Goal: Task Accomplishment & Management: Manage account settings

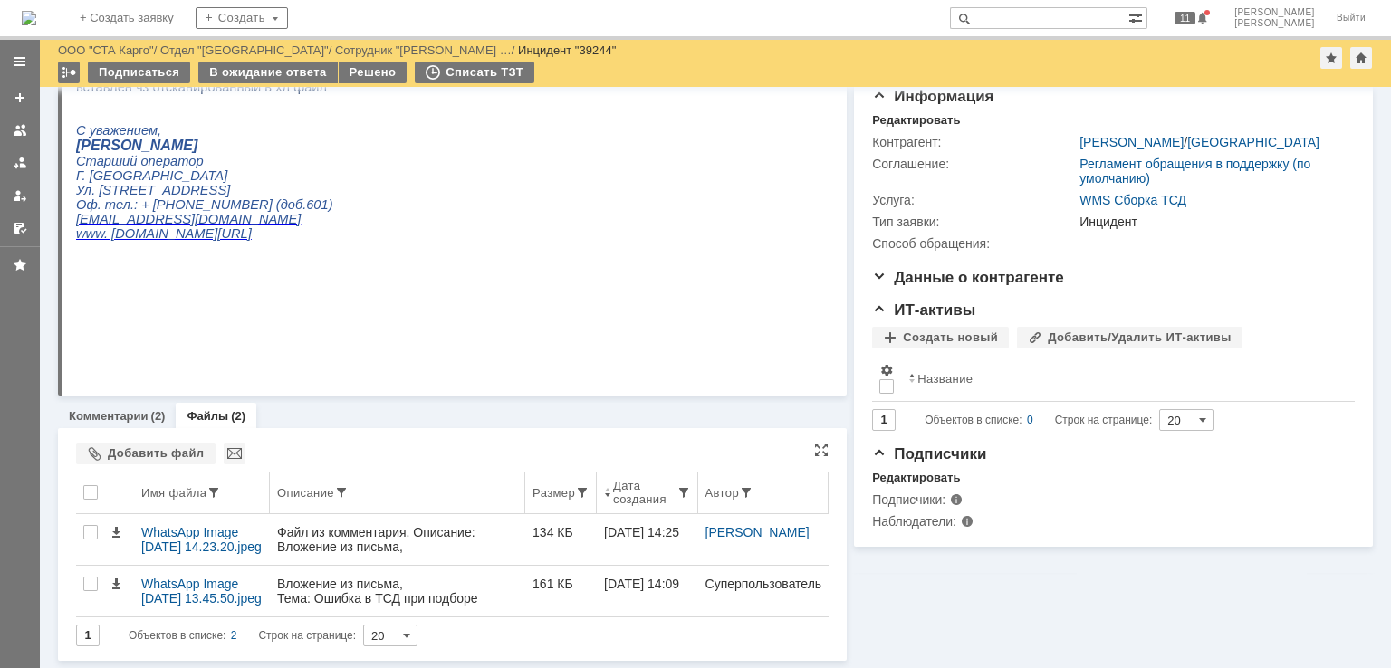
scroll to position [185, 0]
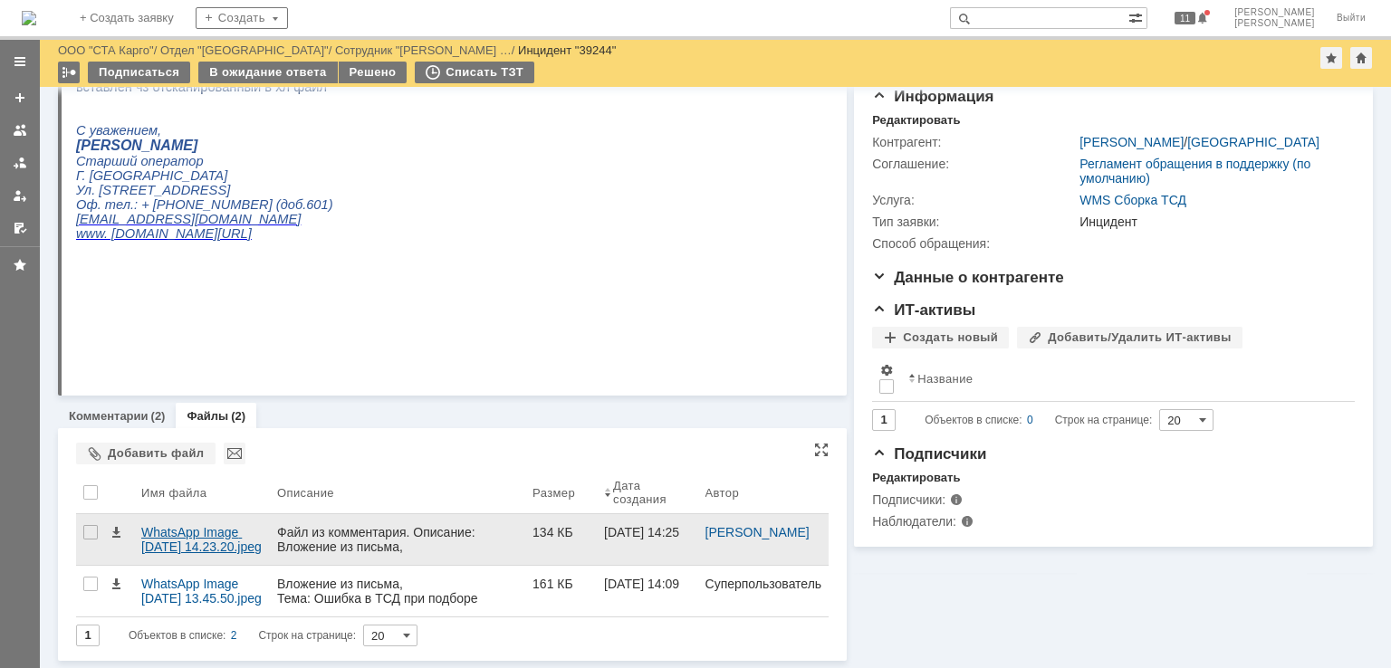
click at [185, 543] on div "WhatsApp Image 2025-08-15 at 14.23.20.jpeg" at bounding box center [201, 539] width 121 height 29
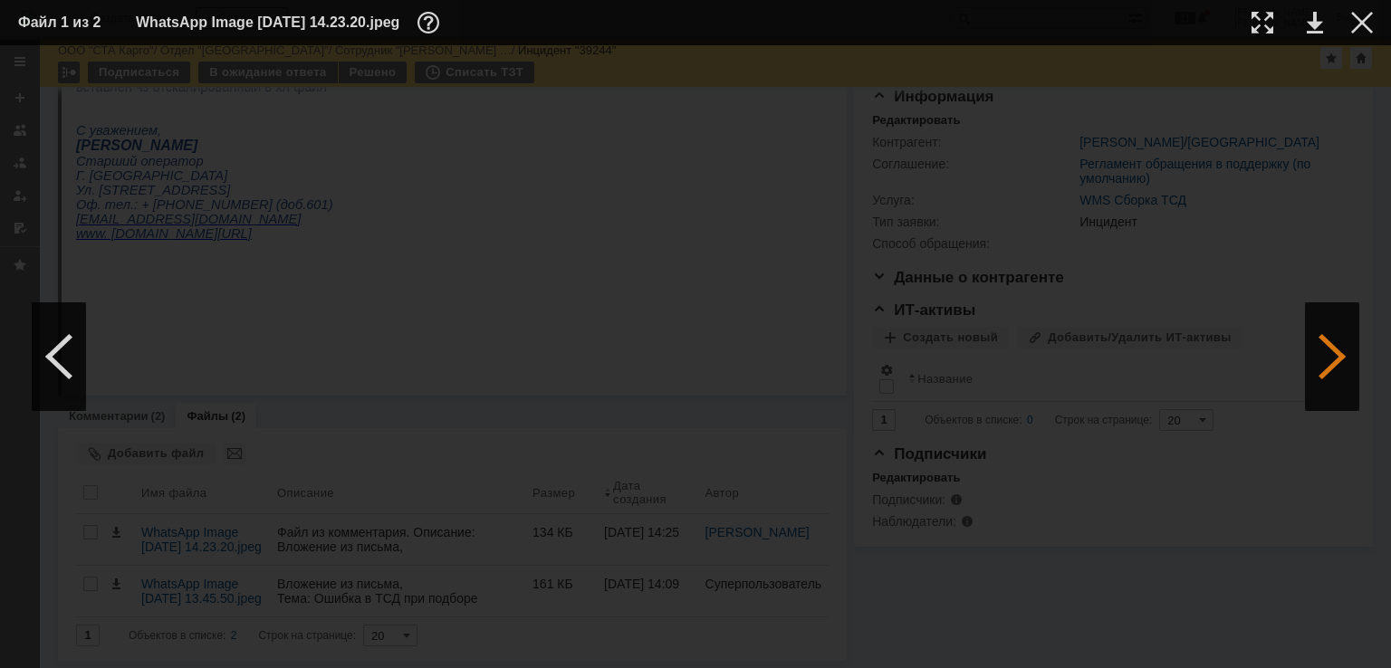
click at [1332, 348] on div at bounding box center [1332, 357] width 54 height 109
click at [62, 341] on div at bounding box center [59, 357] width 54 height 109
click at [1361, 24] on div at bounding box center [1362, 23] width 22 height 22
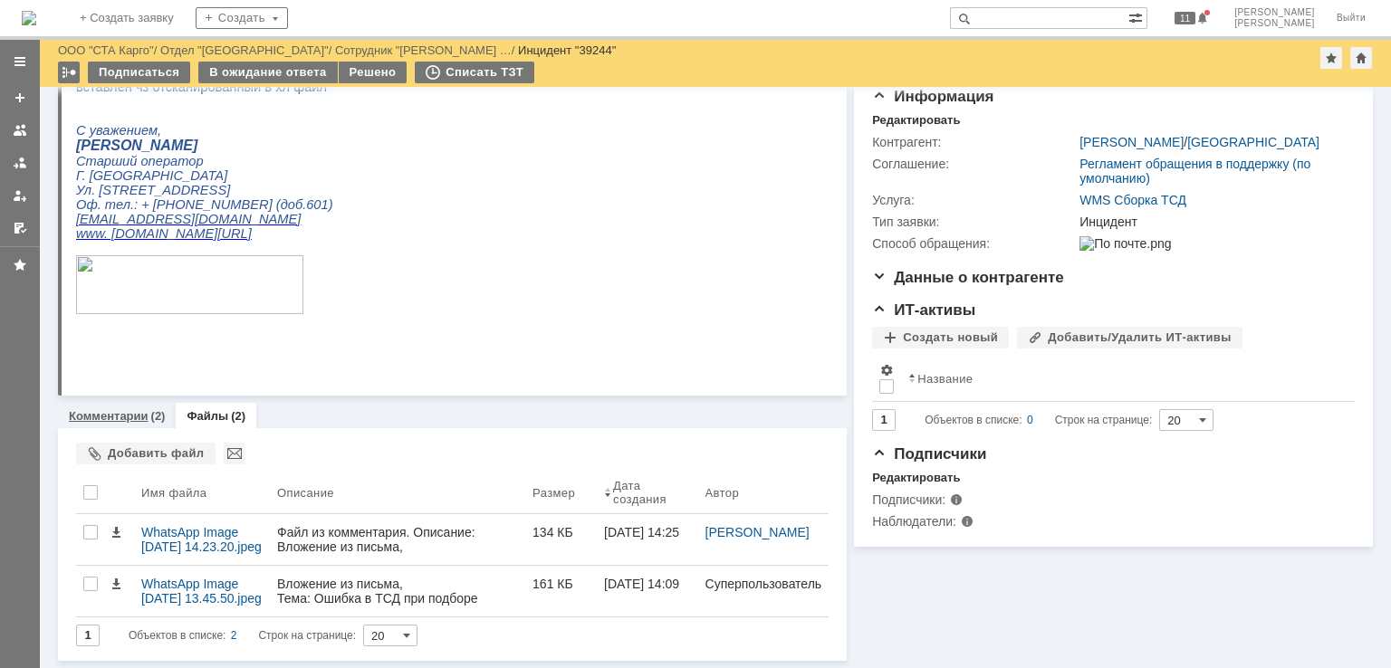
click at [133, 410] on link "Комментарии" at bounding box center [109, 416] width 80 height 14
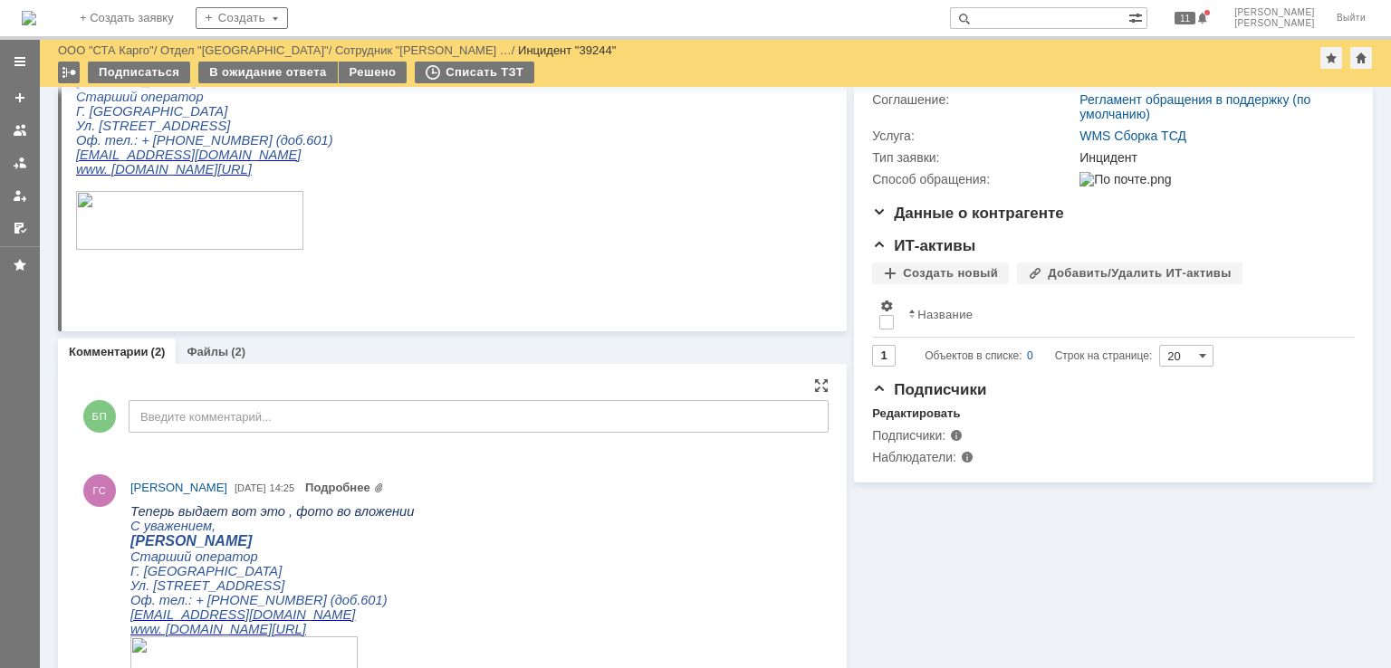
scroll to position [275, 0]
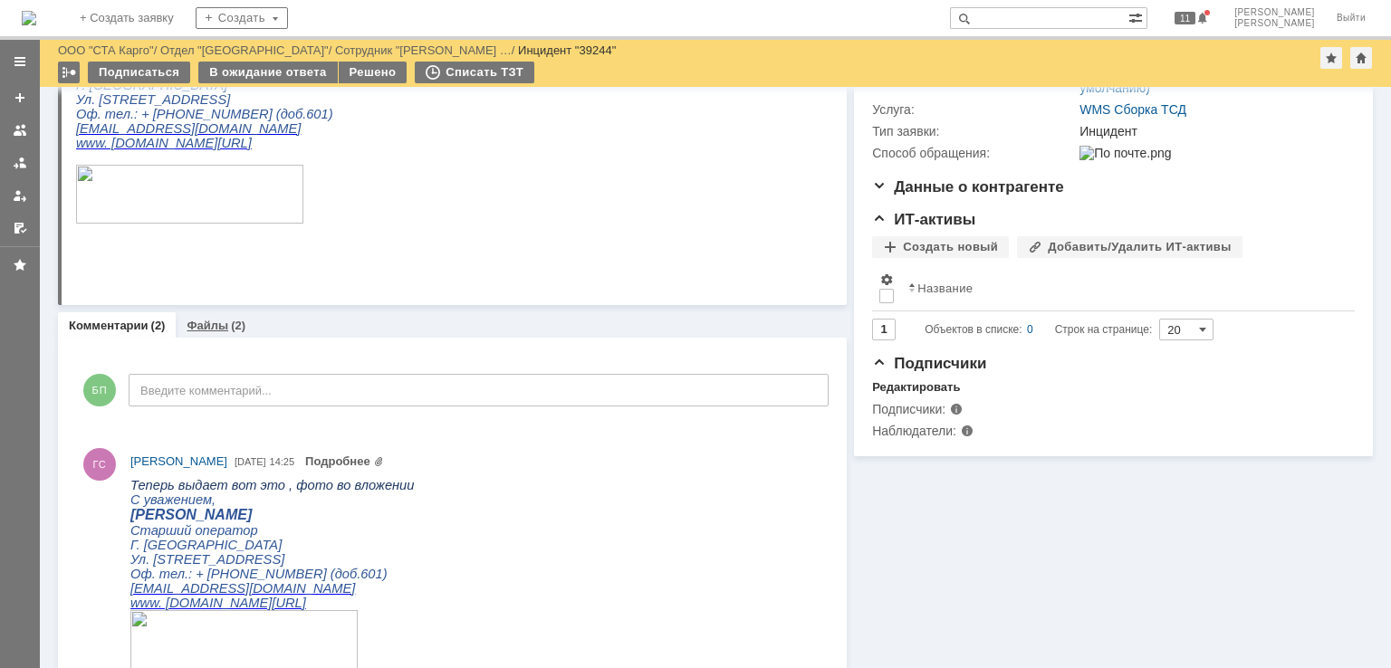
click at [213, 322] on link "Файлы" at bounding box center [208, 326] width 42 height 14
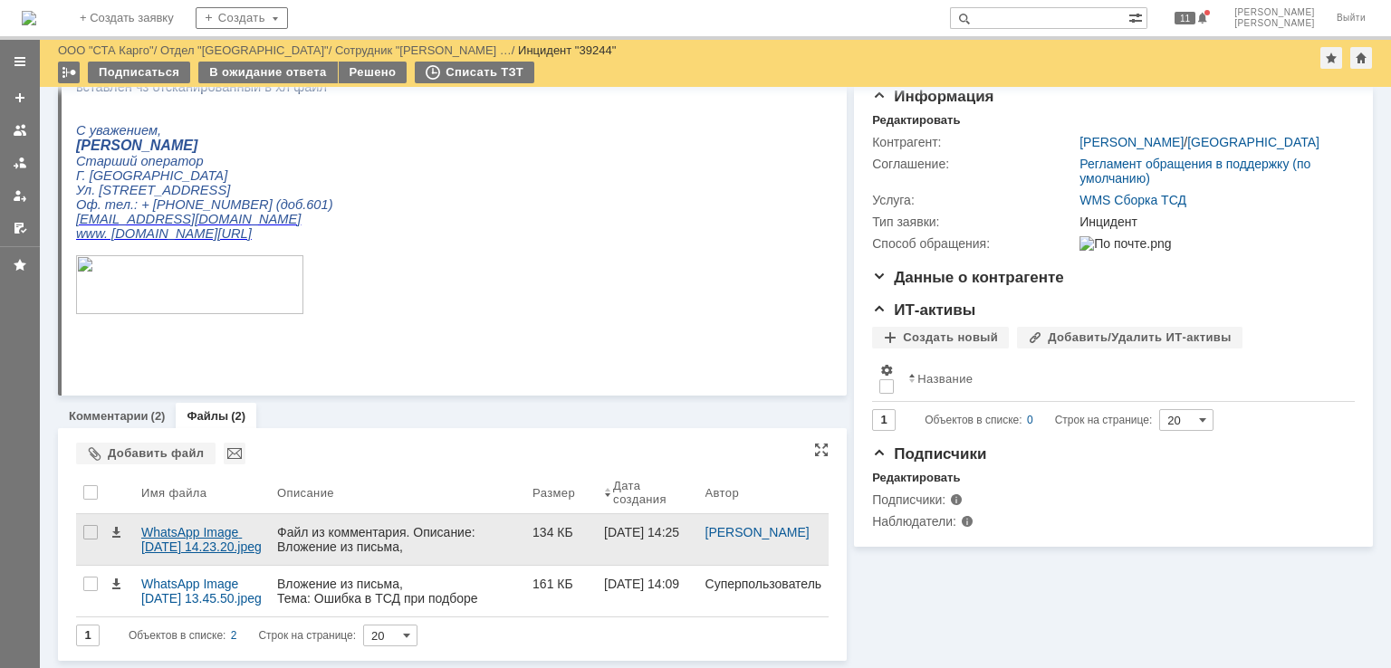
click at [180, 543] on div "WhatsApp Image 2025-08-15 at 14.23.20.jpeg" at bounding box center [201, 539] width 121 height 29
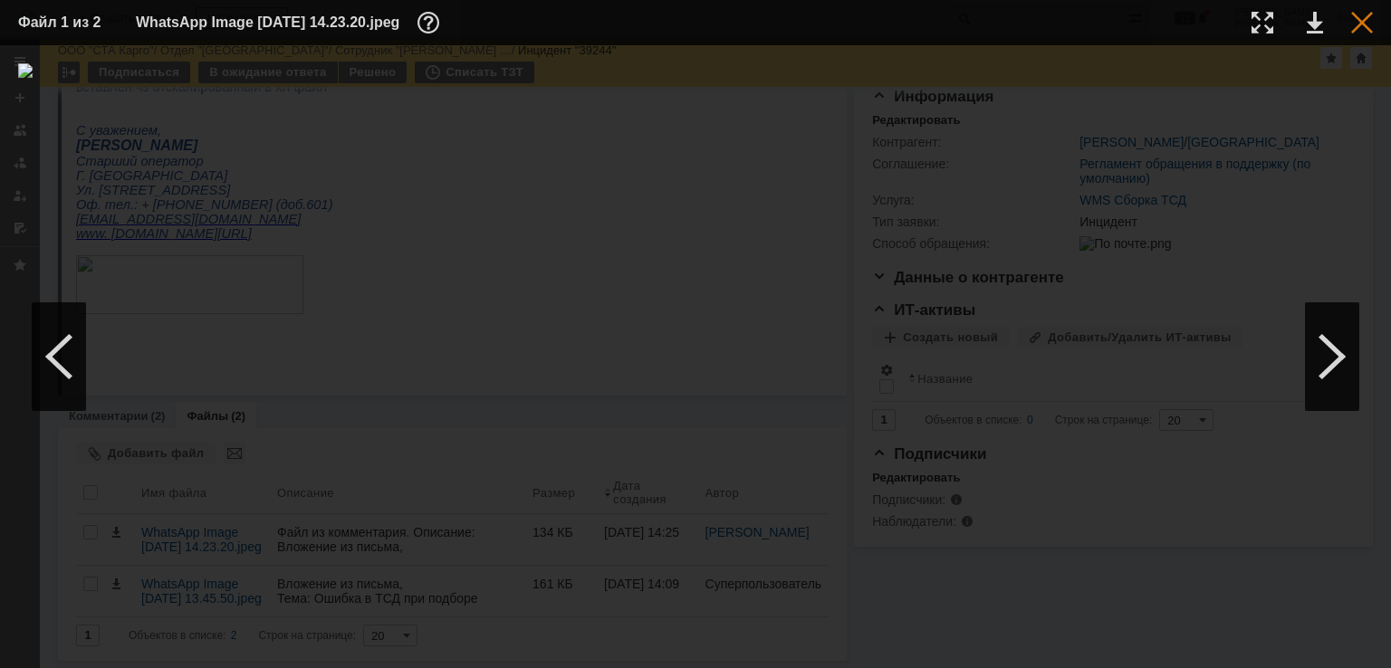
click at [1366, 30] on div at bounding box center [1362, 23] width 22 height 22
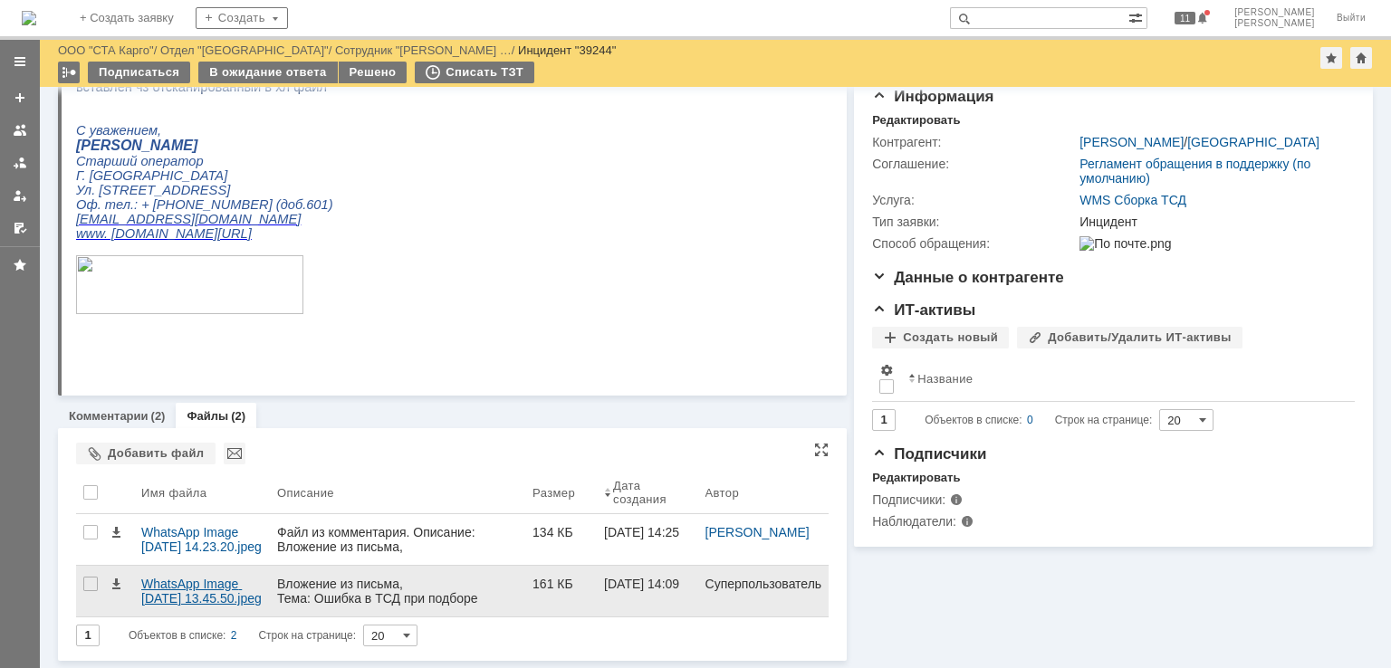
click at [197, 593] on div "WhatsApp Image 2025-08-15 at 13.45.50.jpeg" at bounding box center [201, 591] width 121 height 29
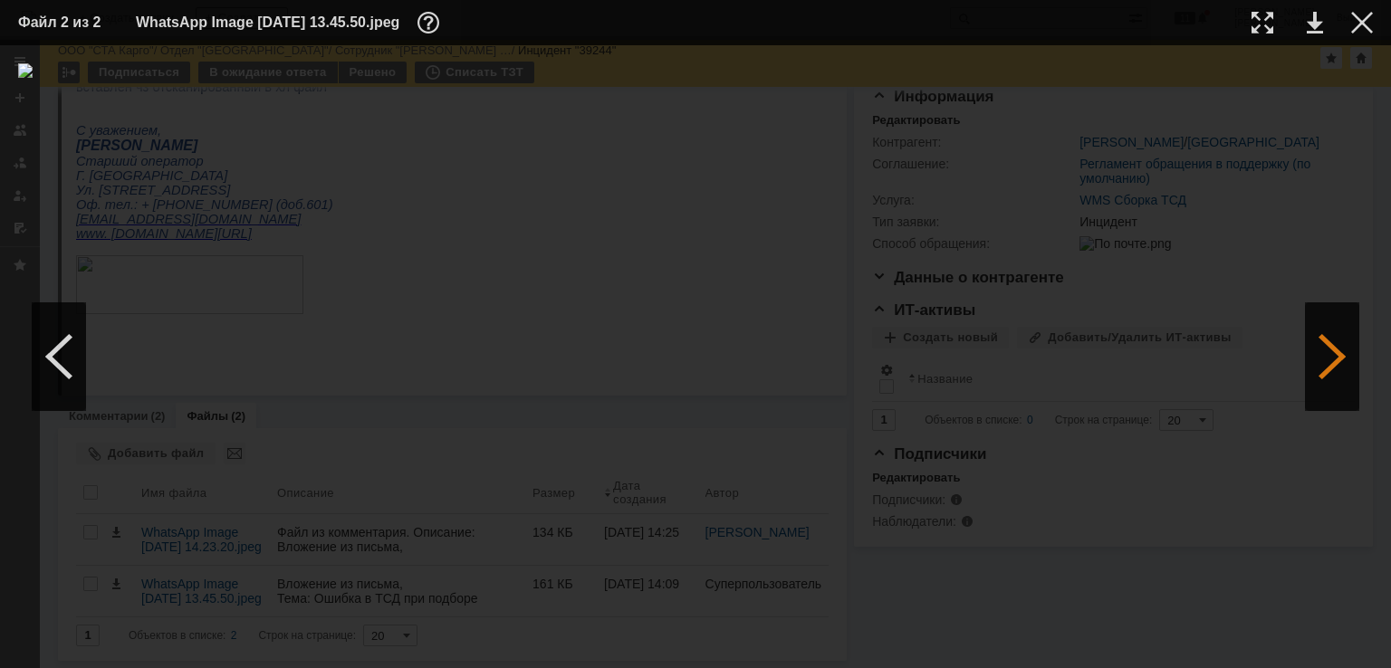
click at [1315, 334] on div at bounding box center [1332, 357] width 54 height 109
click at [1365, 30] on div at bounding box center [1362, 23] width 22 height 22
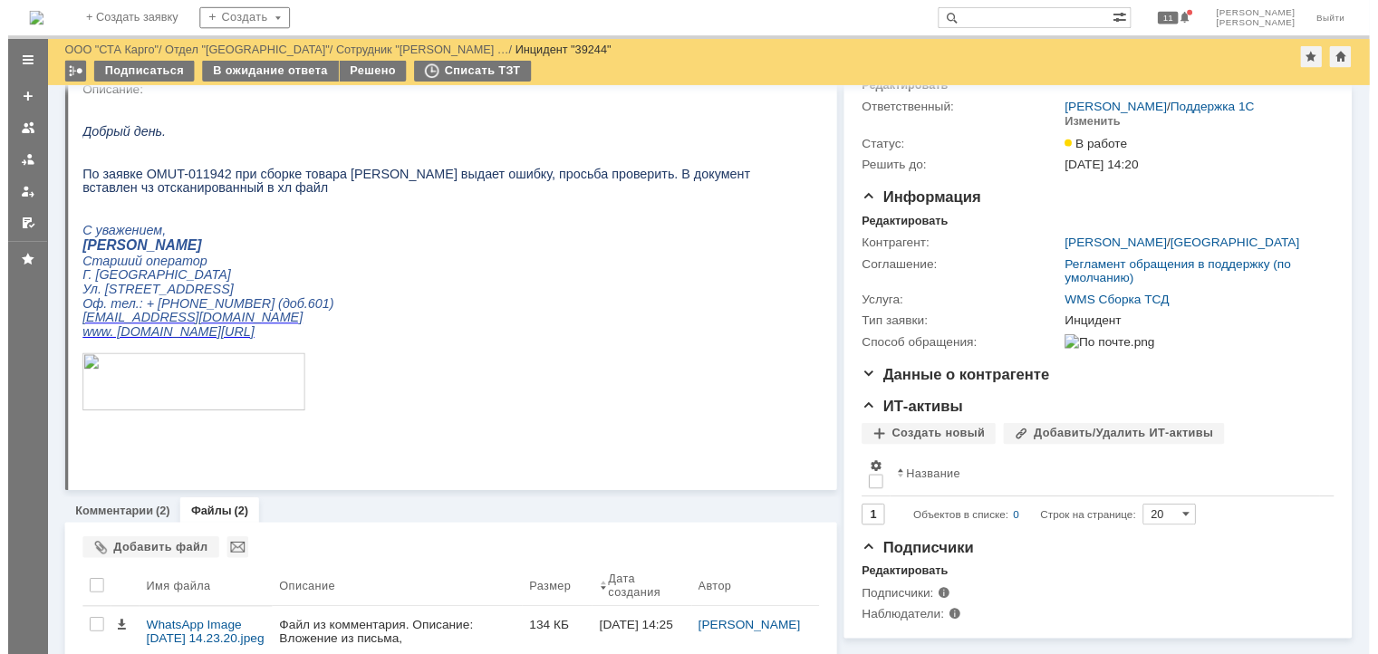
scroll to position [0, 0]
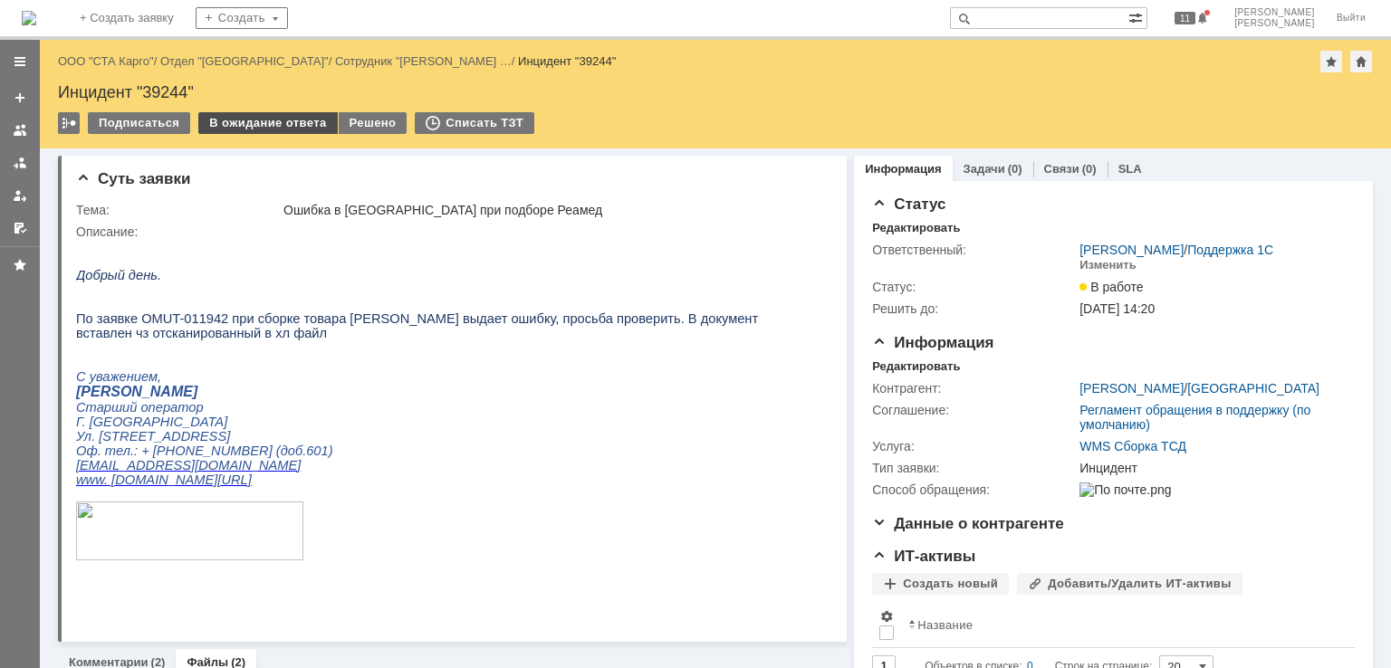
click at [256, 124] on div "В ожидание ответа" at bounding box center [267, 123] width 139 height 22
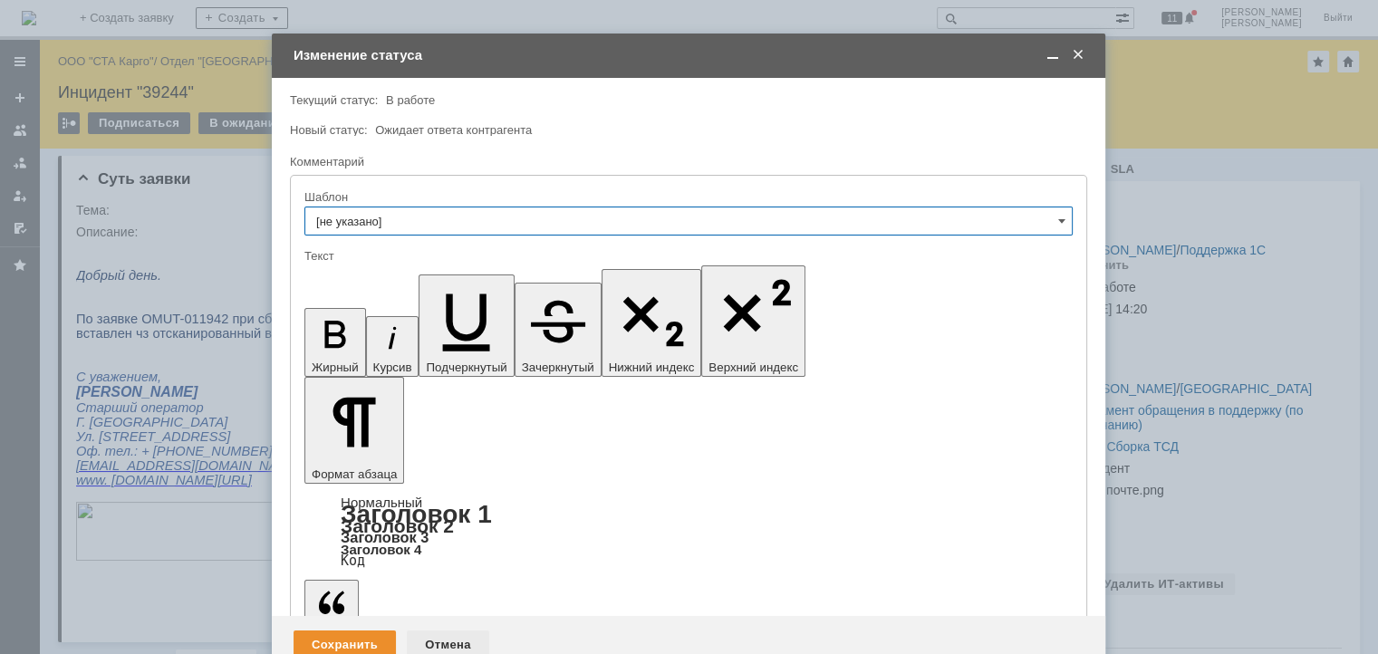
click at [435, 630] on div "Отмена" at bounding box center [448, 644] width 82 height 29
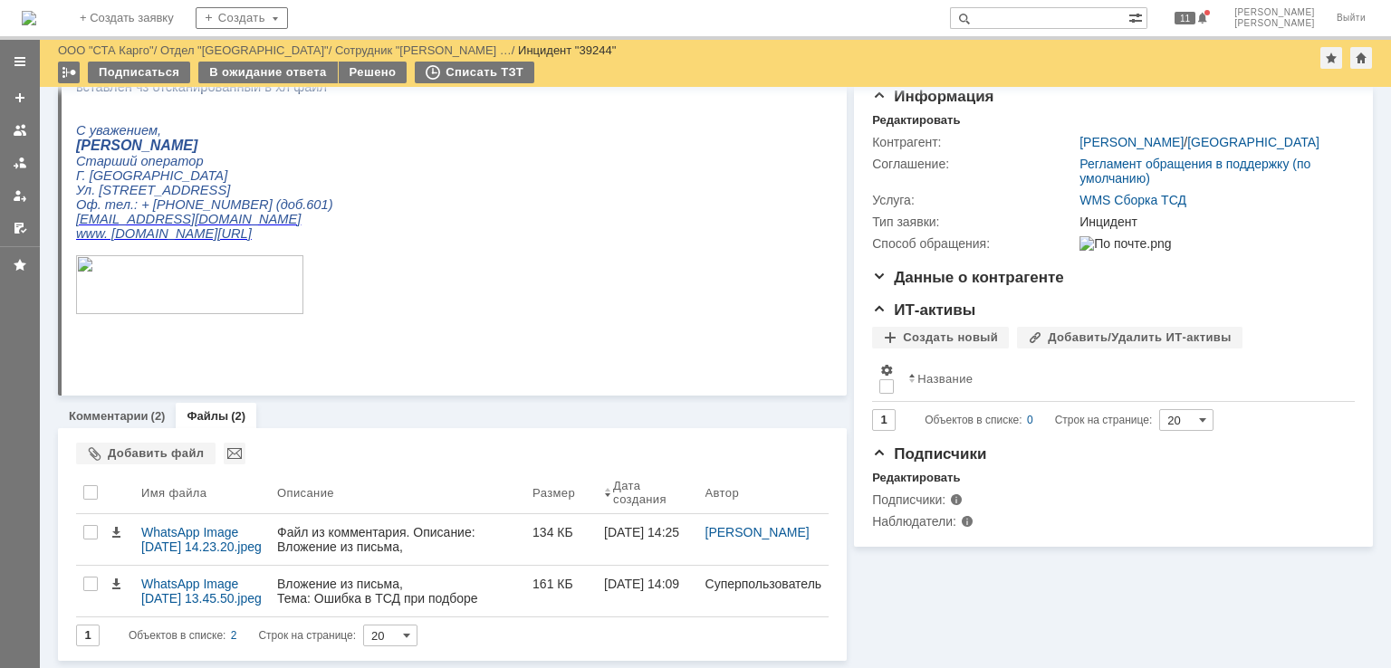
scroll to position [185, 0]
click at [137, 414] on link "Комментарии" at bounding box center [109, 416] width 80 height 14
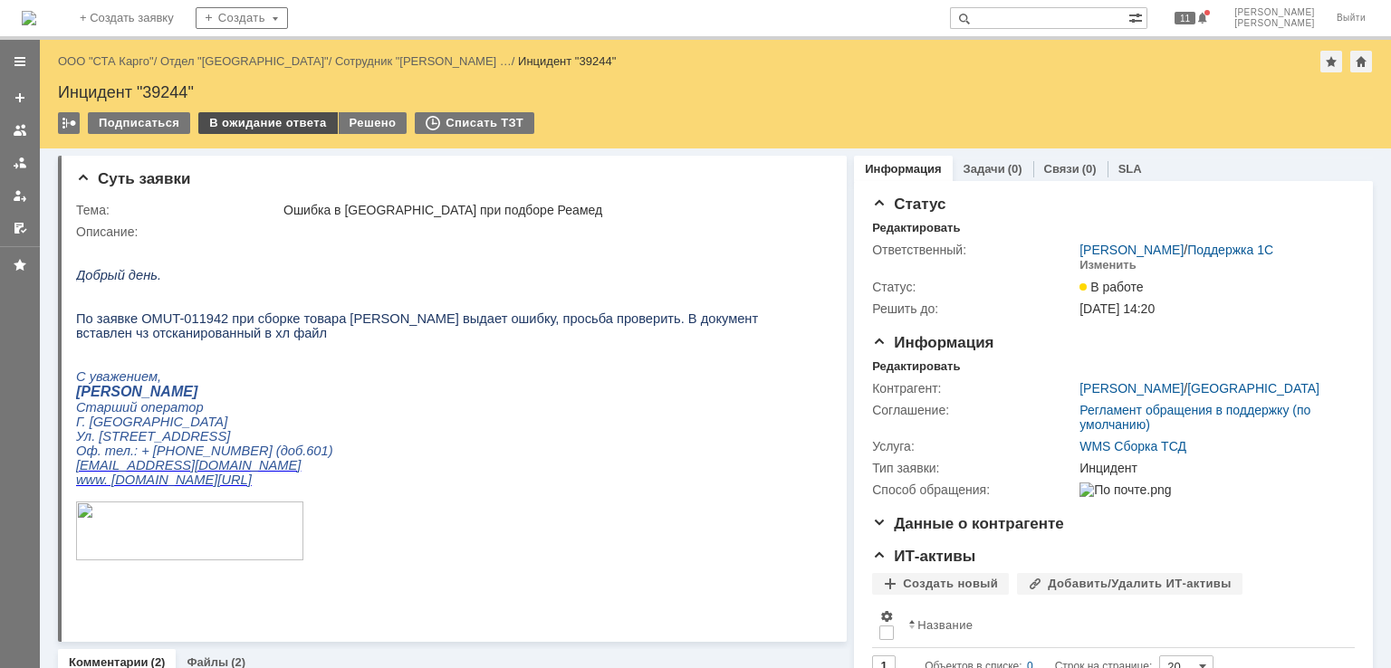
click at [261, 119] on div "В ожидание ответа" at bounding box center [267, 123] width 139 height 22
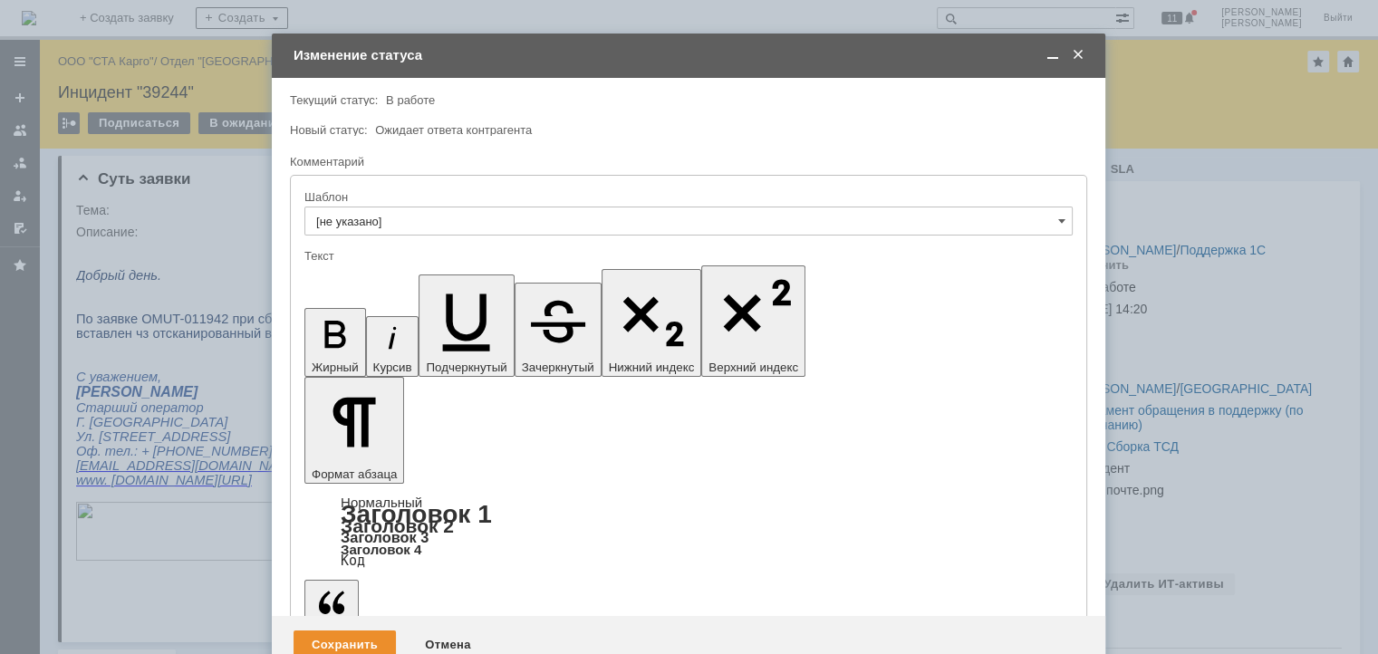
click at [1051, 59] on span at bounding box center [1053, 55] width 18 height 16
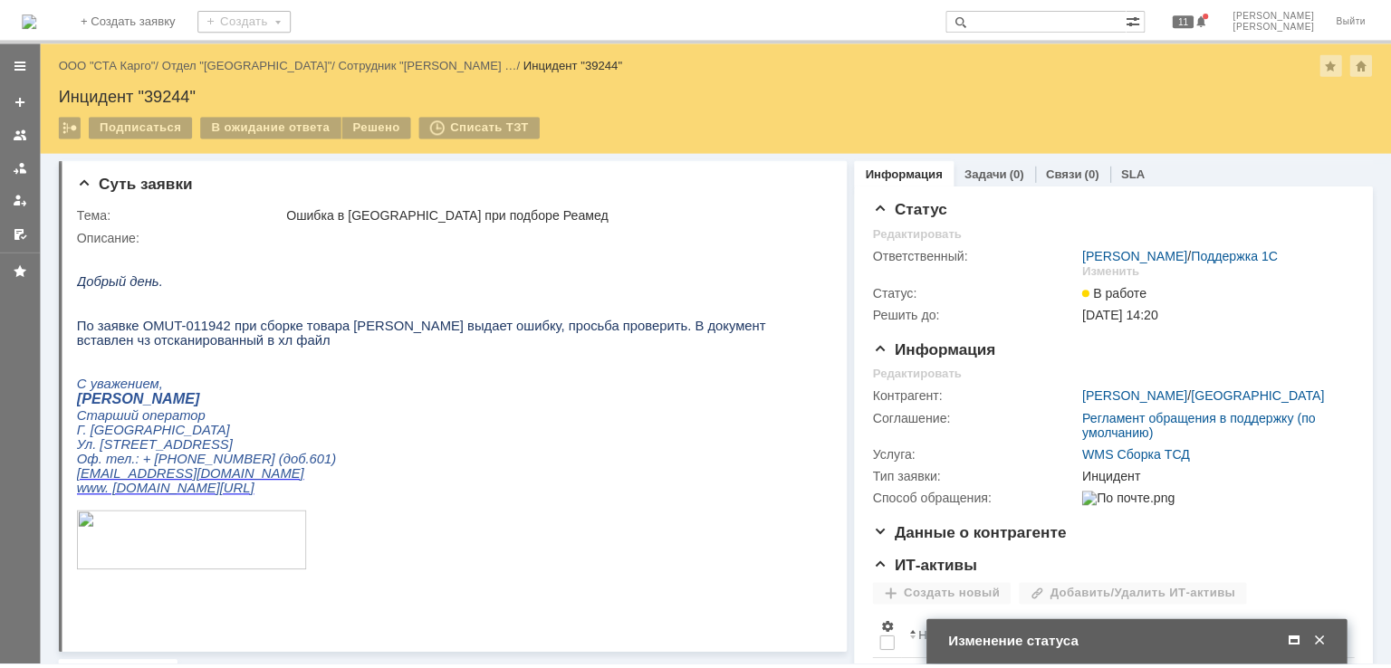
scroll to position [362, 0]
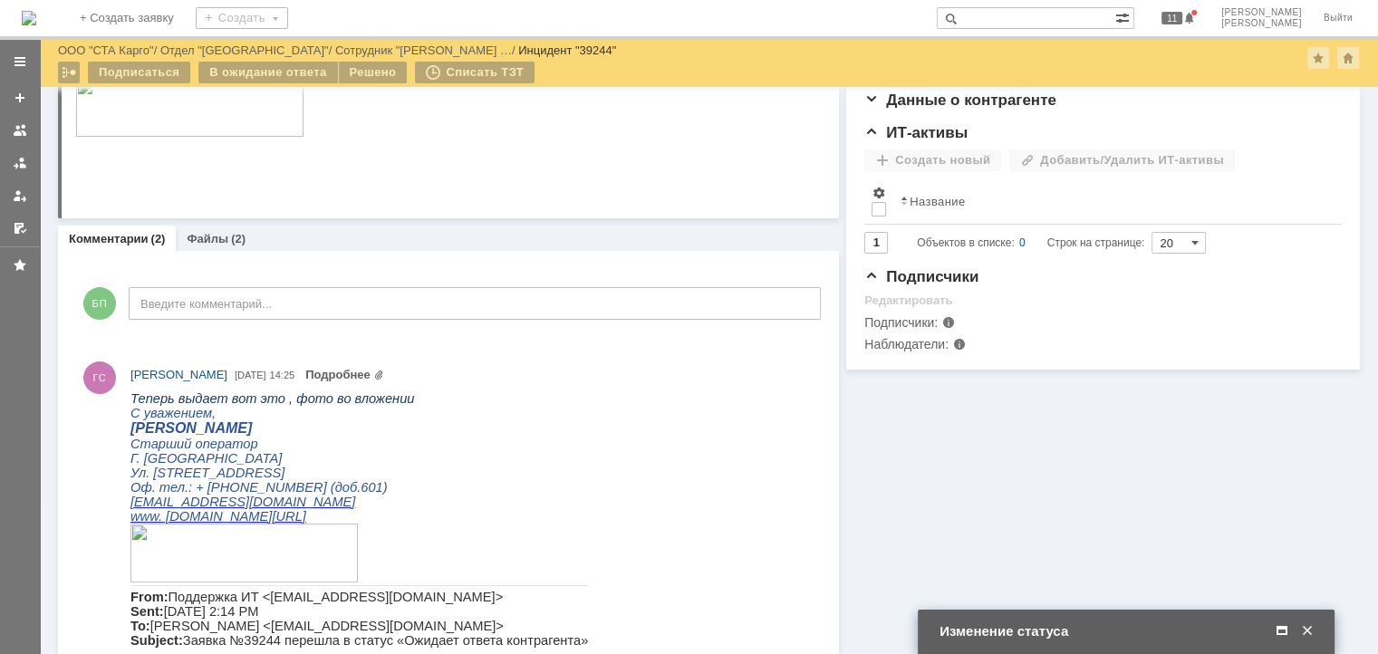
click at [1275, 633] on span at bounding box center [1282, 631] width 18 height 16
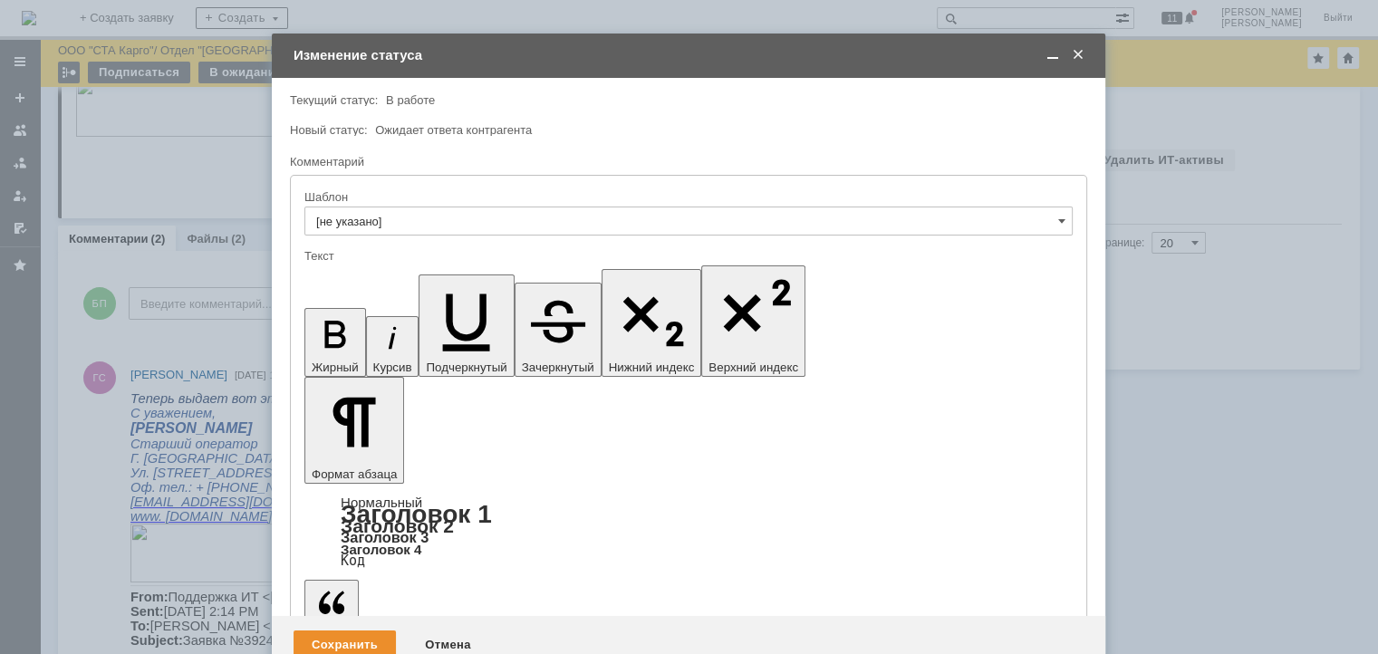
click at [370, 630] on div "Сохранить" at bounding box center [344, 644] width 102 height 29
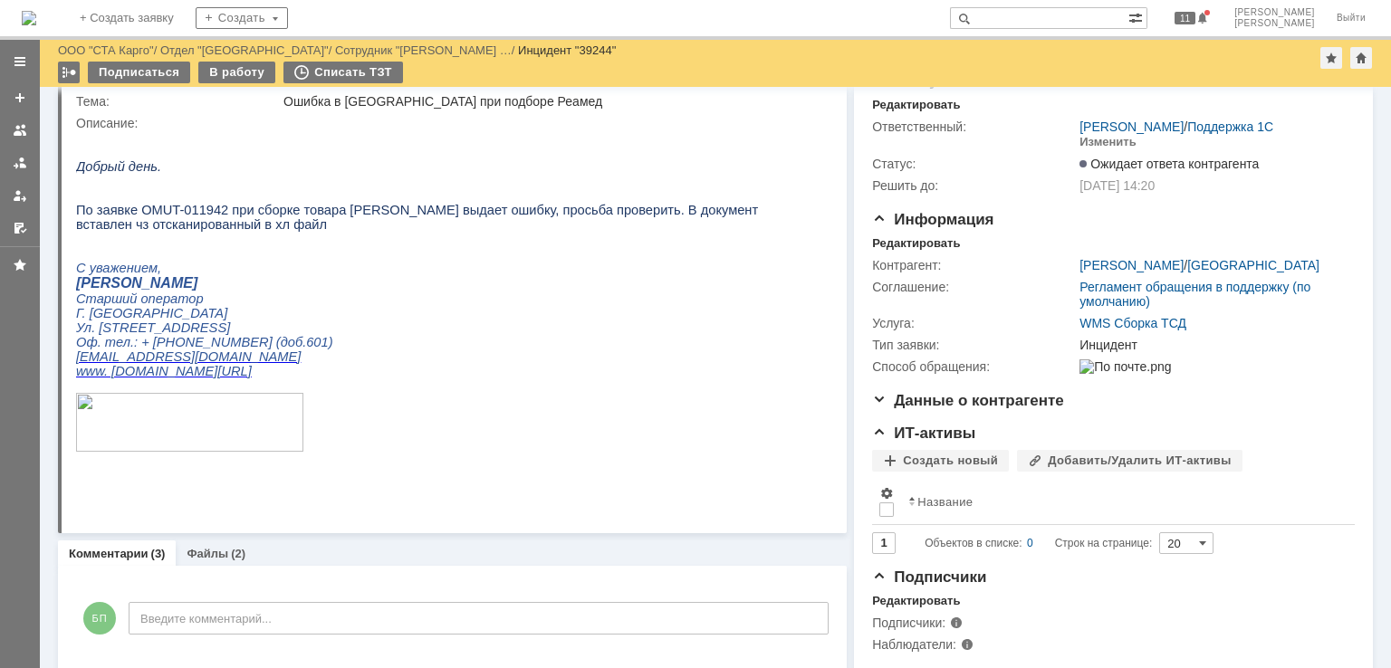
scroll to position [0, 0]
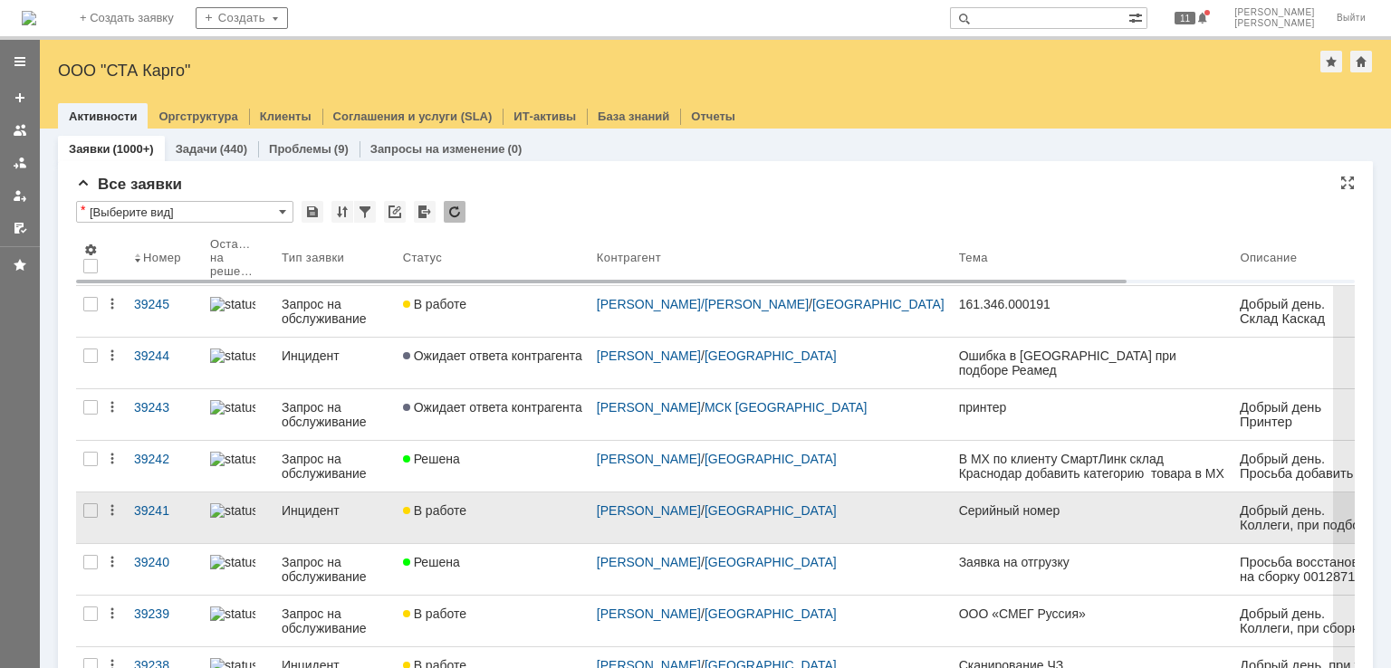
click at [496, 512] on div "В работе" at bounding box center [492, 511] width 179 height 14
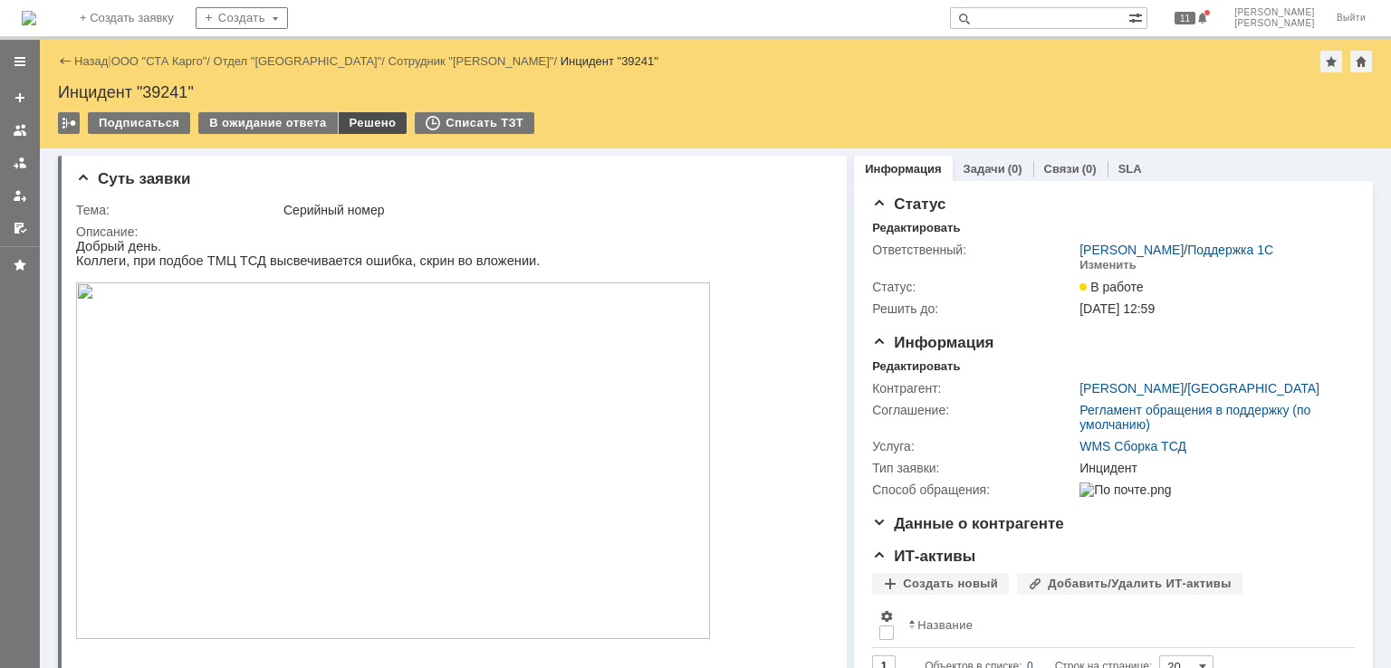
click at [352, 126] on div "Решено" at bounding box center [373, 123] width 69 height 22
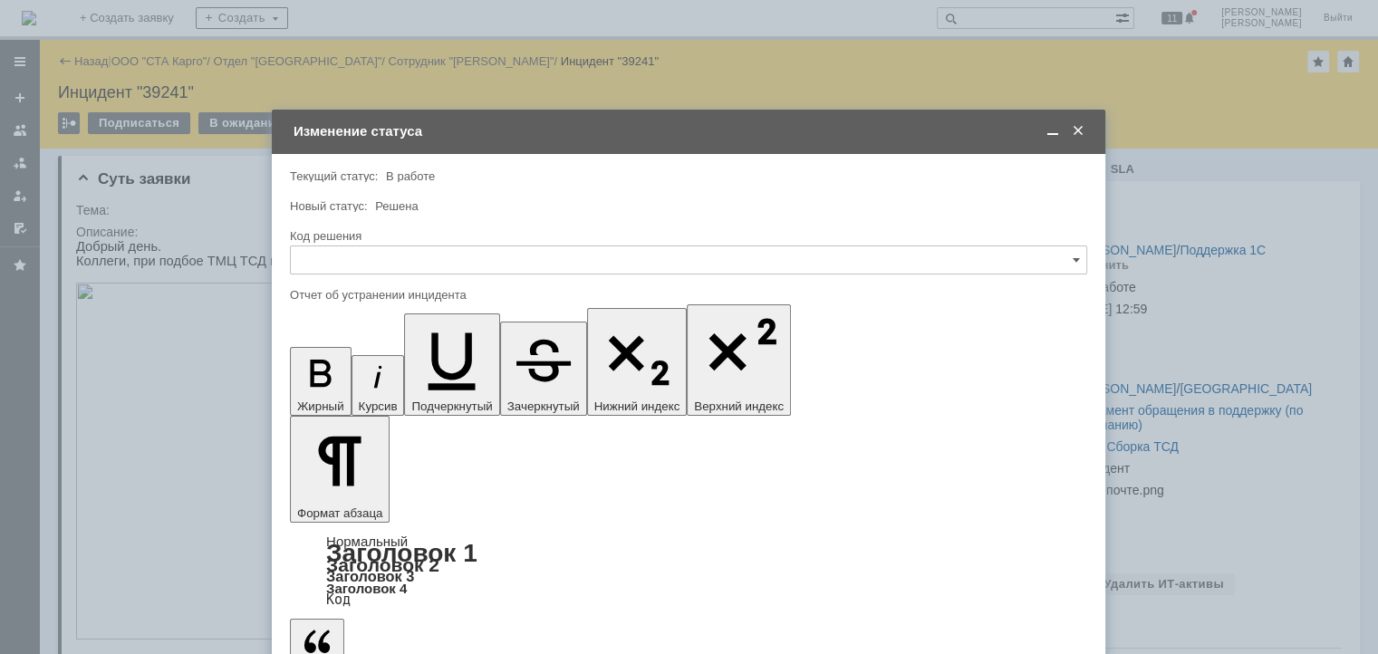
click at [409, 265] on input "text" at bounding box center [688, 259] width 797 height 29
click at [389, 490] on div "Решено" at bounding box center [688, 502] width 795 height 29
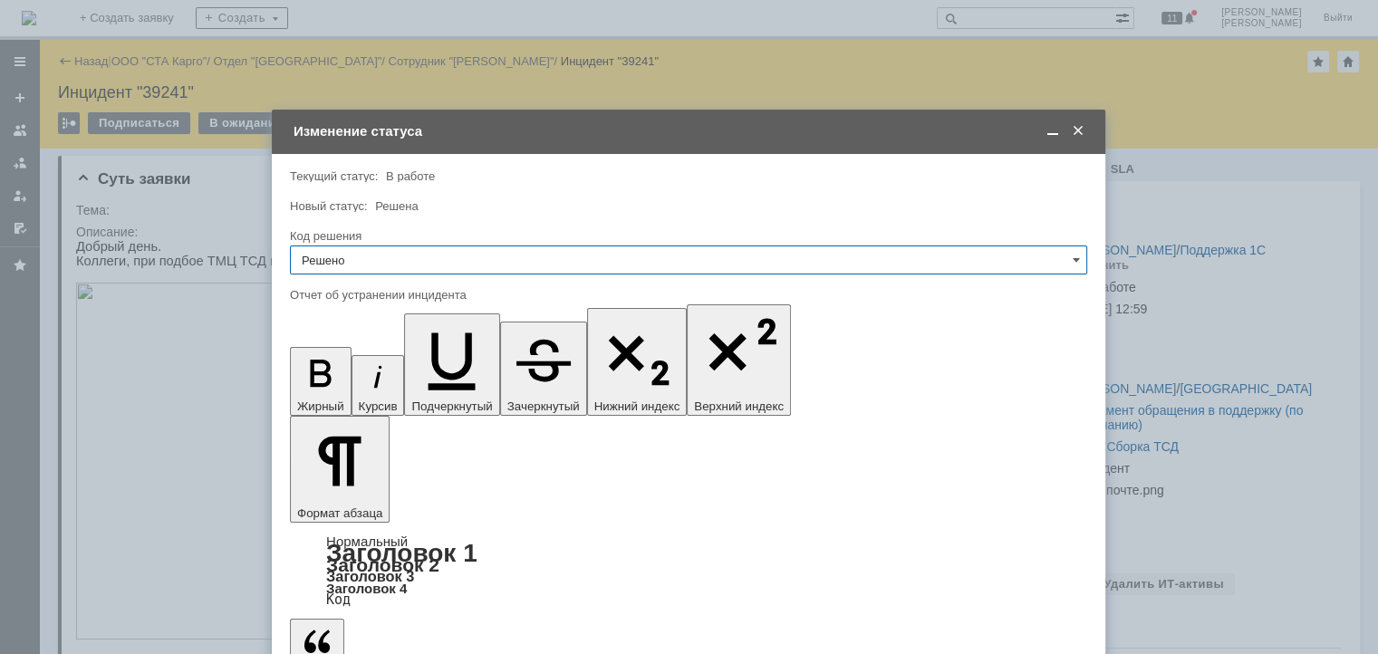
type input "Решено"
click at [1044, 130] on span at bounding box center [1053, 131] width 18 height 16
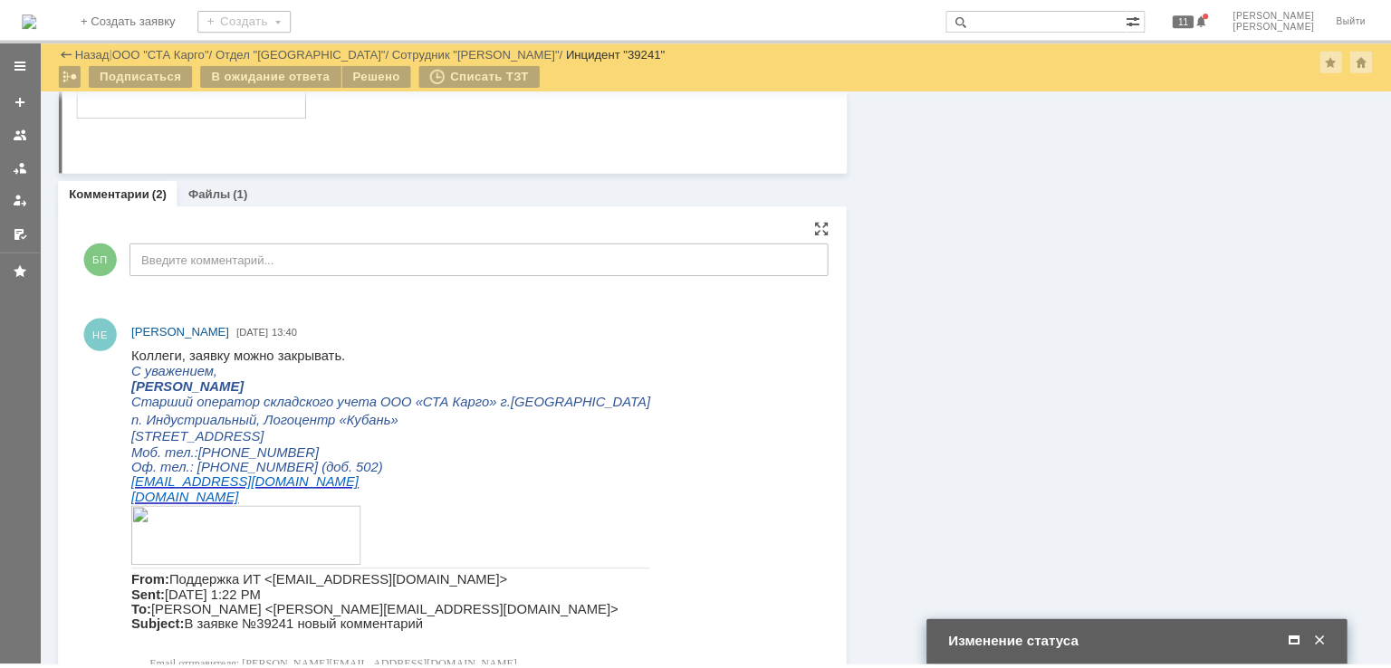
scroll to position [1149, 0]
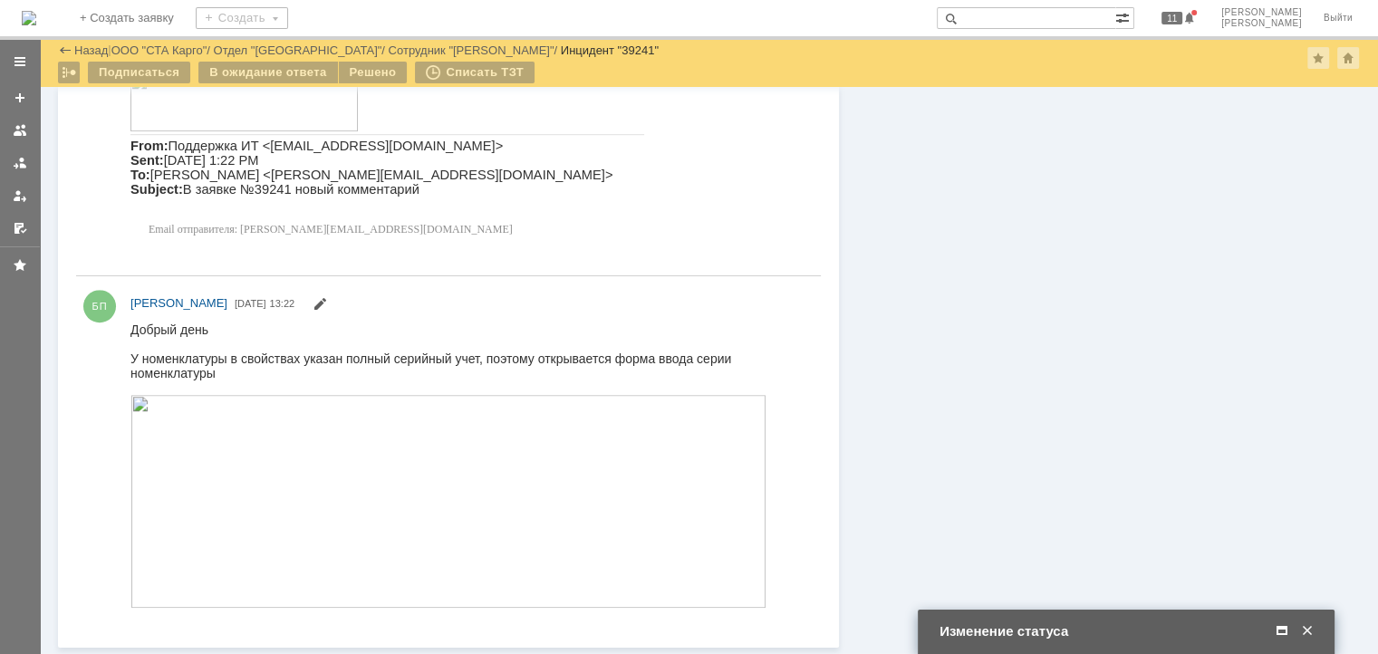
click at [1281, 632] on span at bounding box center [1282, 631] width 18 height 16
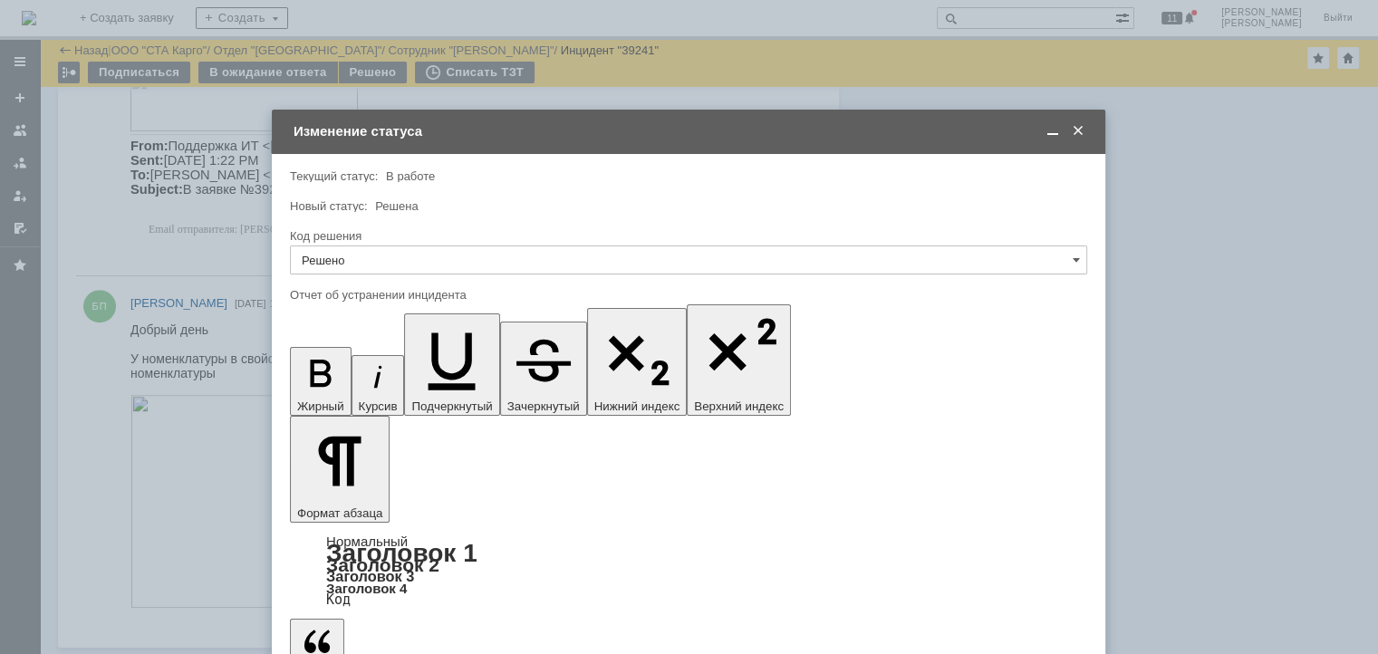
copy div "Исправлено расширением"
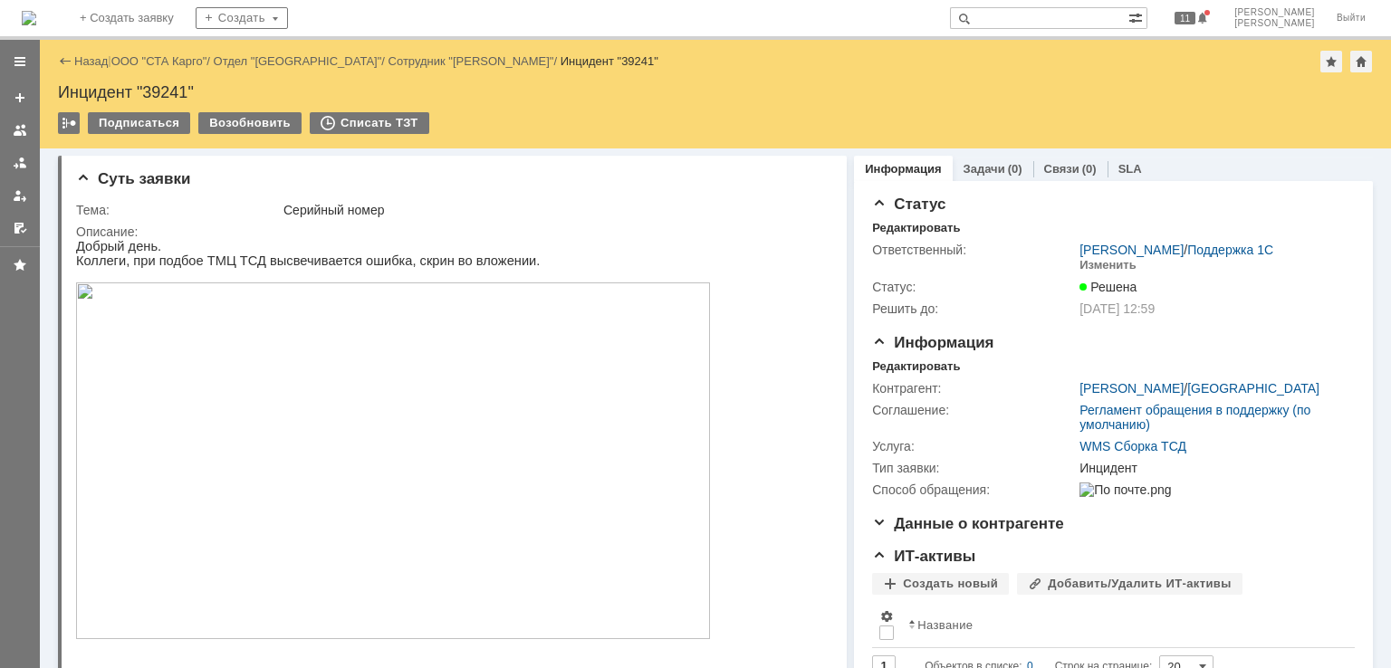
scroll to position [0, 0]
click at [159, 55] on link "ООО "СТА Карго"" at bounding box center [159, 61] width 96 height 14
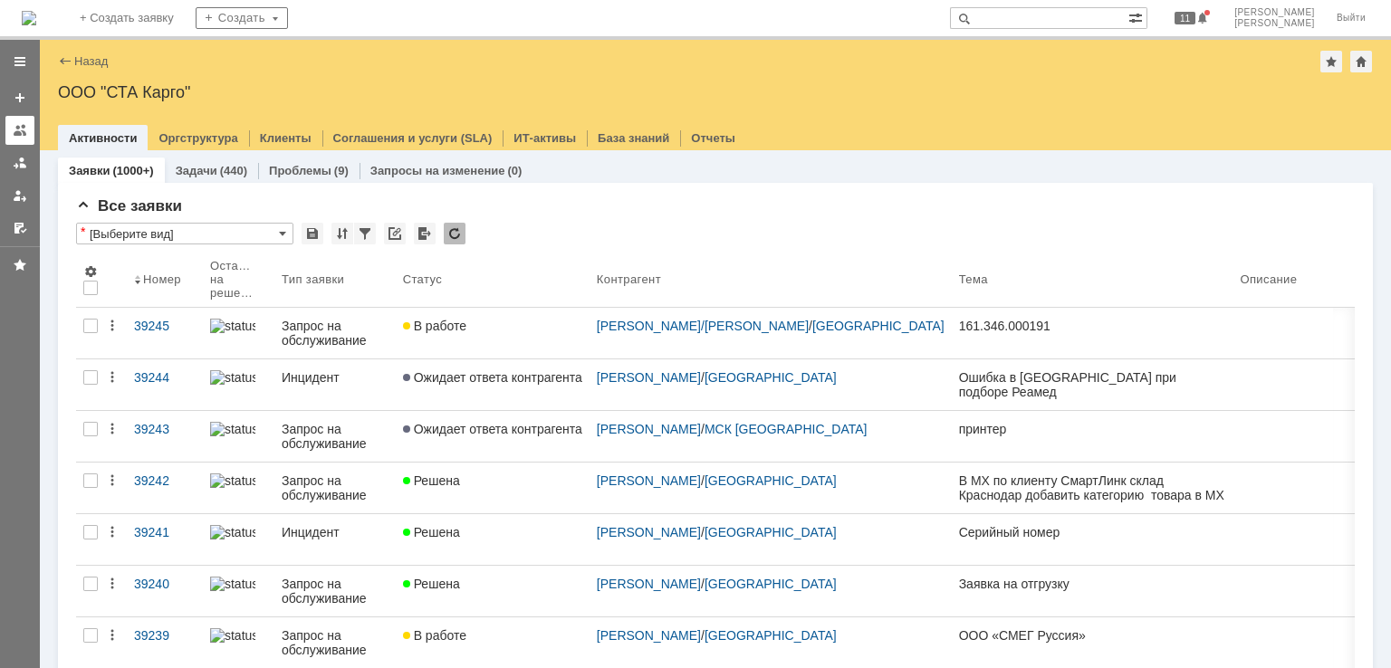
click at [24, 129] on div at bounding box center [20, 130] width 14 height 14
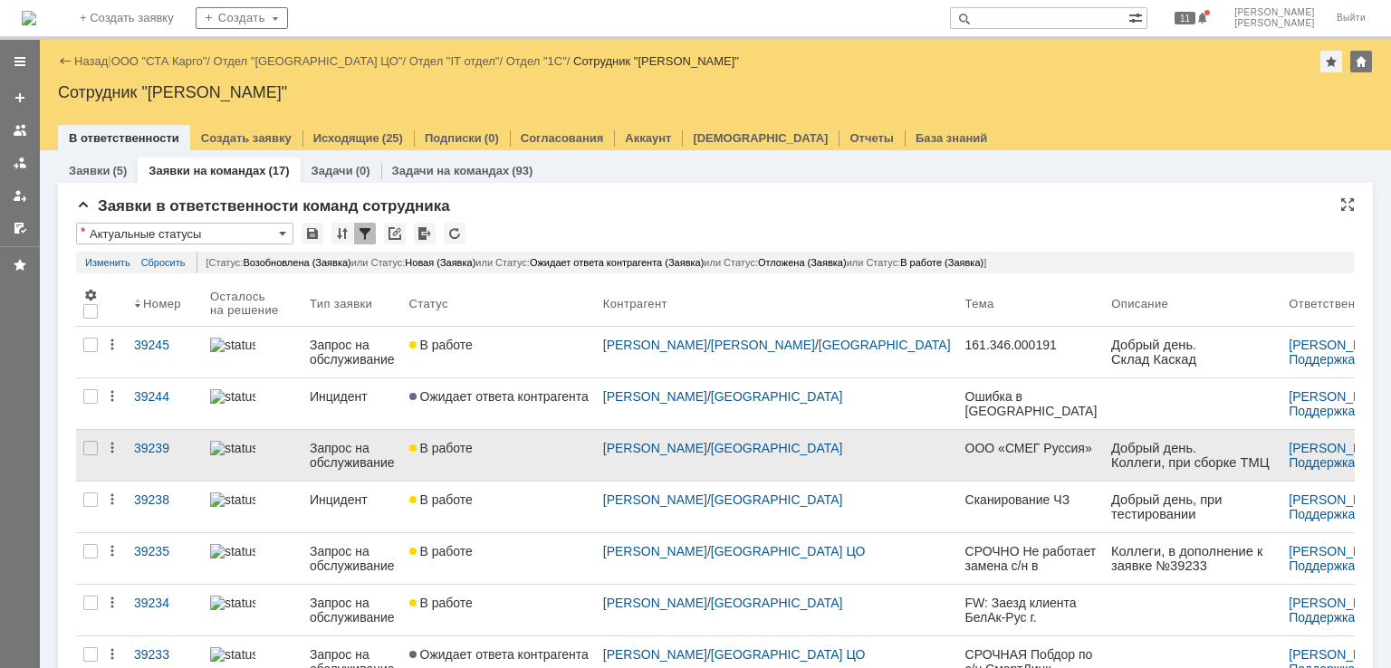
click at [534, 450] on div "В работе" at bounding box center [498, 448] width 179 height 14
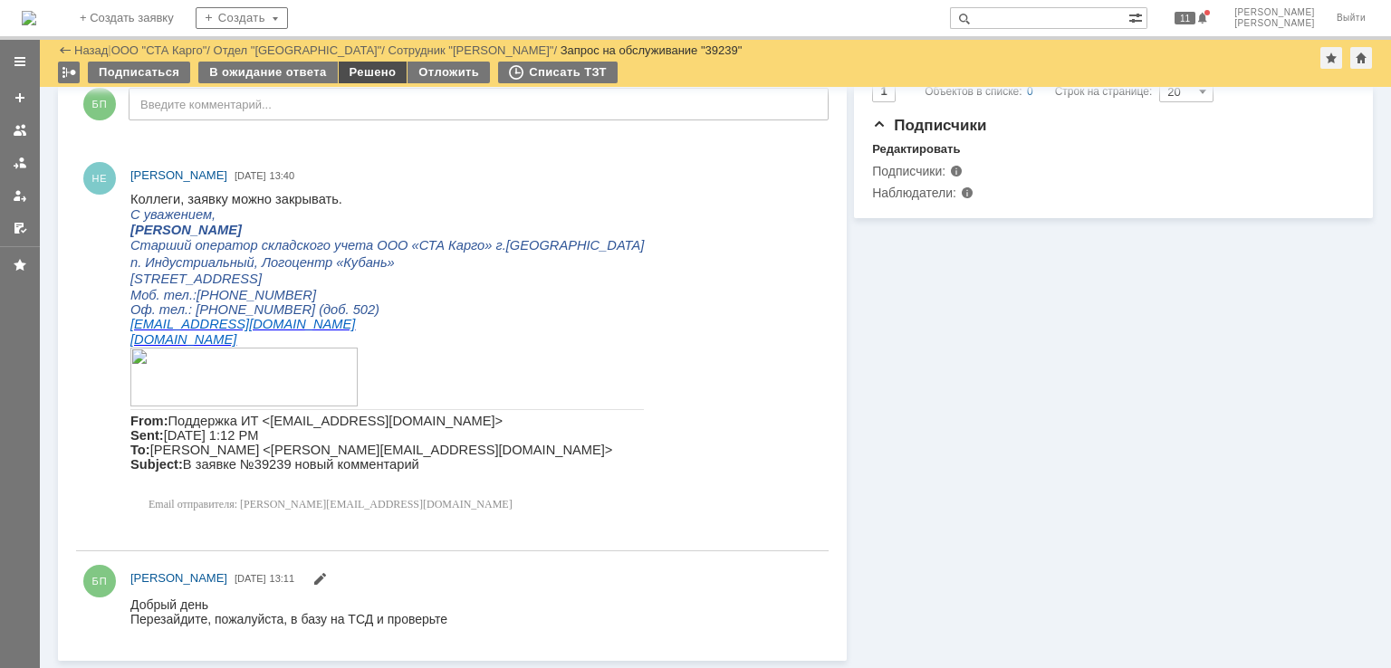
click at [369, 64] on div "Решено" at bounding box center [373, 73] width 69 height 22
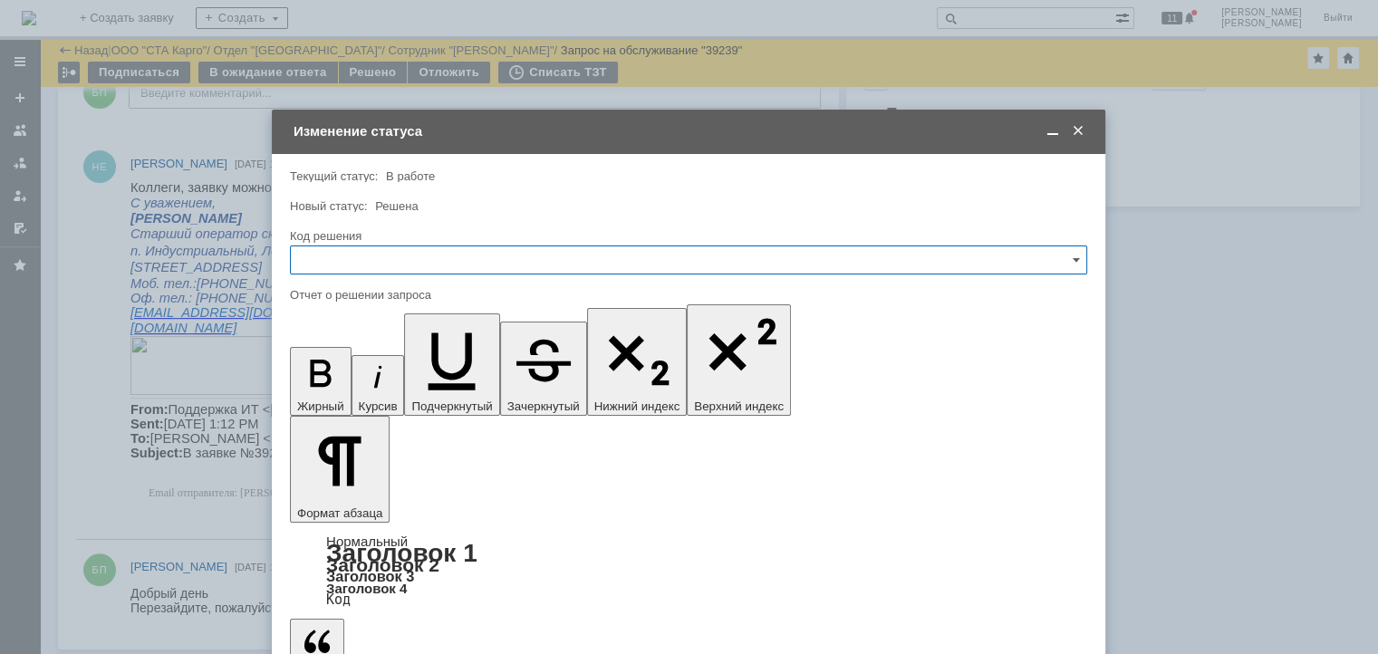
click at [407, 250] on input "text" at bounding box center [688, 259] width 797 height 29
click at [354, 493] on div "Решено" at bounding box center [688, 502] width 795 height 29
type input "Решено"
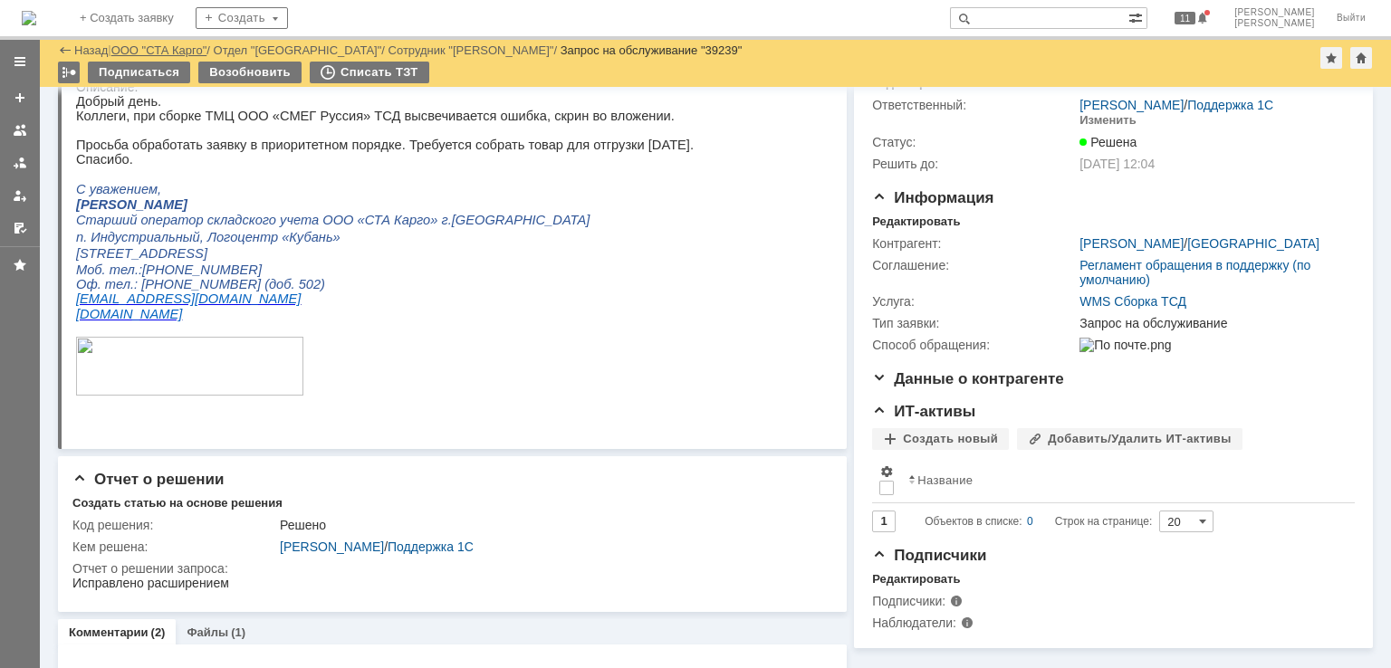
click at [158, 49] on link "ООО "СТА Карго"" at bounding box center [159, 50] width 96 height 14
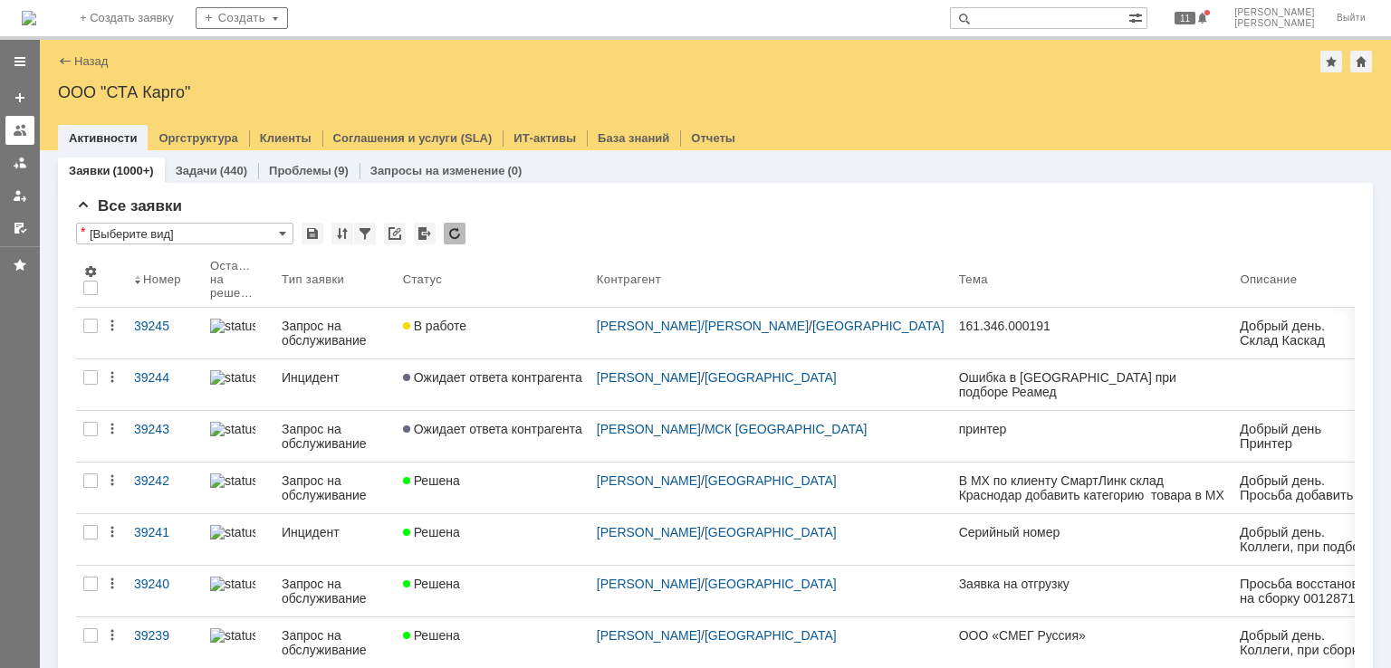
click at [18, 128] on div at bounding box center [20, 130] width 14 height 14
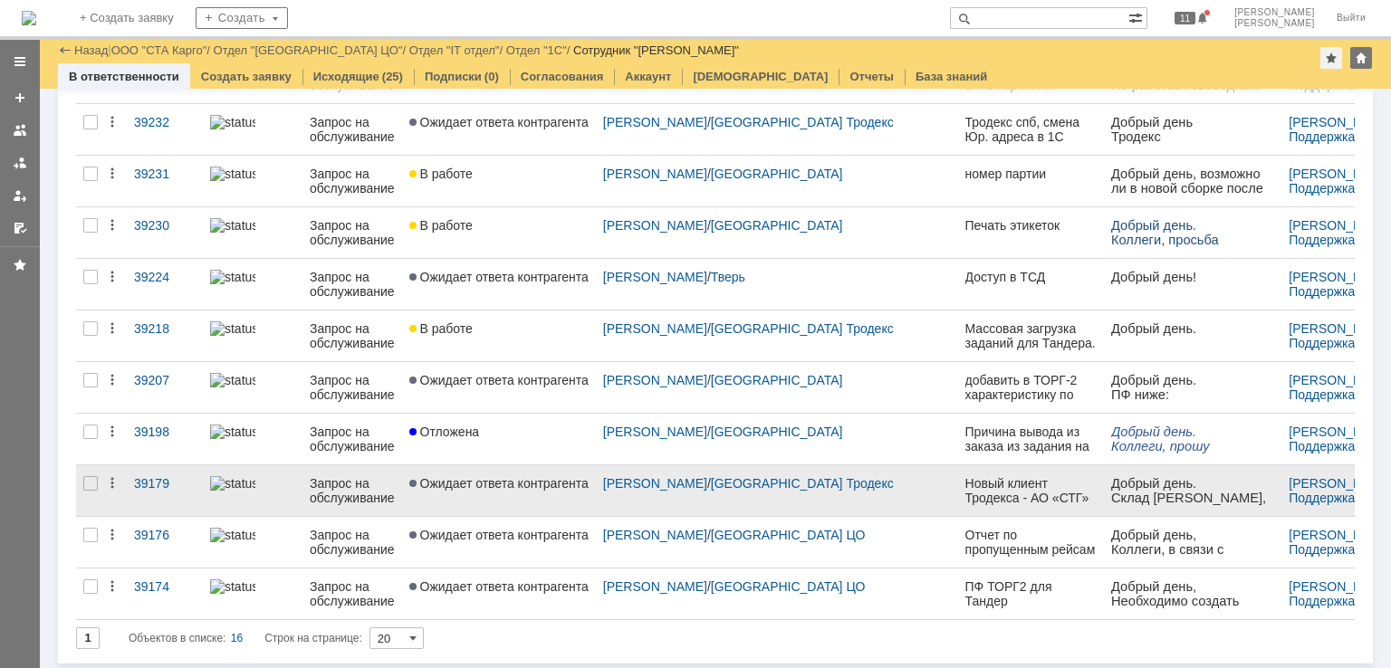
click at [543, 497] on link "Ожидает ответа контрагента" at bounding box center [499, 491] width 194 height 51
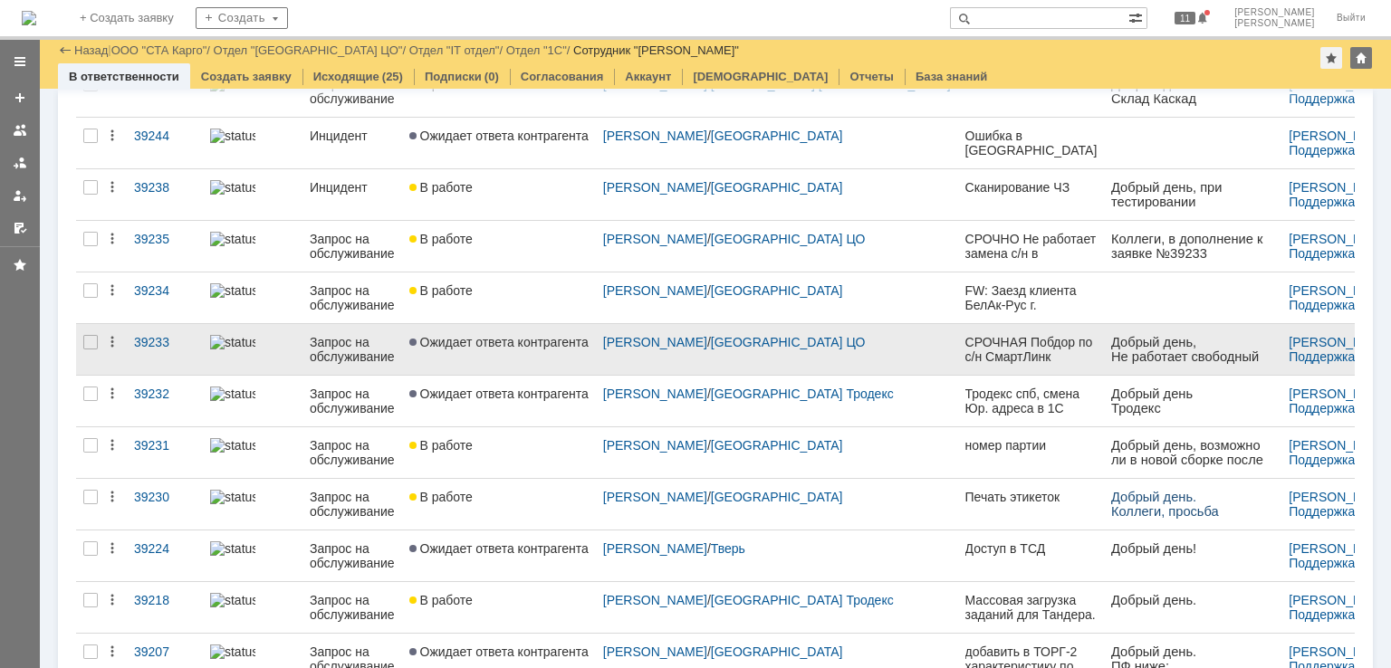
click at [543, 365] on link "Ожидает ответа контрагента" at bounding box center [499, 349] width 194 height 51
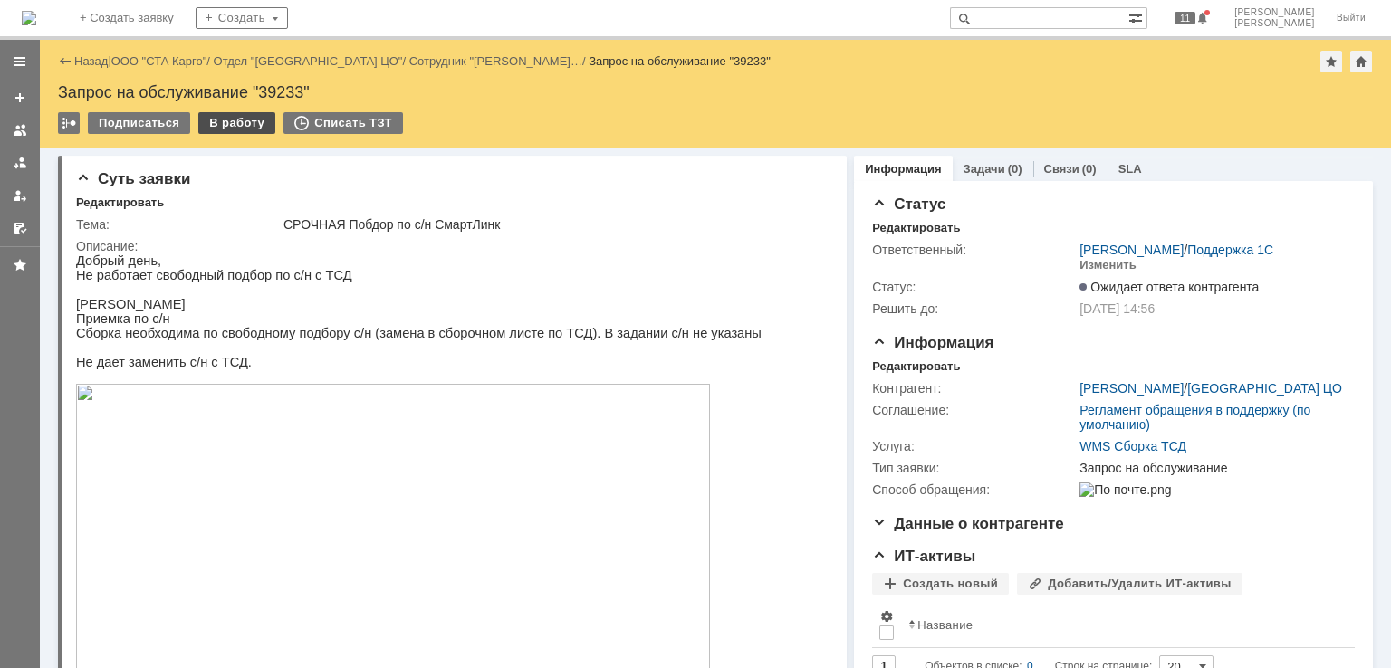
click at [227, 112] on div "В работу" at bounding box center [236, 123] width 77 height 22
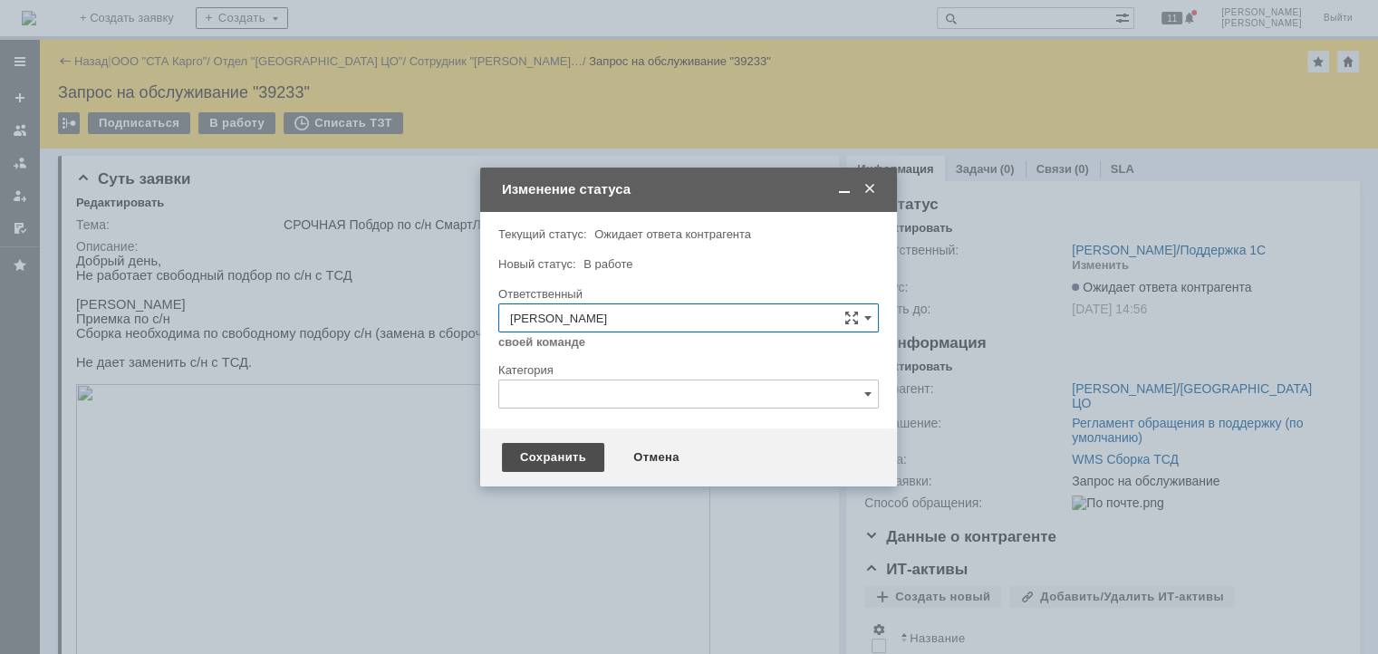
click at [533, 449] on div "Сохранить" at bounding box center [553, 457] width 102 height 29
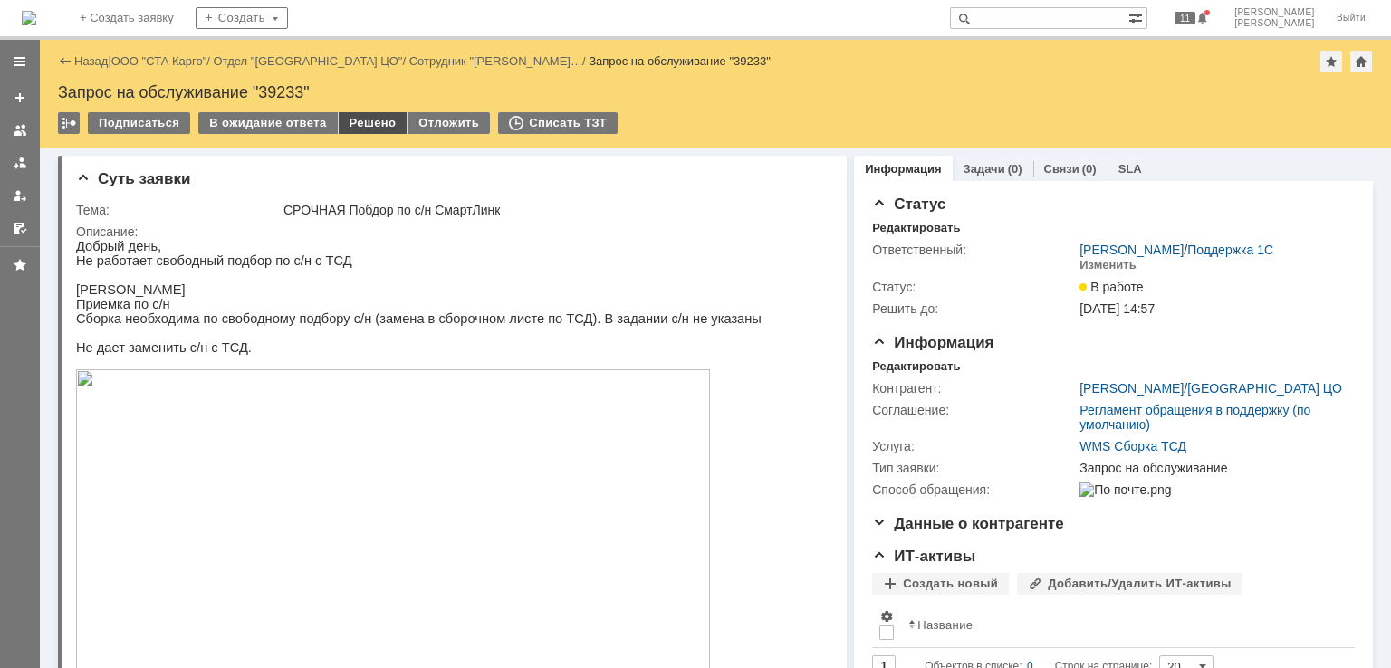
click at [359, 126] on div "Решено" at bounding box center [373, 123] width 69 height 22
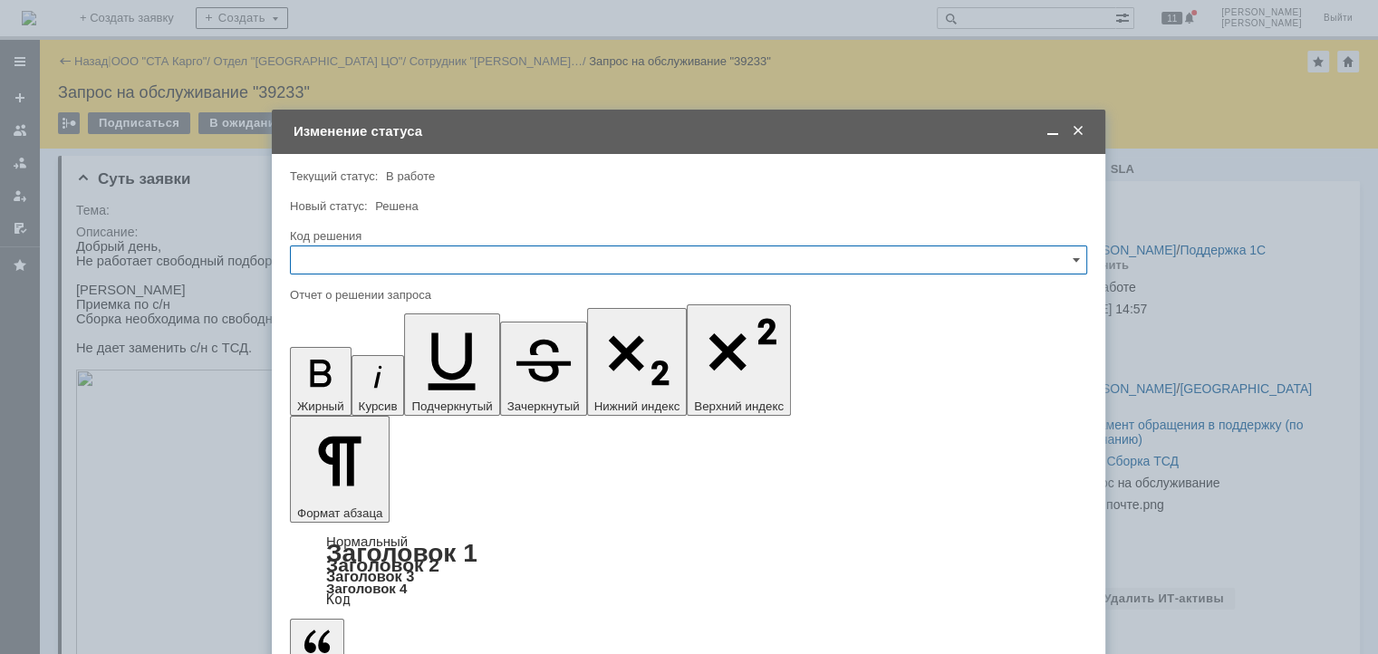
click at [383, 255] on input "text" at bounding box center [688, 259] width 797 height 29
click at [357, 490] on div "Решено" at bounding box center [688, 502] width 795 height 29
type input "Решено"
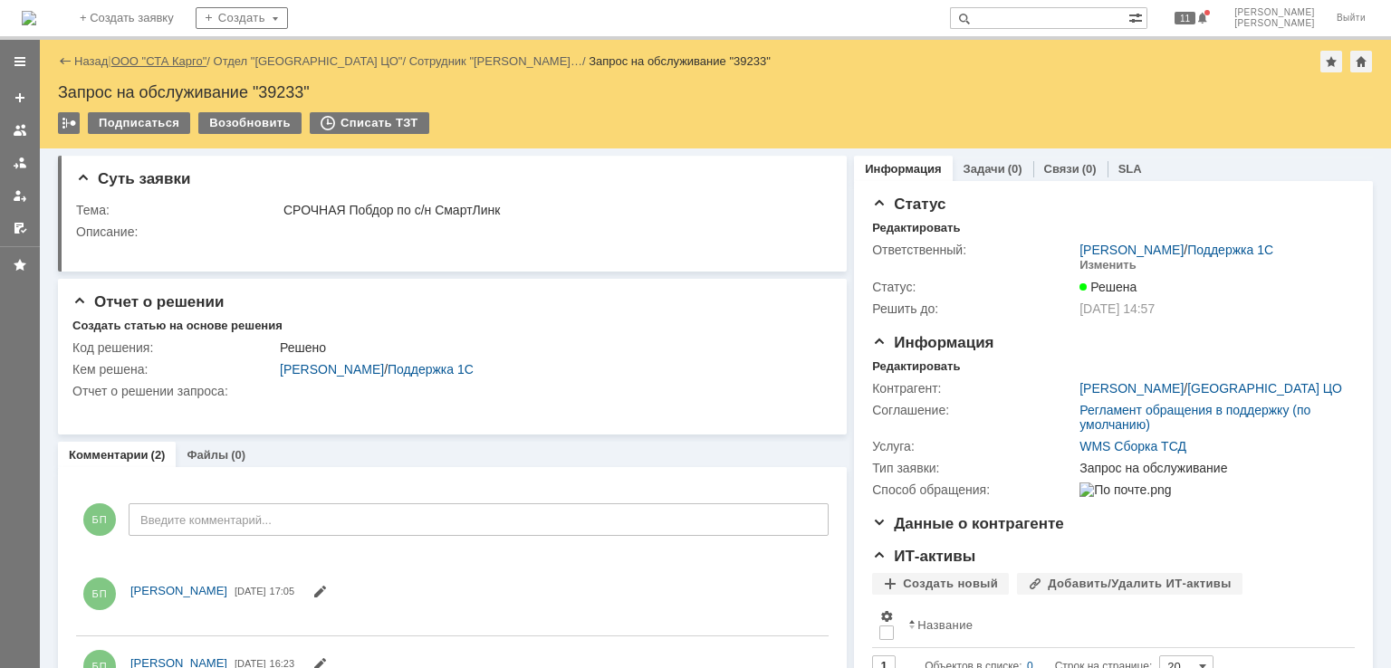
click at [156, 61] on link "ООО "СТА Карго"" at bounding box center [159, 61] width 96 height 14
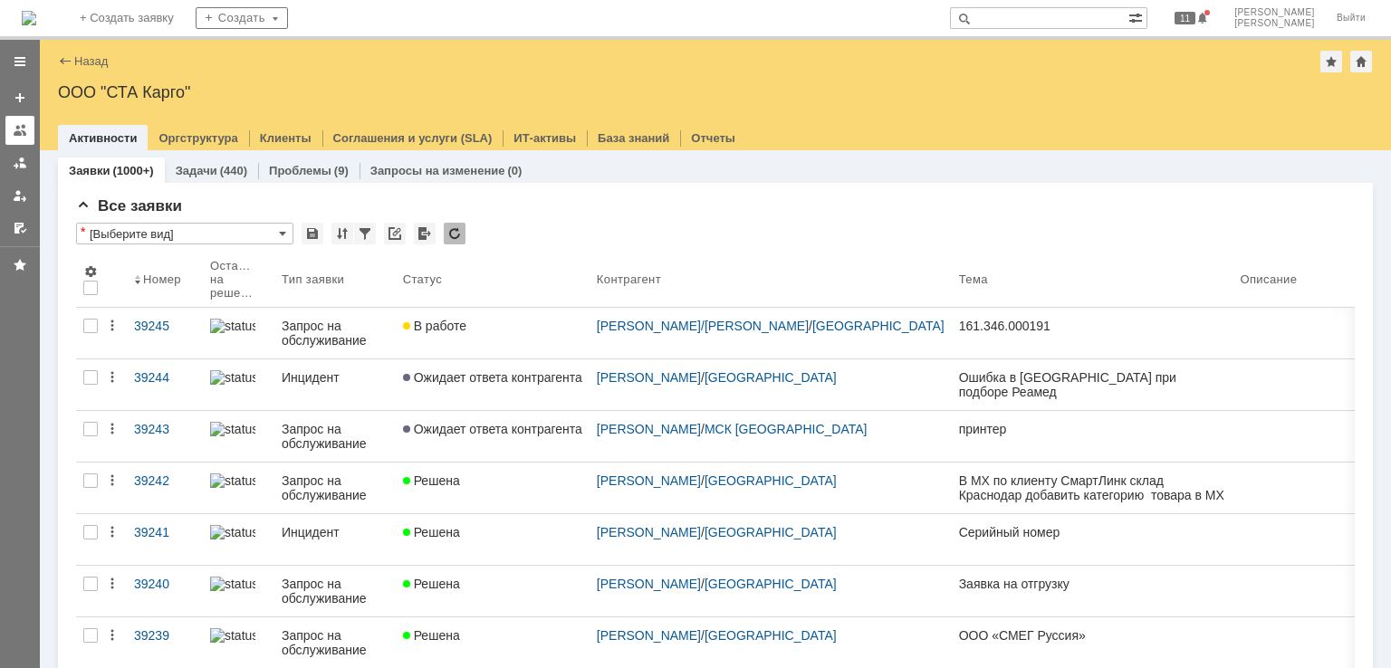
click at [17, 134] on div at bounding box center [20, 130] width 14 height 14
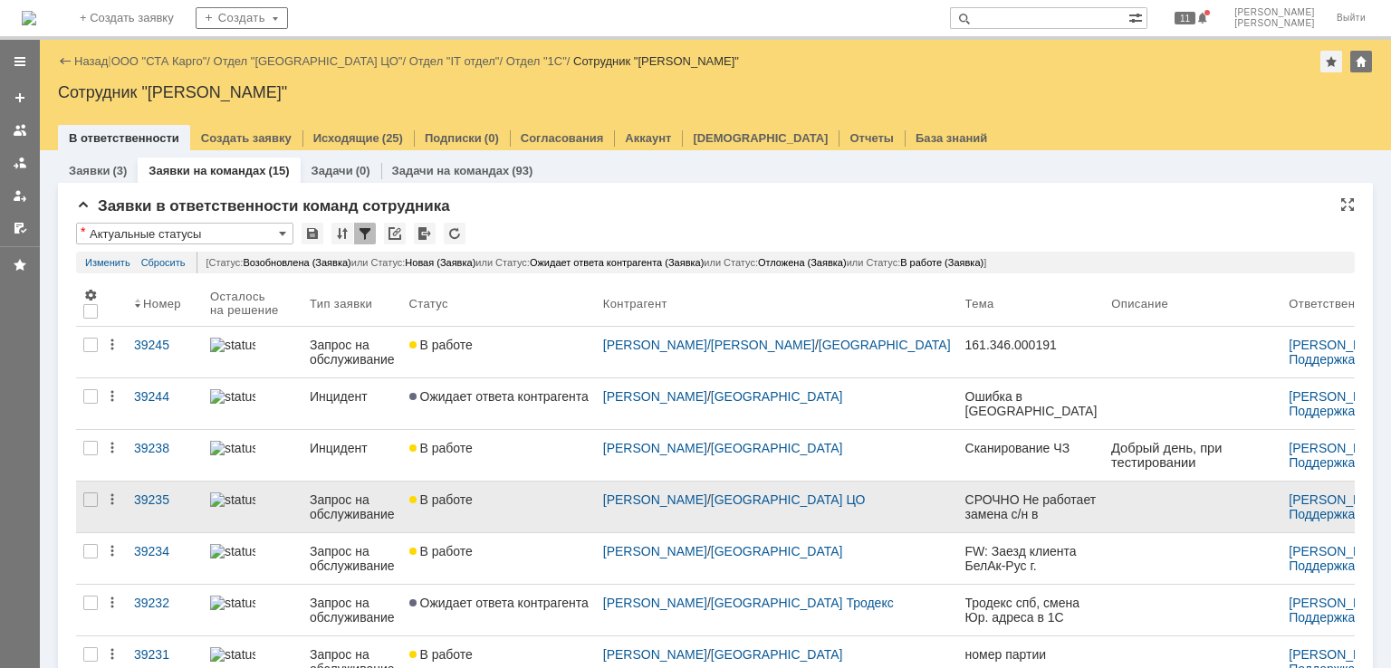
click at [524, 524] on link "В работе" at bounding box center [499, 507] width 194 height 51
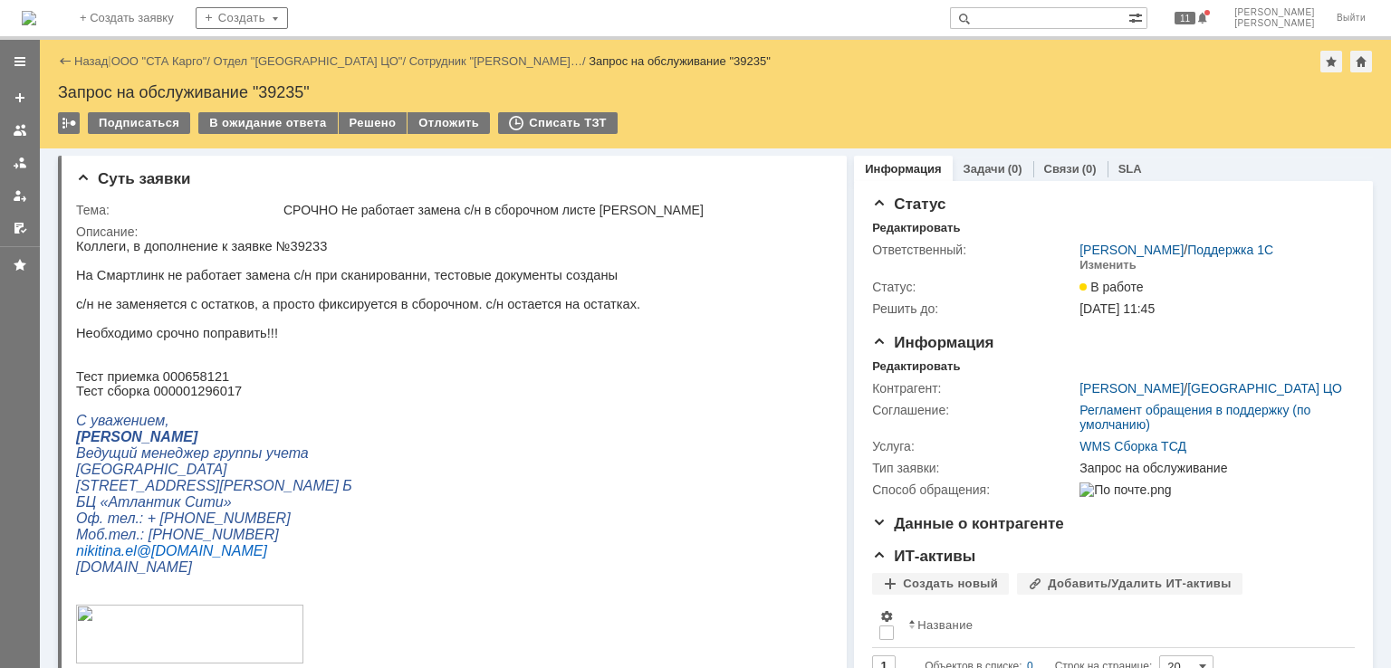
click at [281, 90] on div "Запрос на обслуживание "39235"" at bounding box center [715, 92] width 1315 height 18
copy div "39235"
click at [192, 399] on p "Тест сборка 000001296017" at bounding box center [358, 391] width 564 height 14
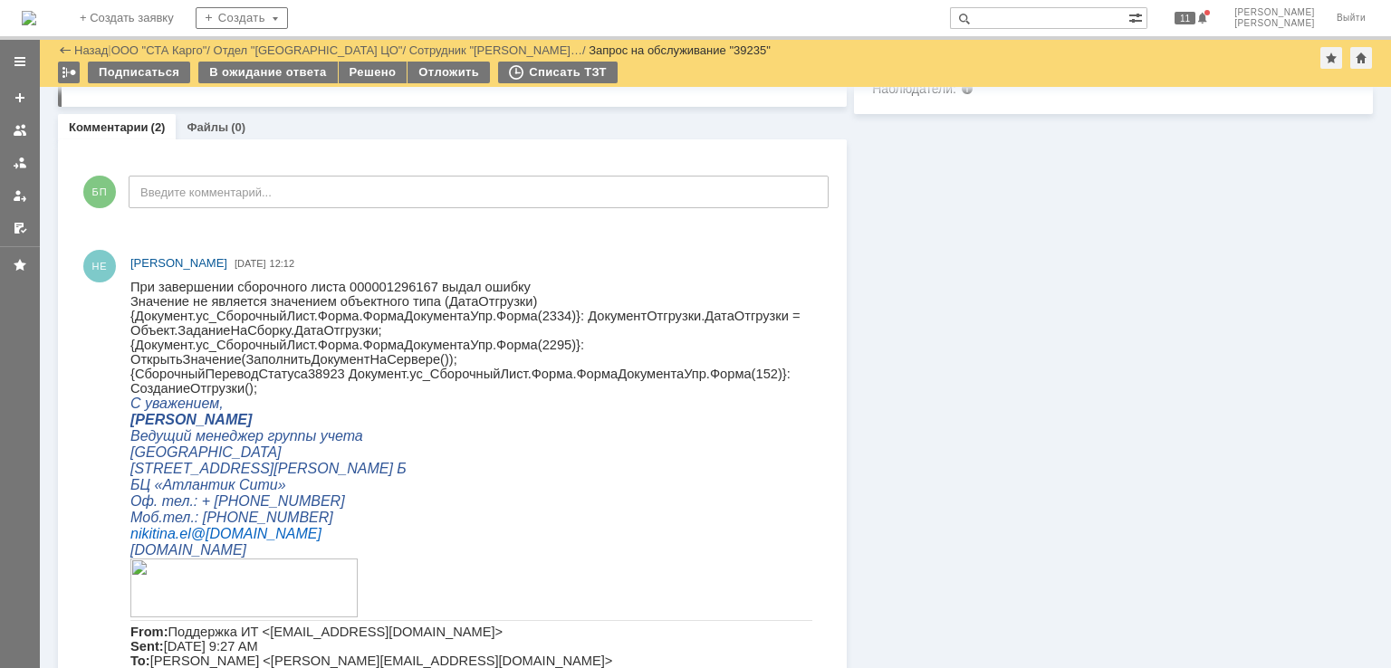
scroll to position [725, 0]
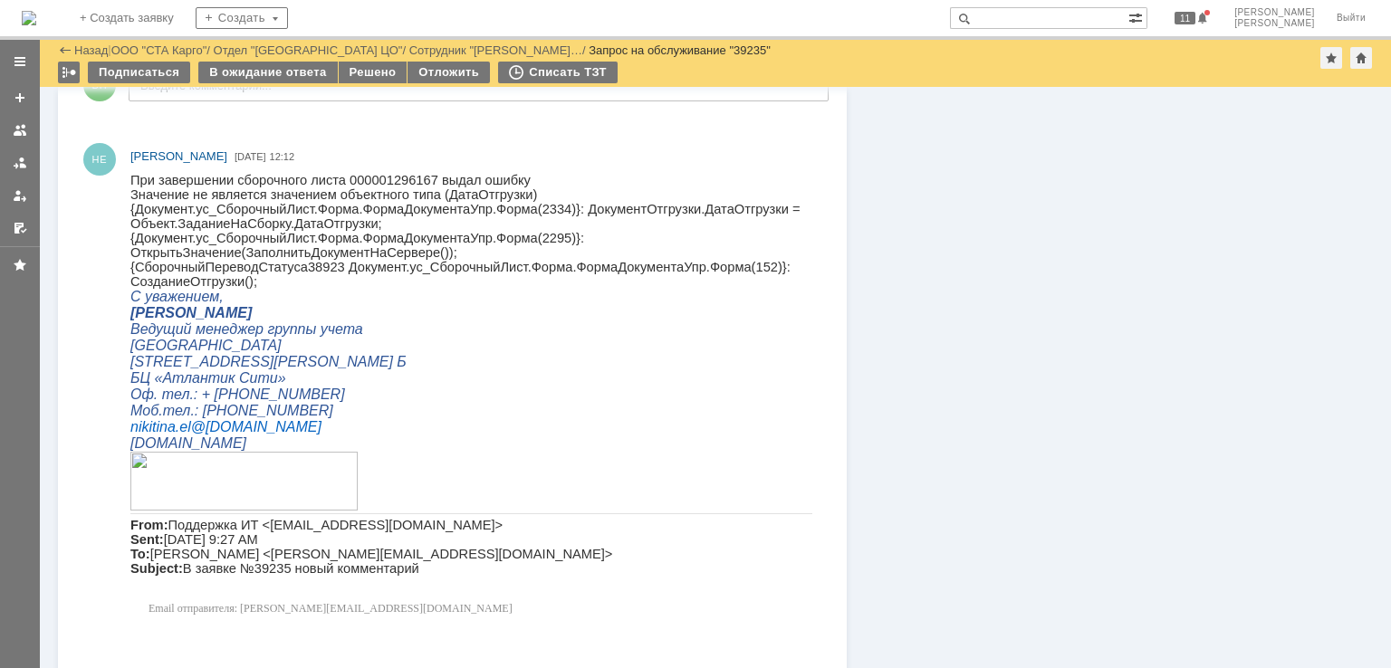
click at [523, 215] on span "{Документ.ус_СборочныйЛист.Форма.ФормаДокументаУпр.Форма(2334)}: ДокументОтгруз…" at bounding box center [465, 216] width 670 height 29
copy span "2334"
click at [417, 239] on span "{Документ.ус_СборочныйЛист.Форма.ФормаДокументаУпр.Форма(2295)}: ОткрытьЗначени…" at bounding box center [357, 245] width 454 height 29
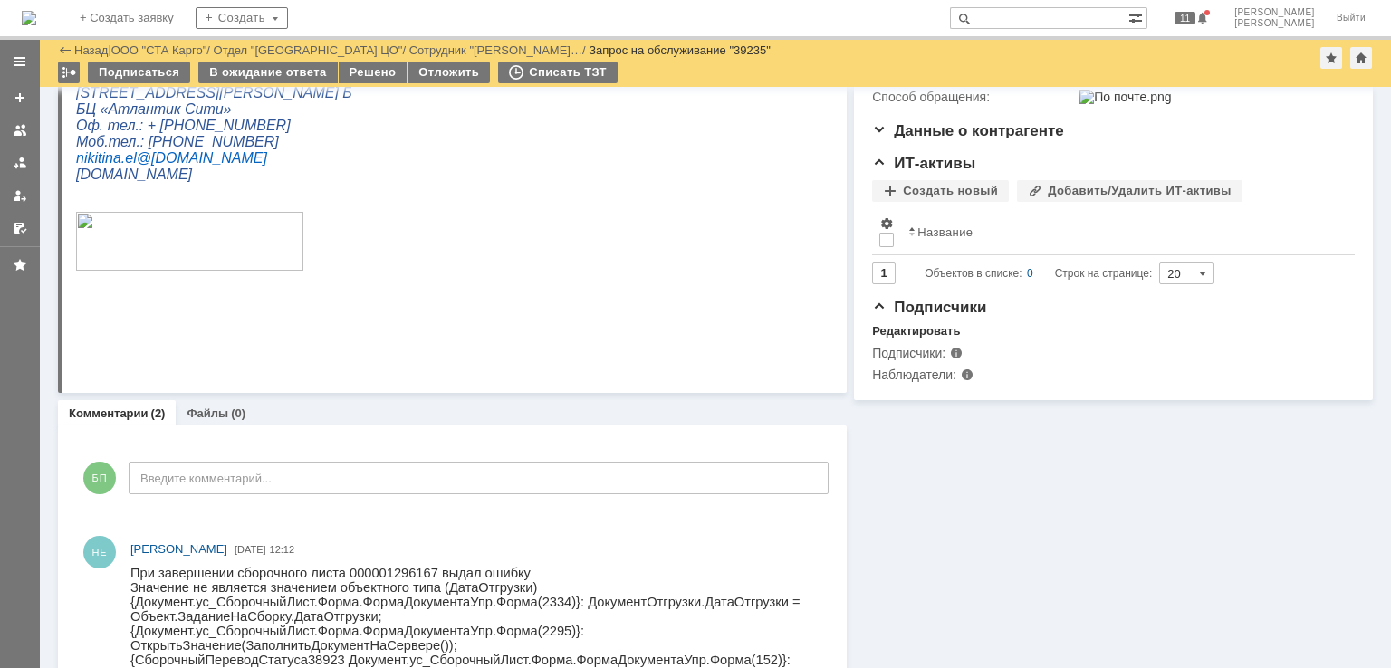
scroll to position [272, 0]
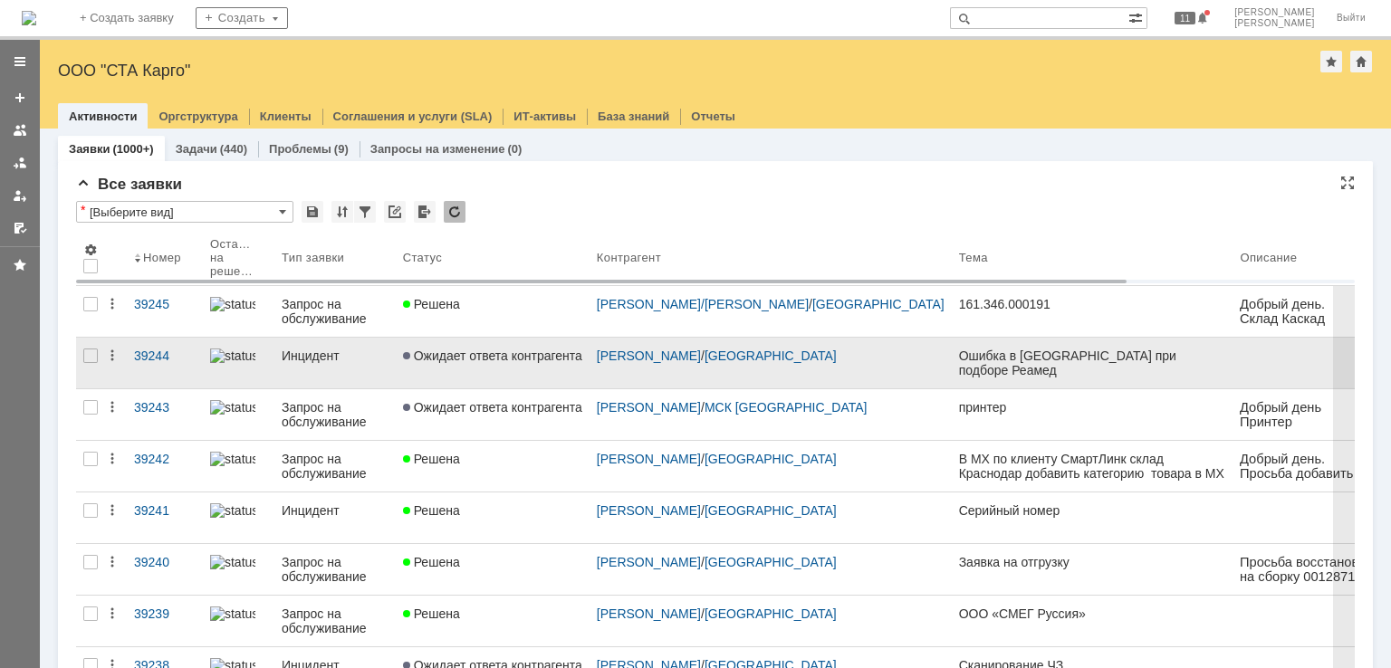
click at [952, 367] on link "Ошибка в [GEOGRAPHIC_DATA] при подборе Реамед" at bounding box center [1093, 363] width 282 height 51
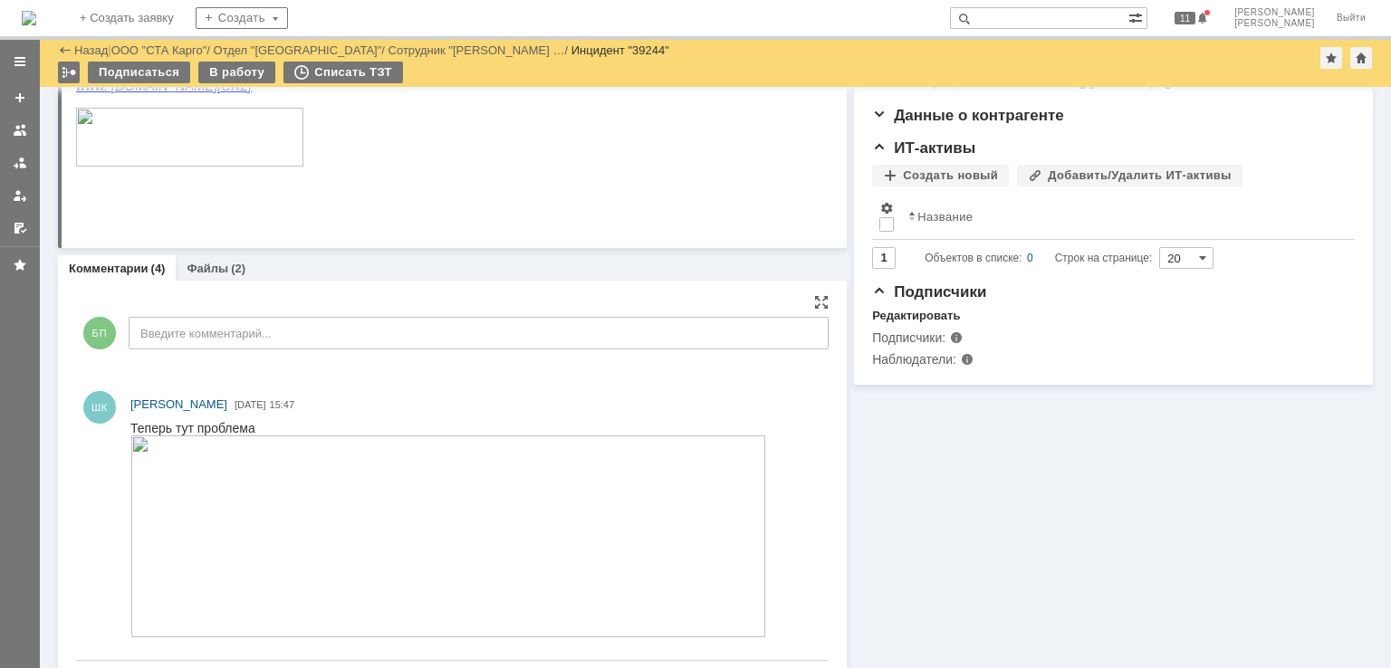
scroll to position [453, 0]
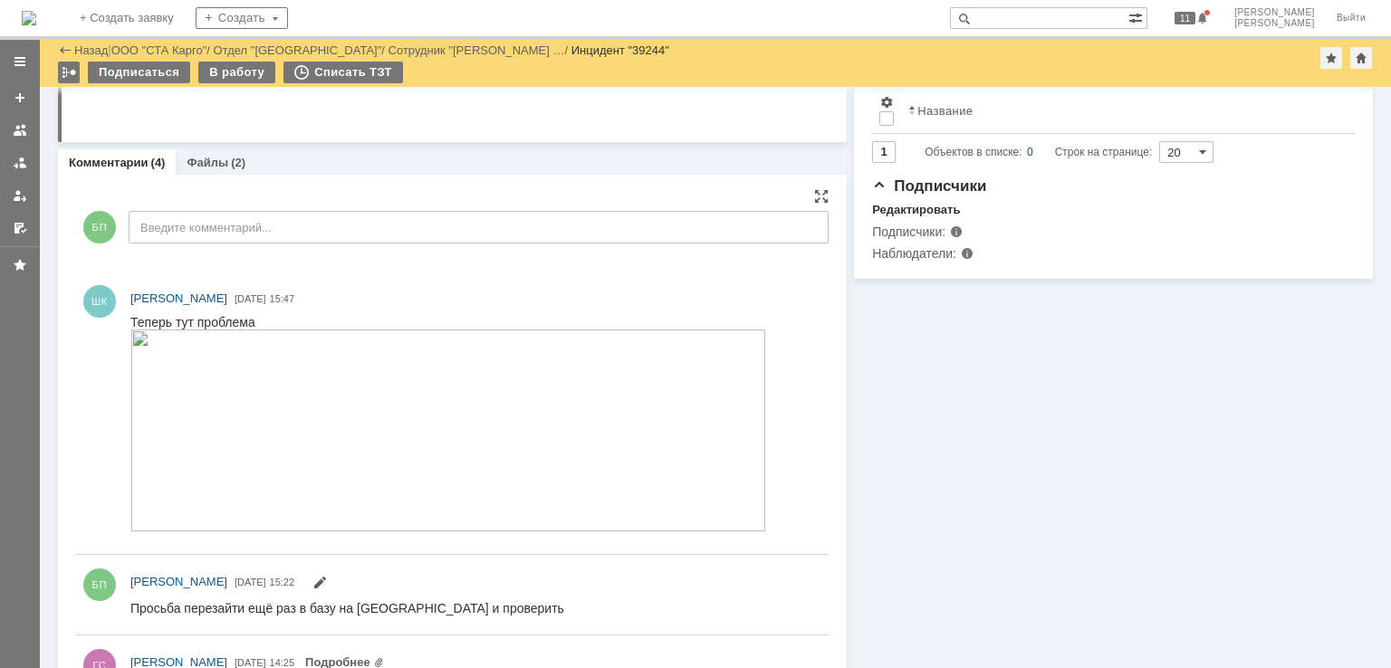
click at [266, 378] on img at bounding box center [448, 431] width 636 height 202
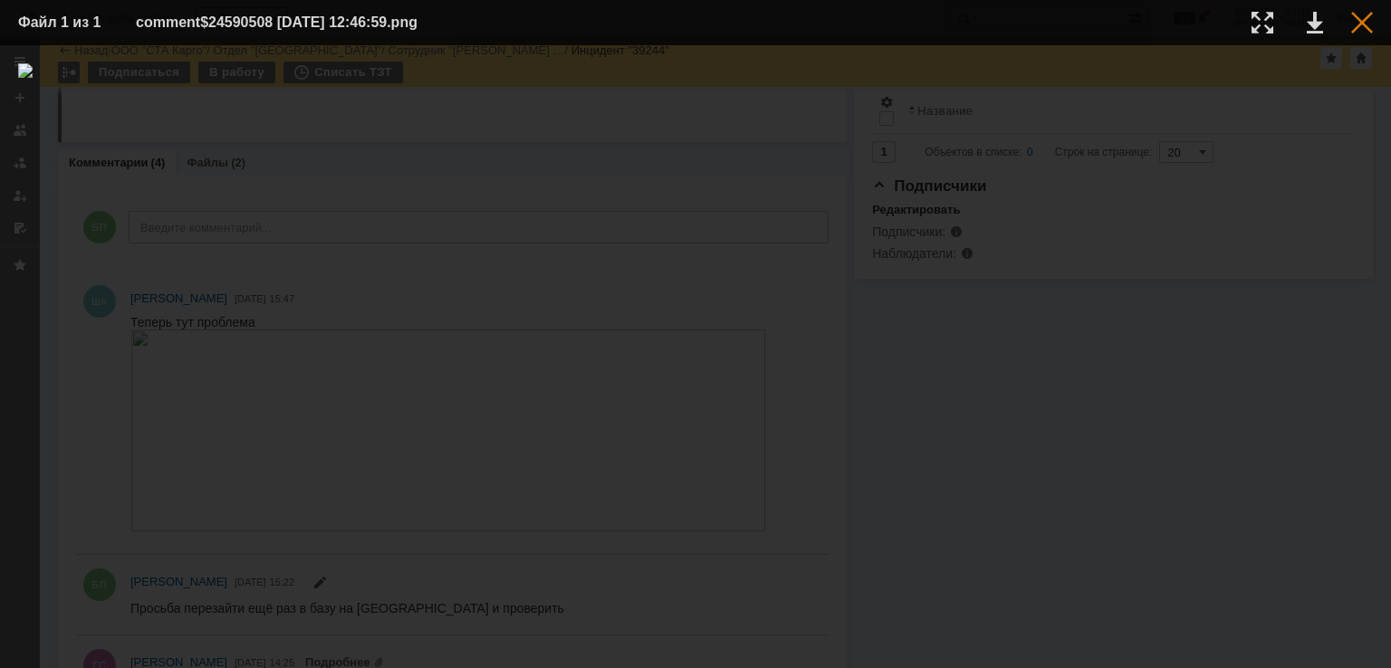
click at [1361, 26] on div at bounding box center [1362, 23] width 22 height 22
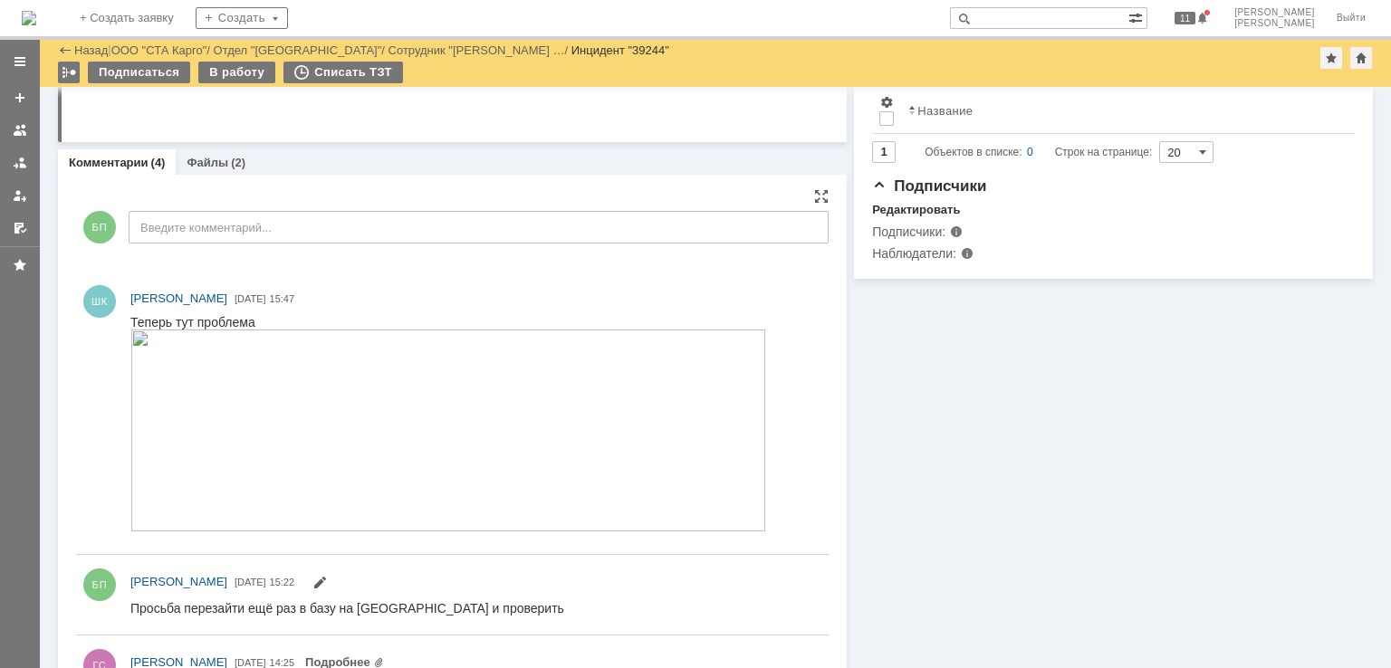
click at [174, 252] on div "БП Введите комментарий..." at bounding box center [452, 230] width 753 height 84
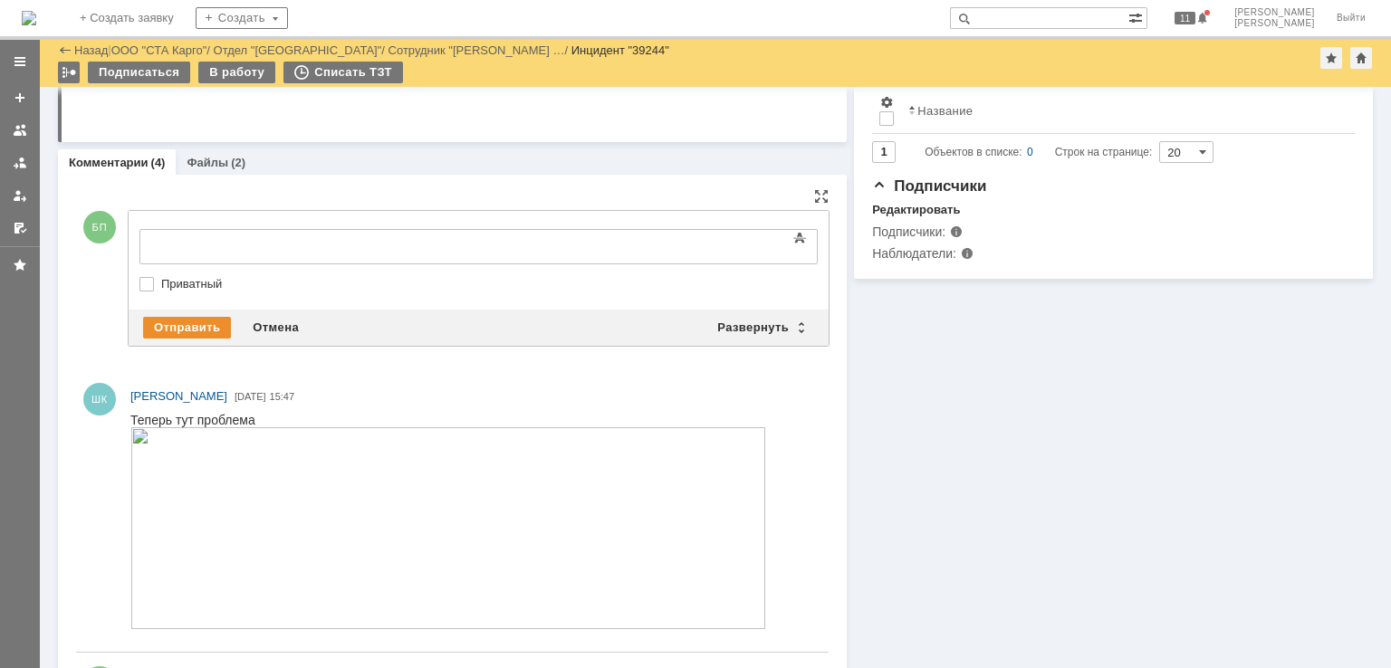
scroll to position [0, 0]
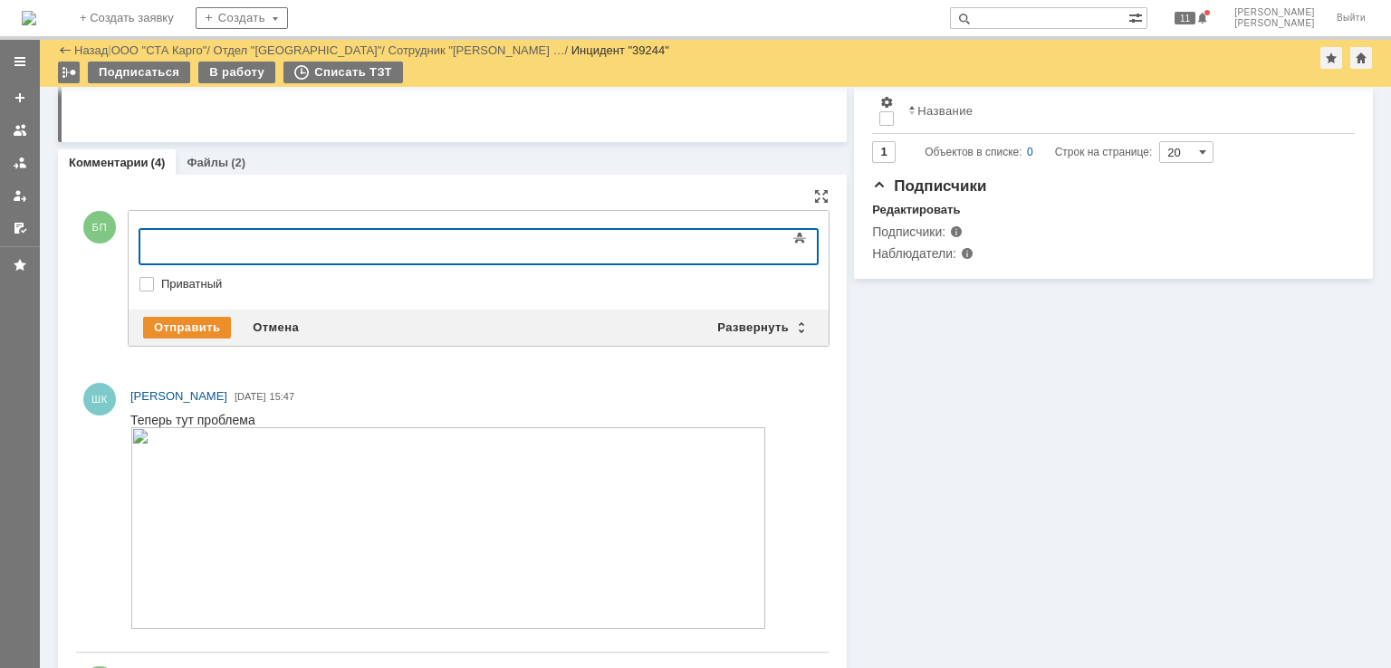
click at [203, 250] on div at bounding box center [287, 244] width 257 height 14
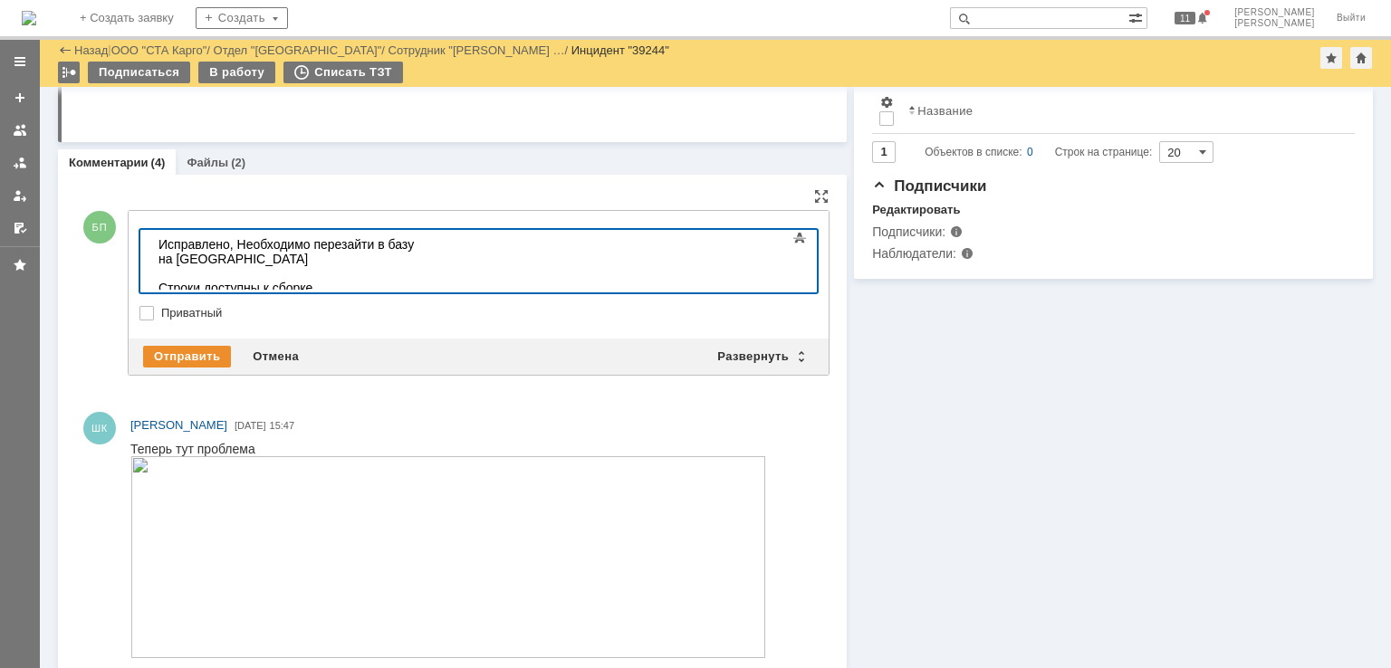
click at [191, 339] on div "Отправить Отмена Развернуть Свернуть" at bounding box center [479, 357] width 700 height 36
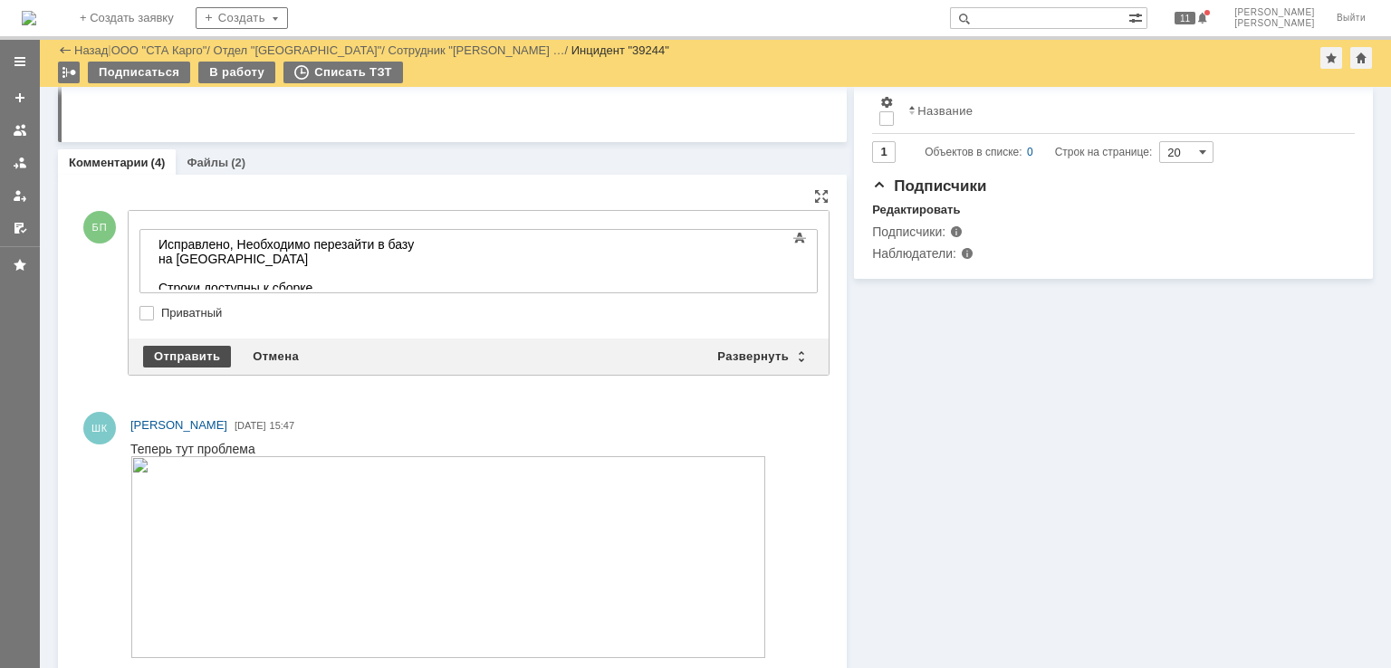
click at [192, 352] on div "Отправить" at bounding box center [187, 357] width 88 height 22
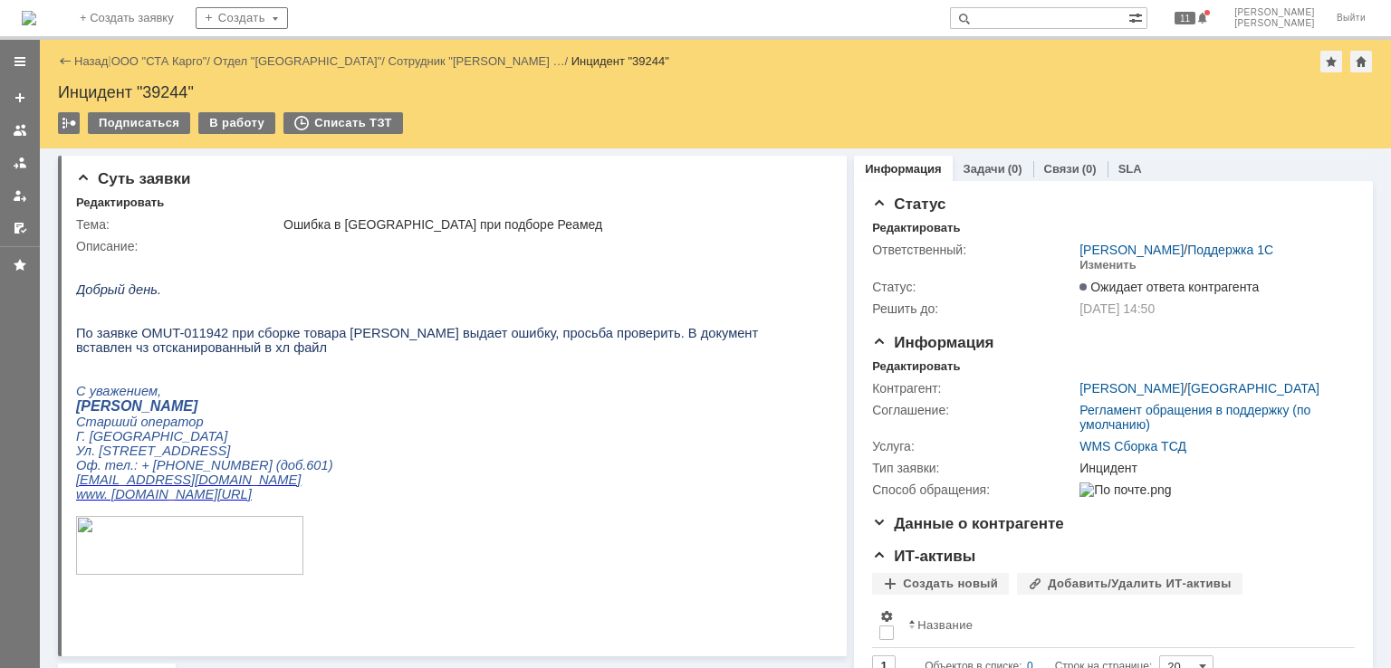
click at [163, 44] on div "Назад | ООО "СТА Карго" / Отдел "[GEOGRAPHIC_DATA]" / Сотрудник "[PERSON_NAME] …" at bounding box center [715, 94] width 1351 height 109
click at [159, 59] on link "ООО "СТА Карго"" at bounding box center [159, 61] width 96 height 14
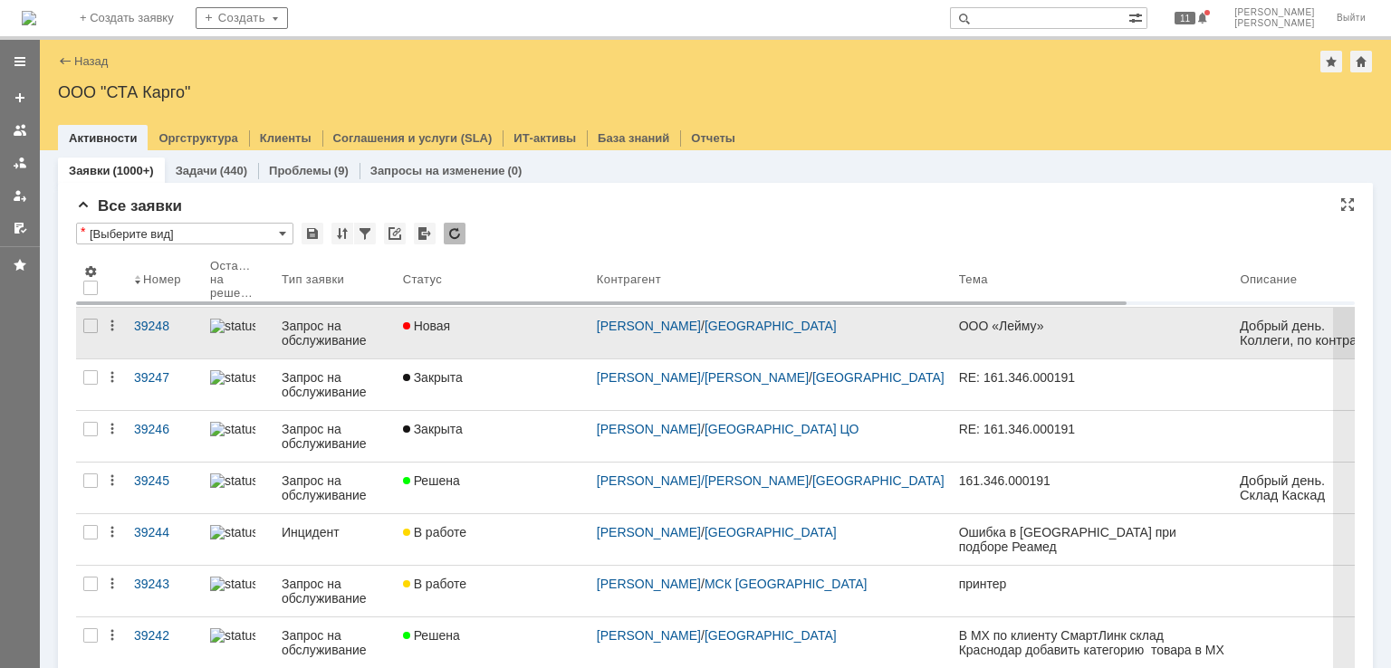
click at [558, 327] on div "Новая" at bounding box center [492, 326] width 179 height 14
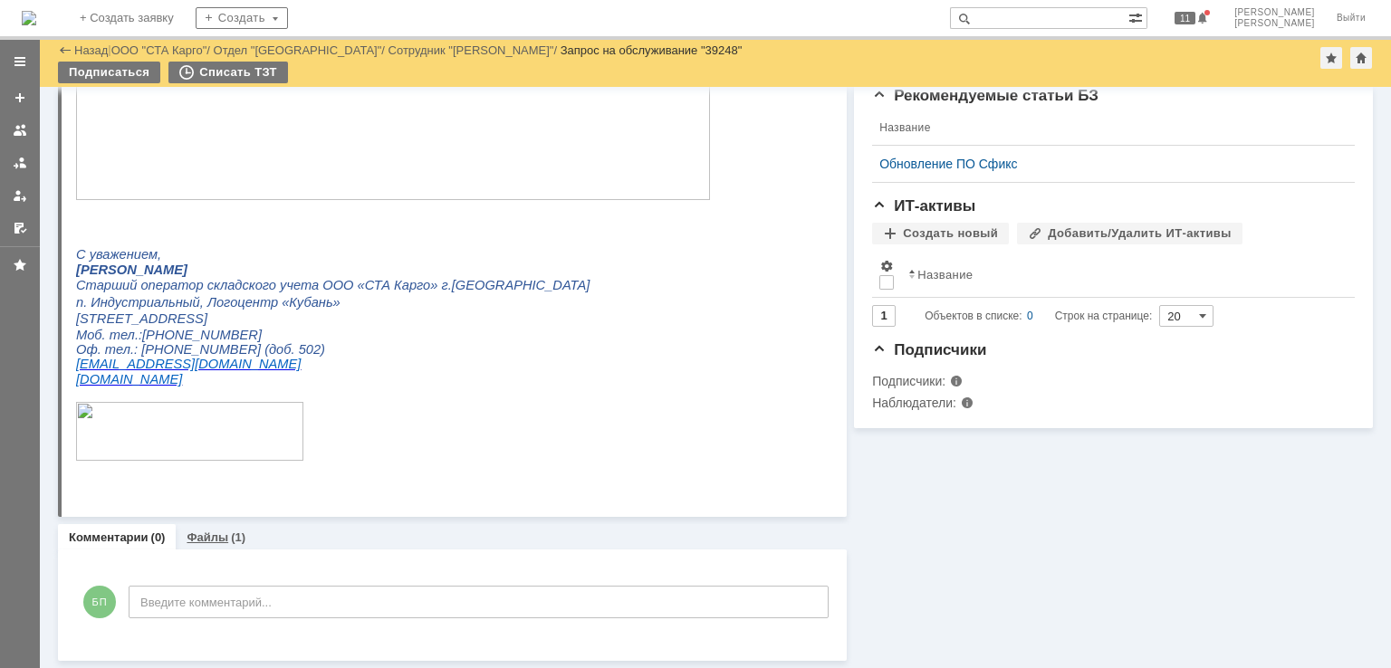
click at [218, 535] on link "Файлы" at bounding box center [208, 538] width 42 height 14
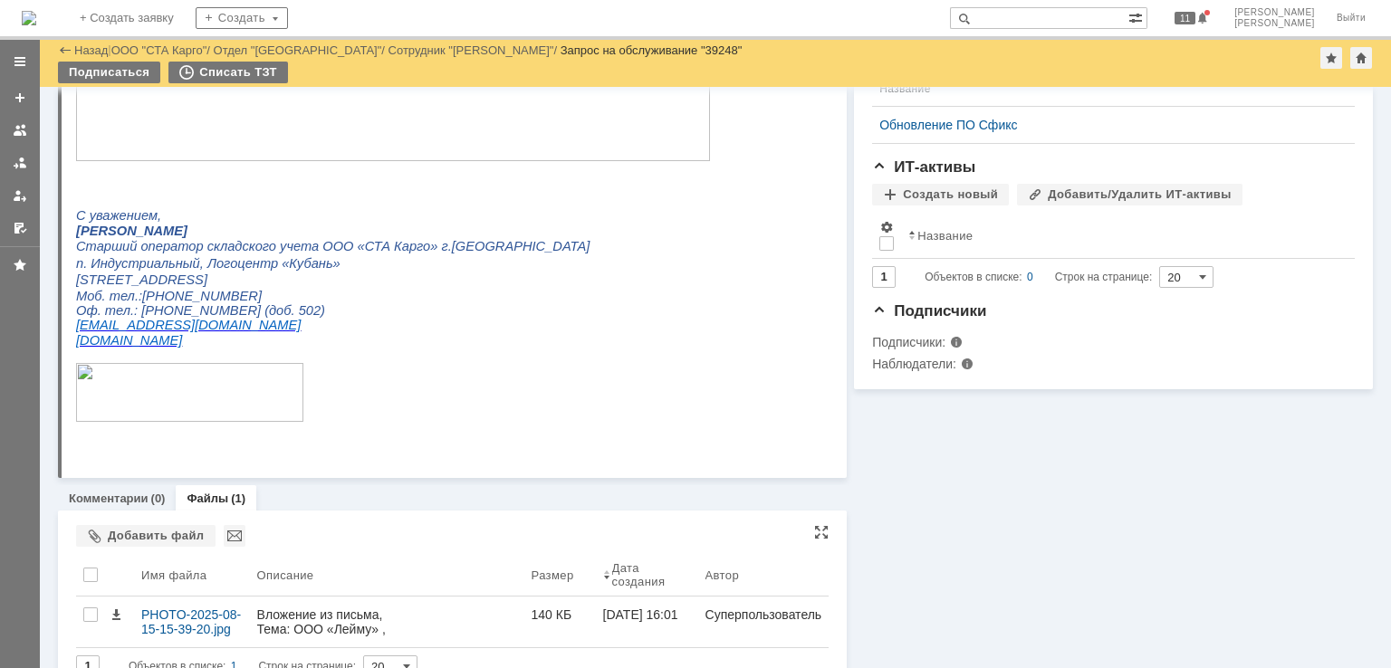
scroll to position [476, 0]
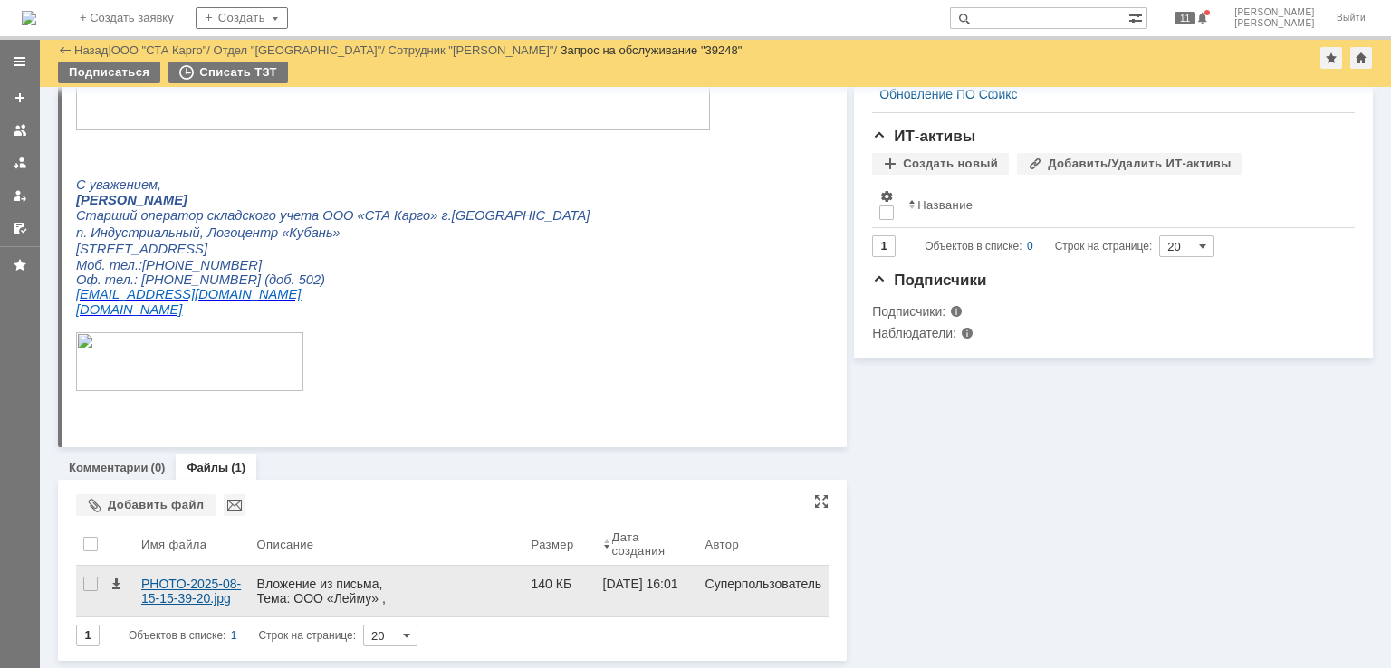
click at [203, 595] on div "PHOTO-2025-08-15-15-39-20.jpg" at bounding box center [191, 591] width 101 height 29
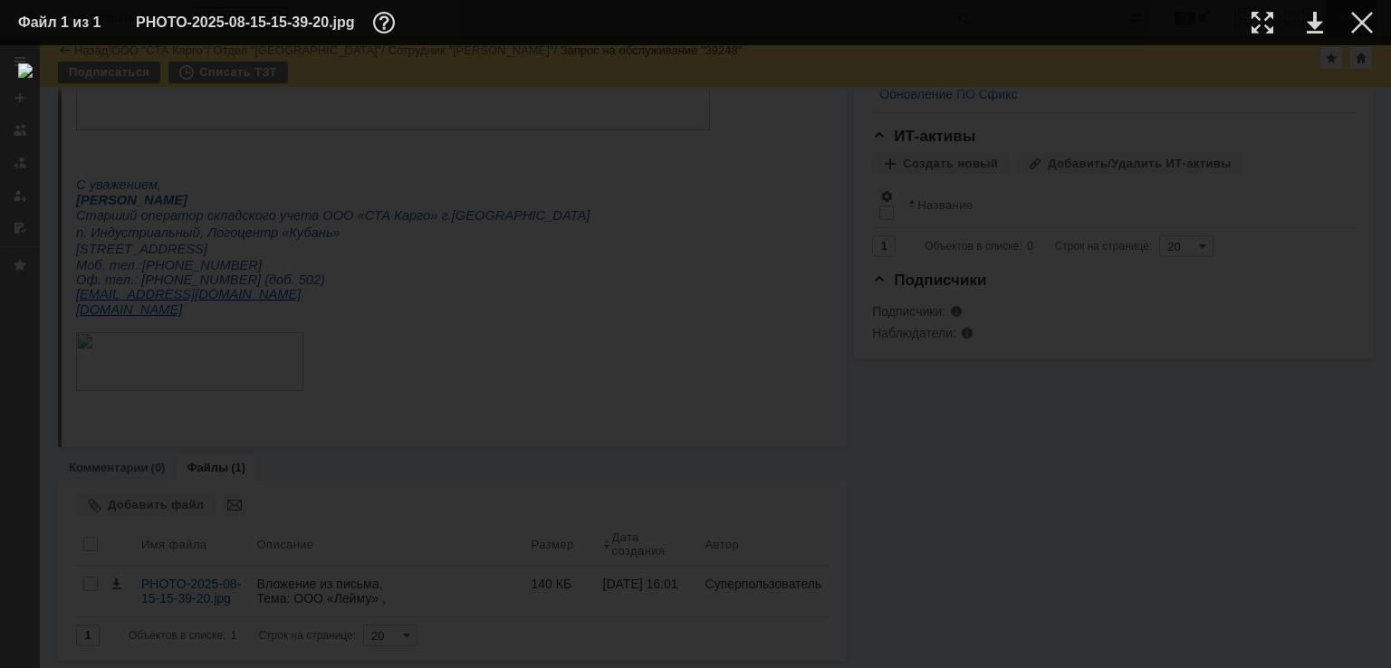
click at [1362, 25] on div at bounding box center [1362, 23] width 22 height 22
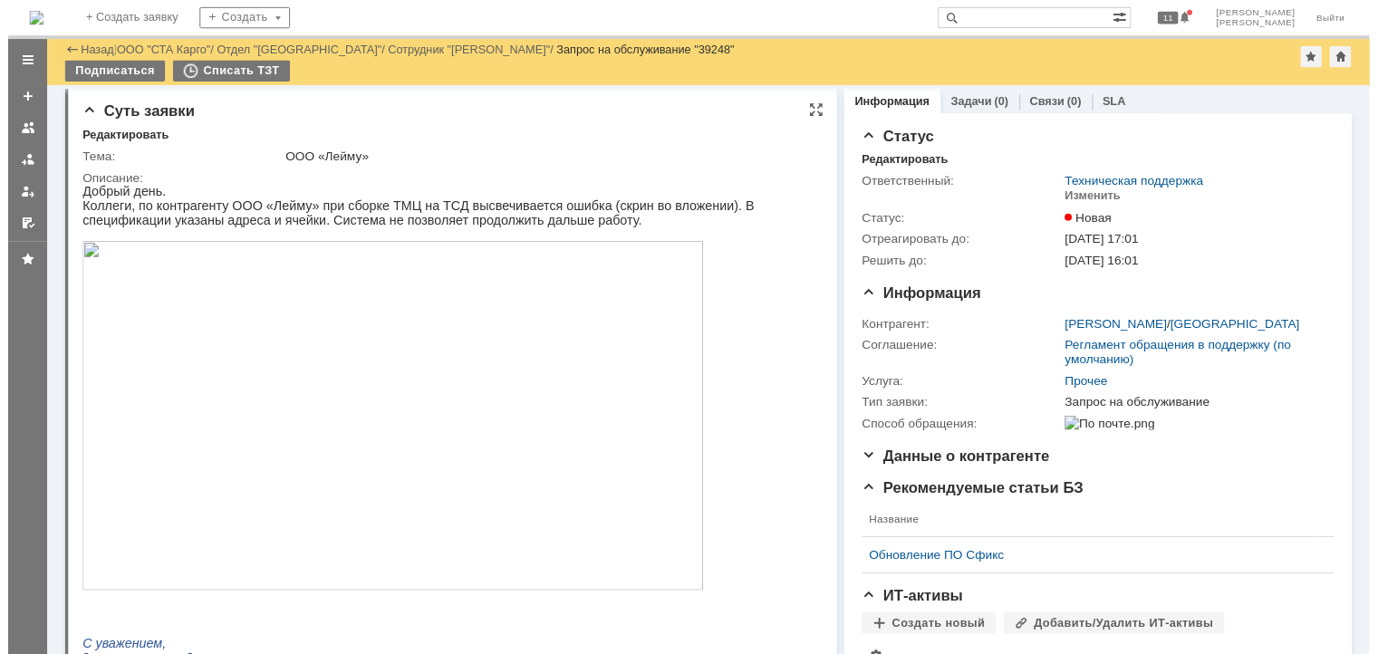
scroll to position [0, 0]
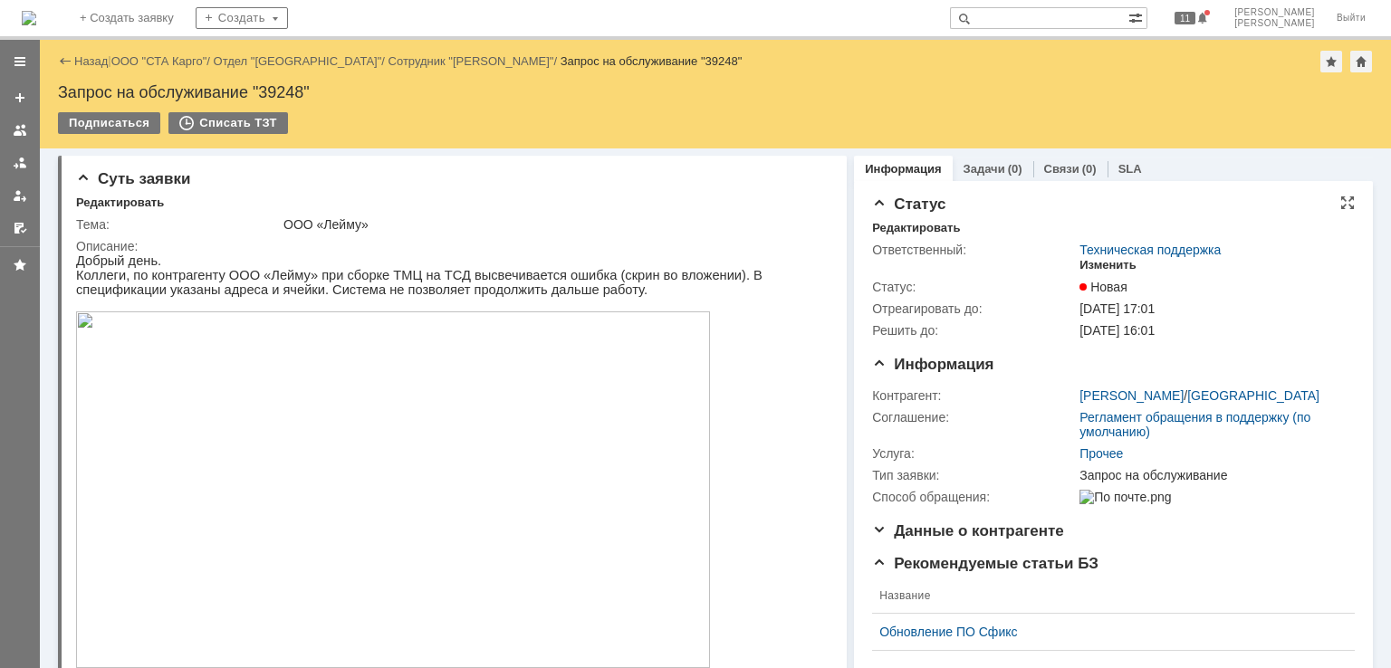
click at [1103, 269] on div "Изменить" at bounding box center [1108, 265] width 57 height 14
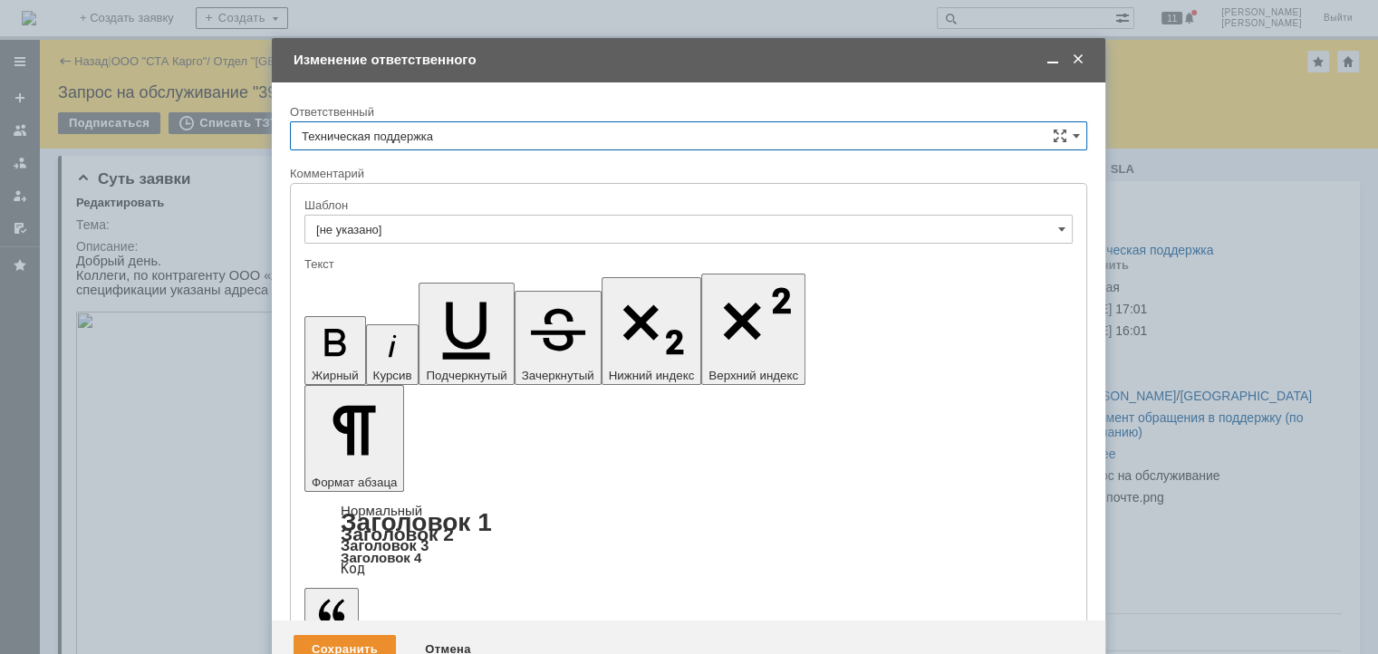
click at [500, 122] on input "Техническая поддержка" at bounding box center [688, 135] width 797 height 29
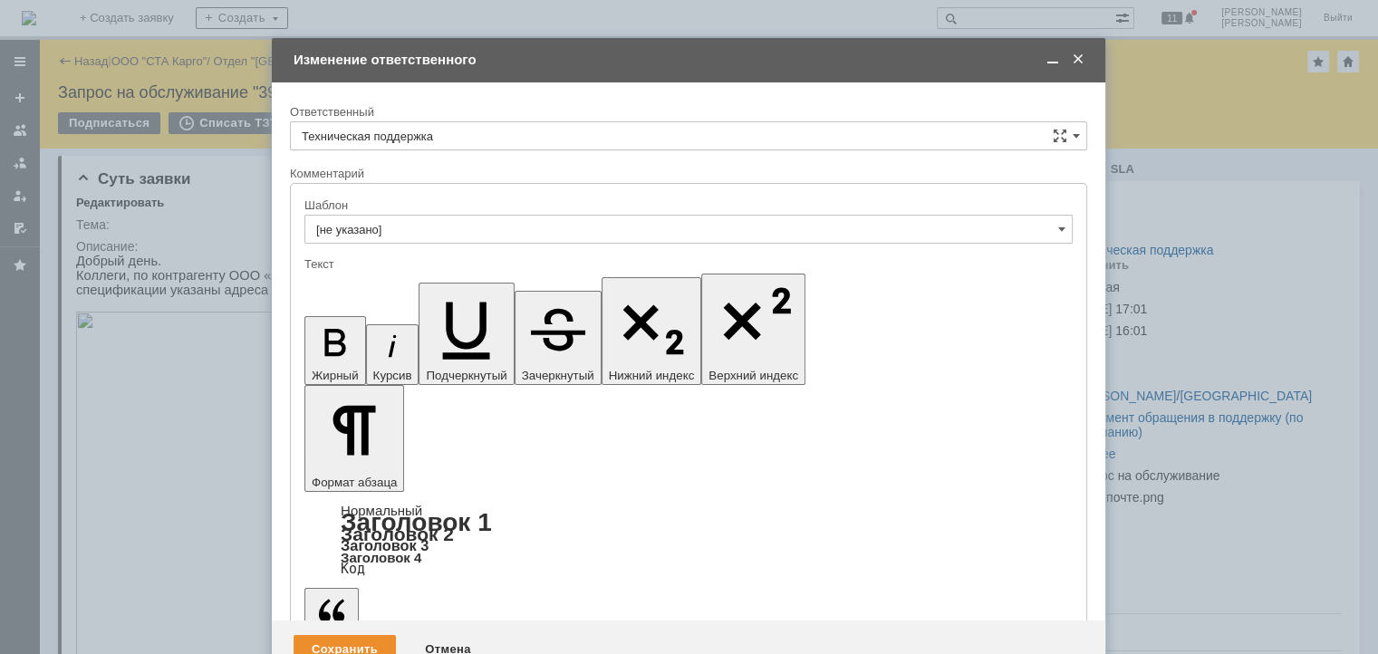
click at [430, 237] on div "[PERSON_NAME]" at bounding box center [688, 229] width 795 height 29
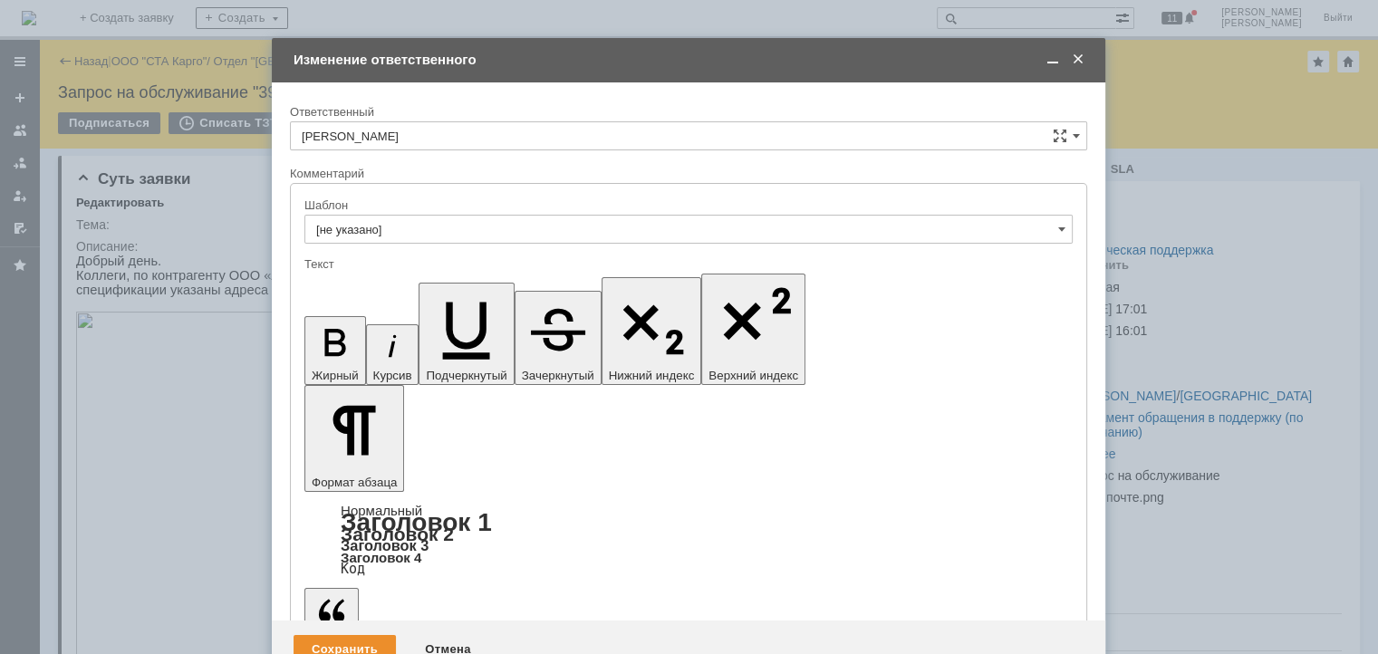
type input "[PERSON_NAME]"
click at [347, 635] on div "Сохранить" at bounding box center [344, 649] width 102 height 29
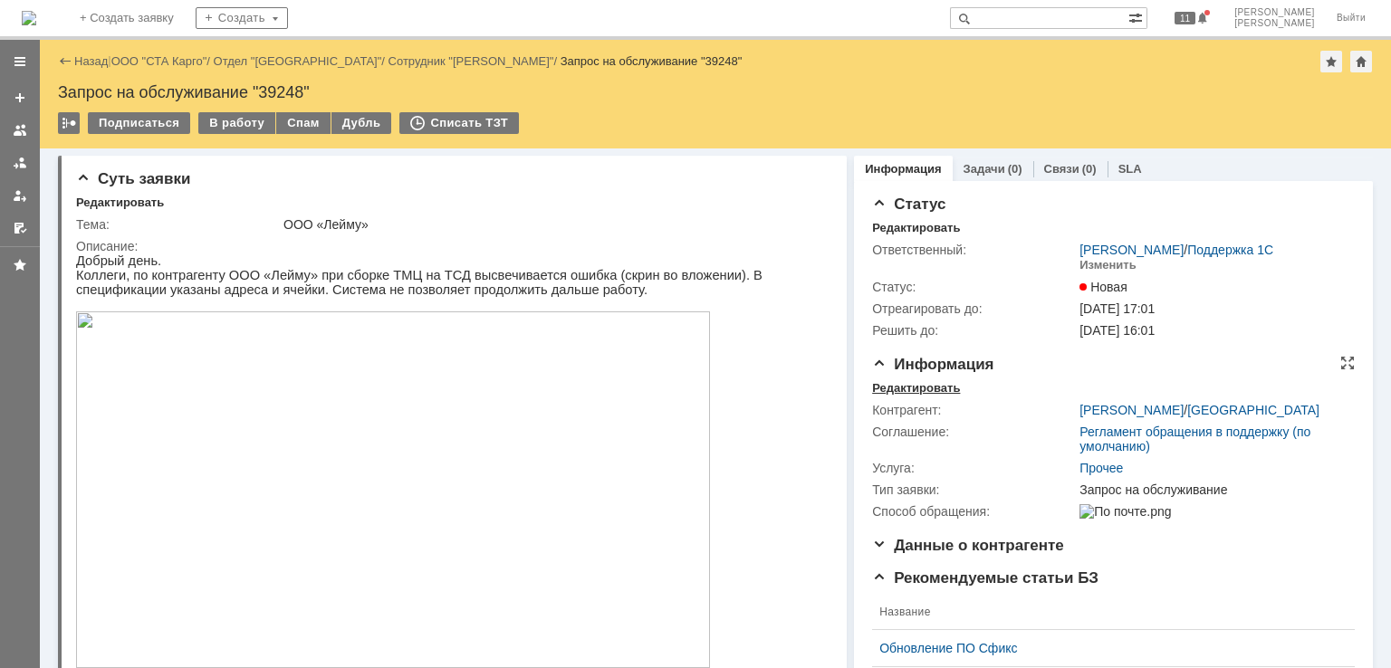
click at [917, 389] on div "Редактировать" at bounding box center [916, 388] width 88 height 14
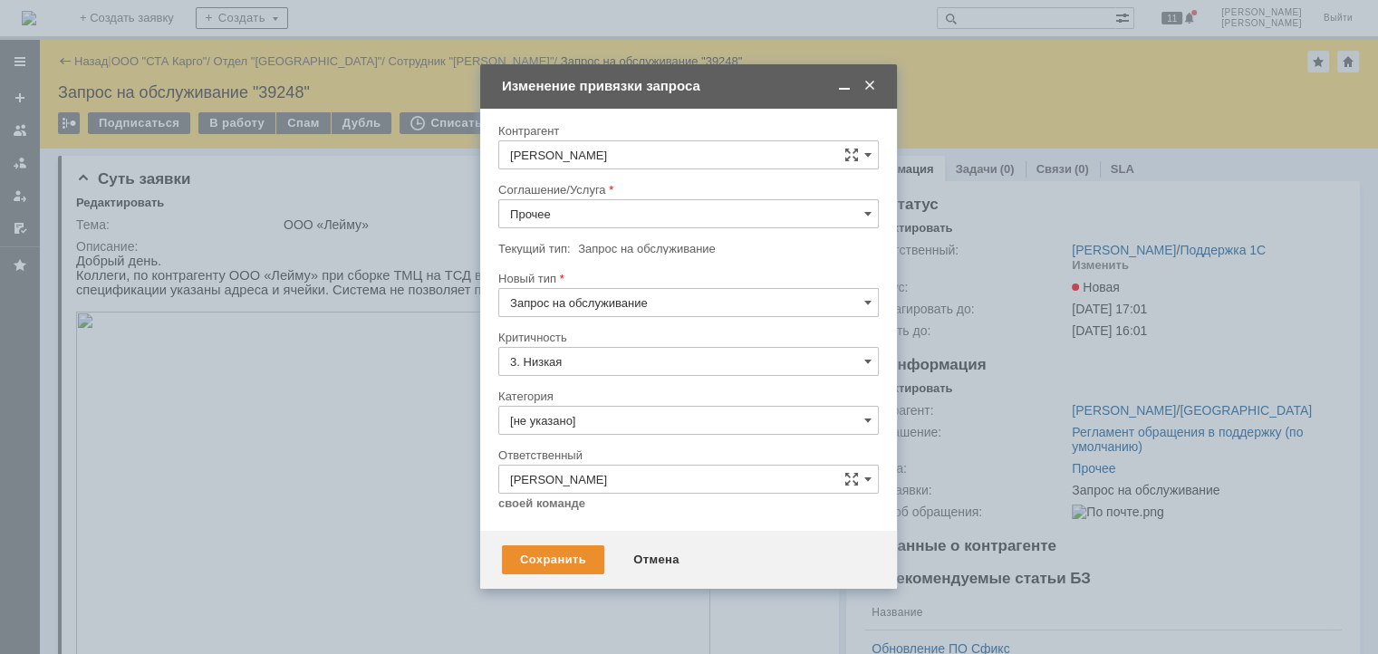
click at [632, 299] on input "Запрос на обслуживание" at bounding box center [688, 302] width 380 height 29
click at [579, 399] on span "Инцидент" at bounding box center [688, 396] width 357 height 14
type input "Инцидент"
click at [648, 221] on input "Прочее" at bounding box center [688, 213] width 380 height 29
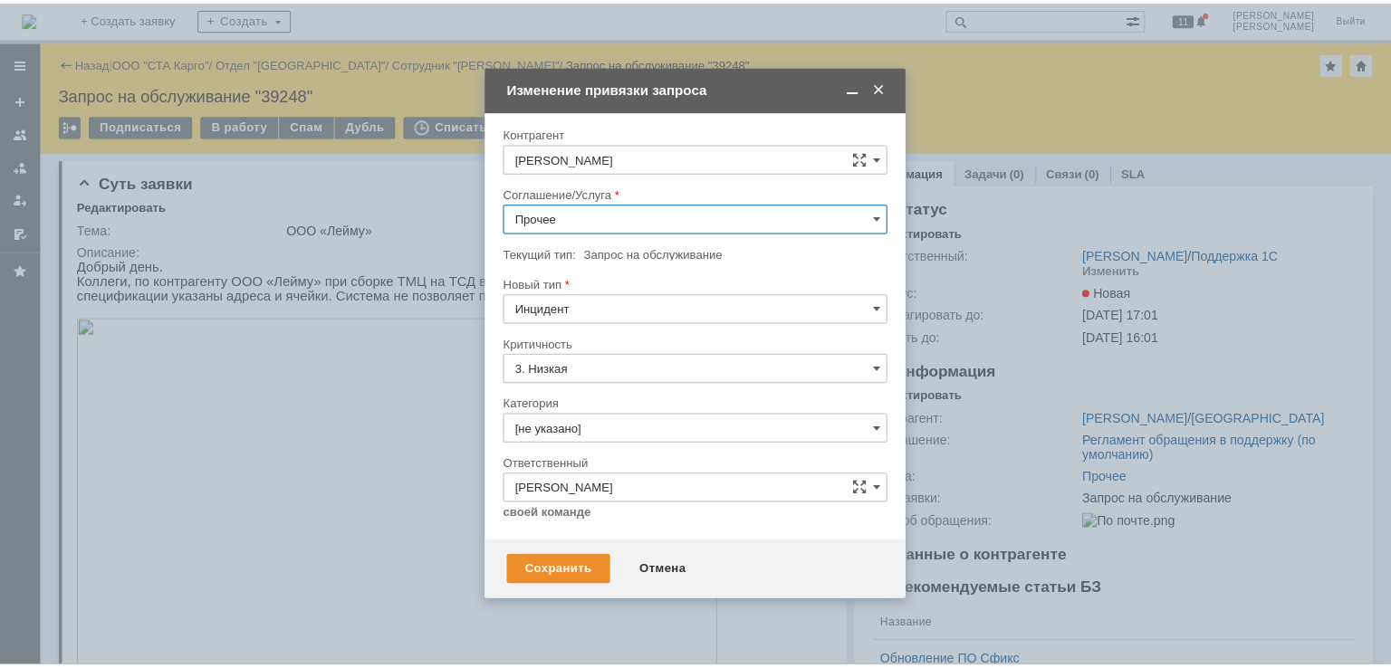
scroll to position [617, 0]
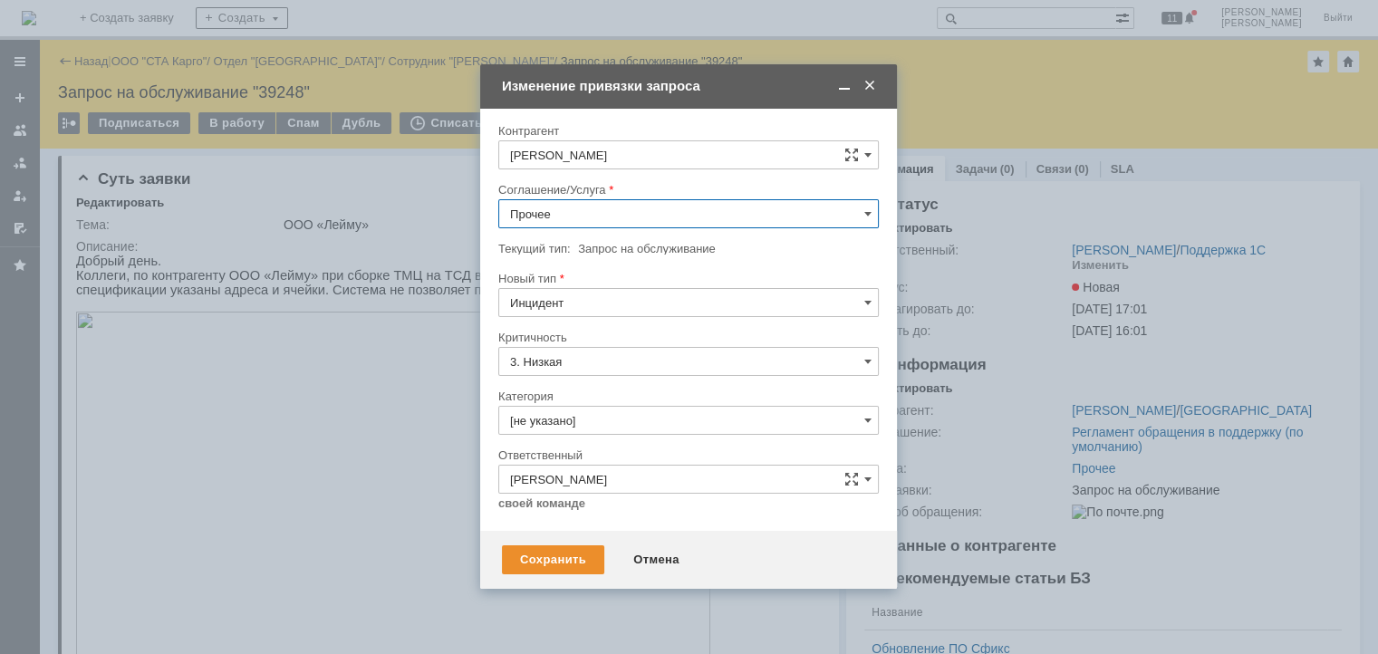
click at [620, 400] on span "WMS Сборка ТСД" at bounding box center [688, 407] width 357 height 14
type input "WMS Сборка ТСД"
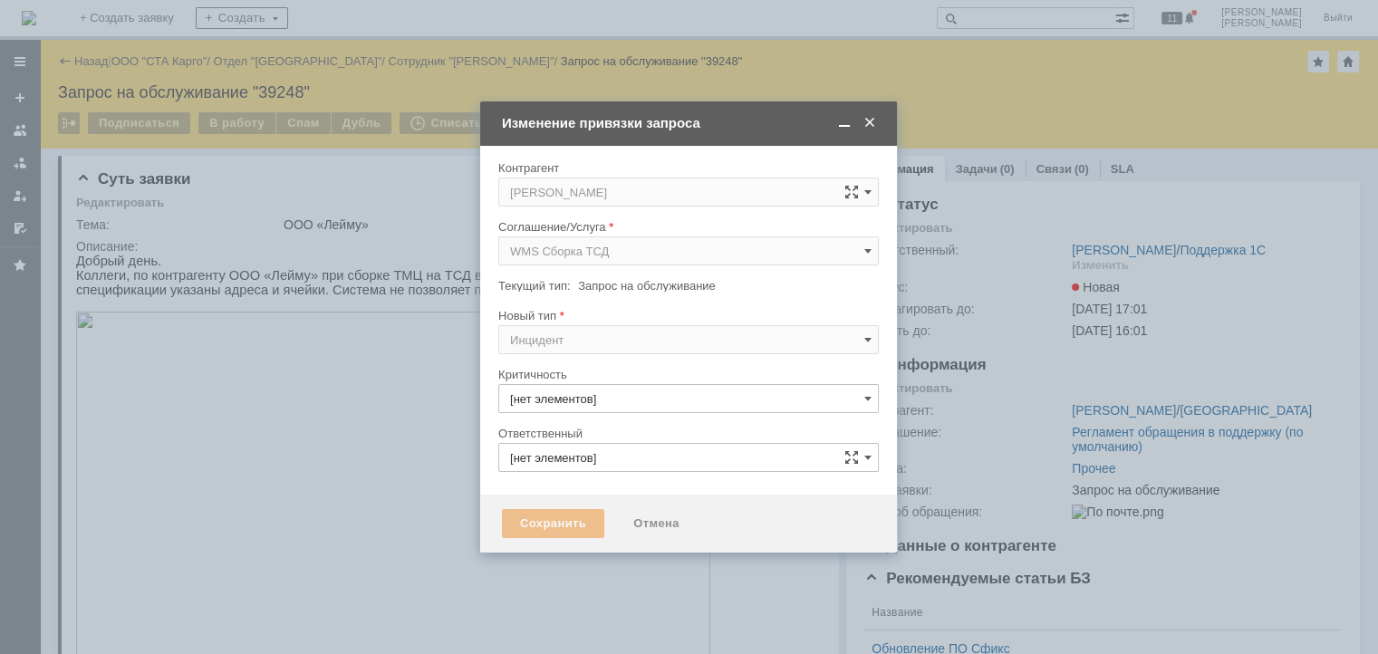
type input "3. Низкая"
type input "[PERSON_NAME]"
type input "[не указано]"
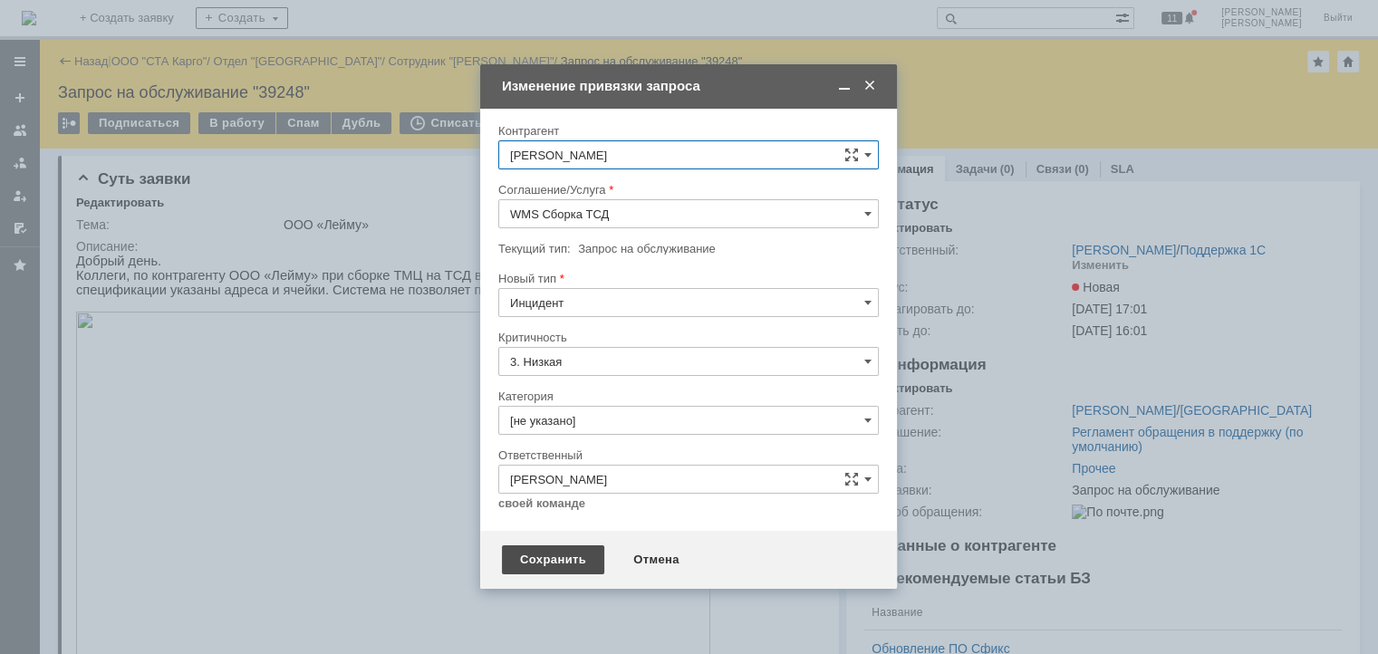
type input "WMS Сборка ТСД"
click at [555, 558] on div "Сохранить" at bounding box center [553, 559] width 102 height 29
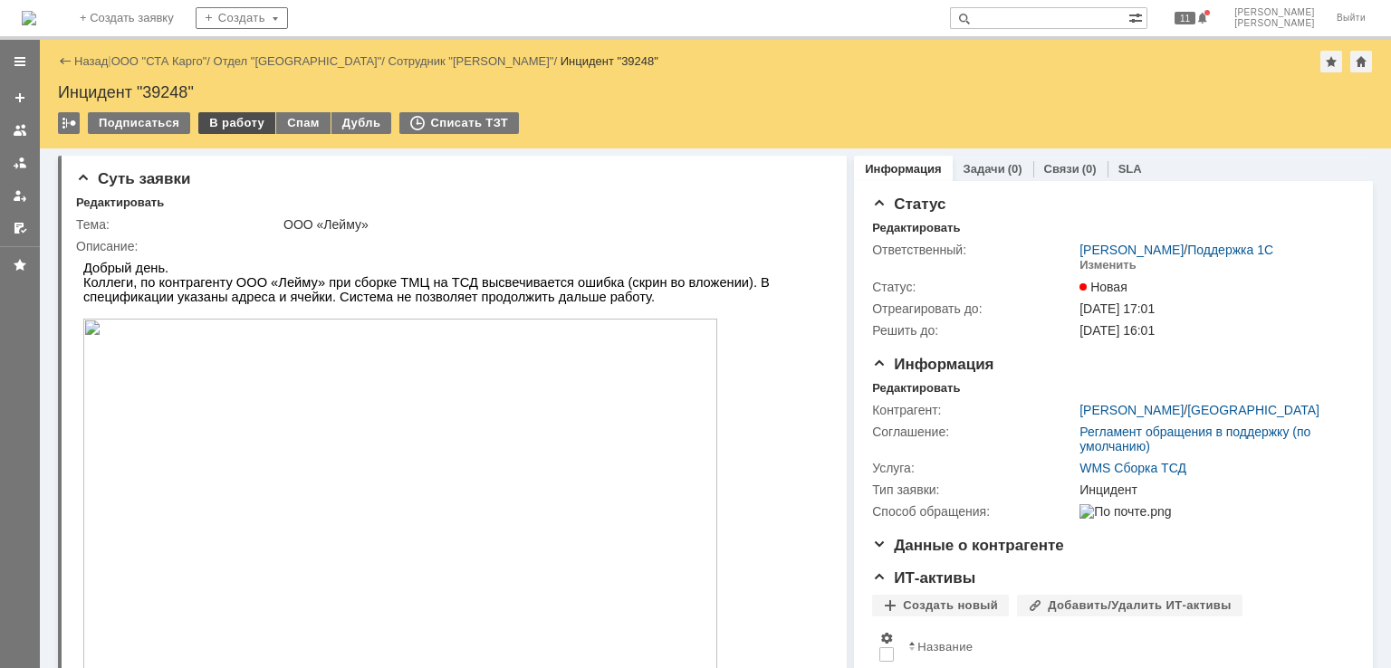
click at [233, 123] on div "В работу" at bounding box center [236, 123] width 77 height 22
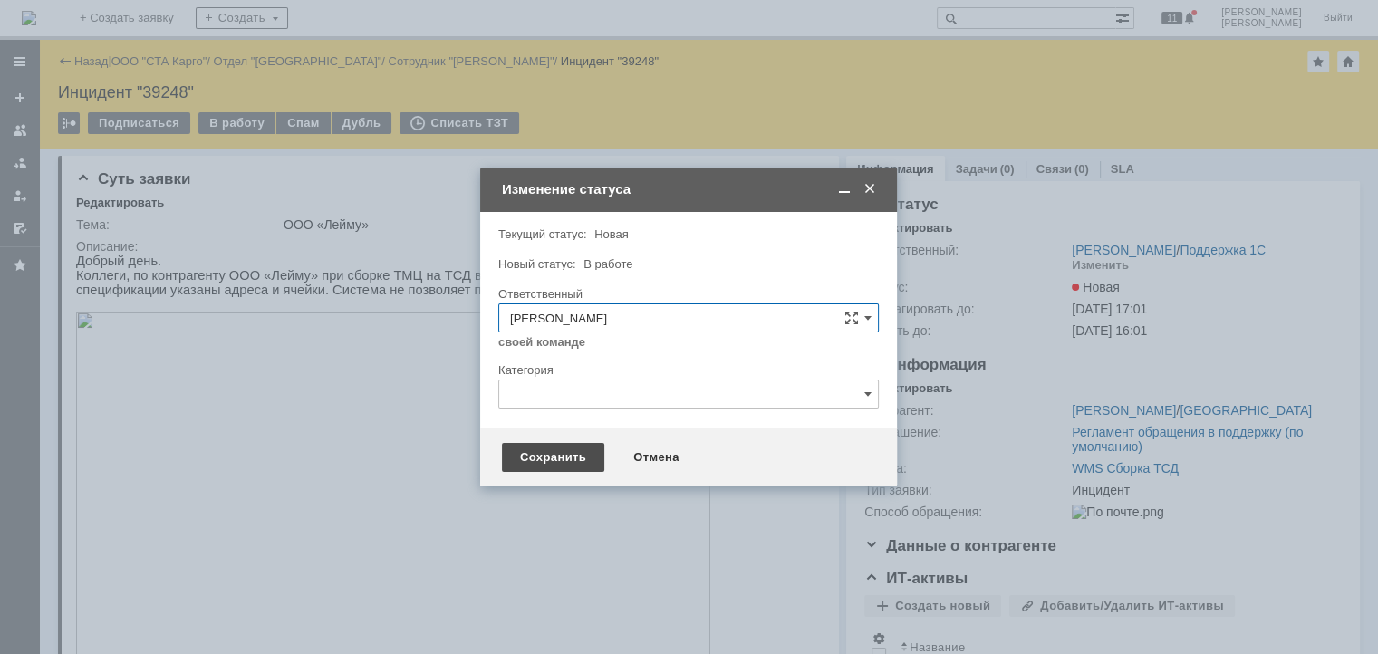
click at [566, 458] on div "Сохранить" at bounding box center [553, 457] width 102 height 29
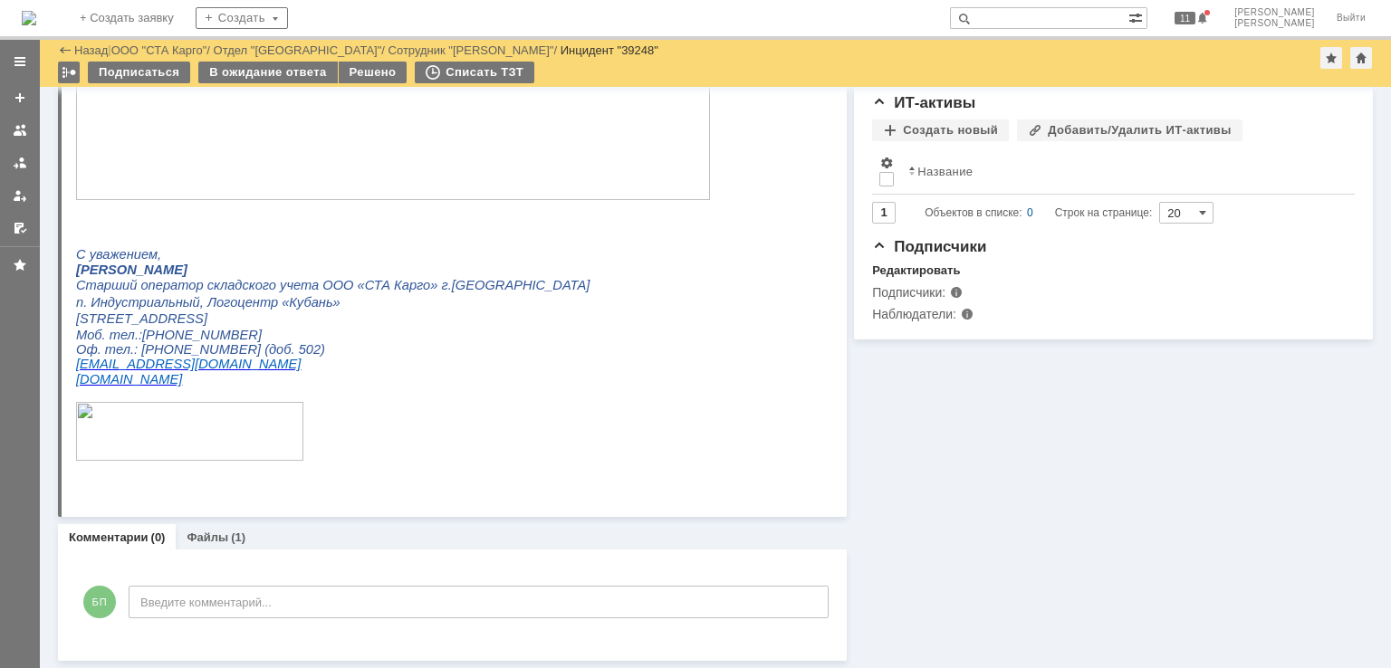
click at [428, 311] on p "п. Индустриальный, Логоцентр «Кубань»" at bounding box center [446, 302] width 740 height 16
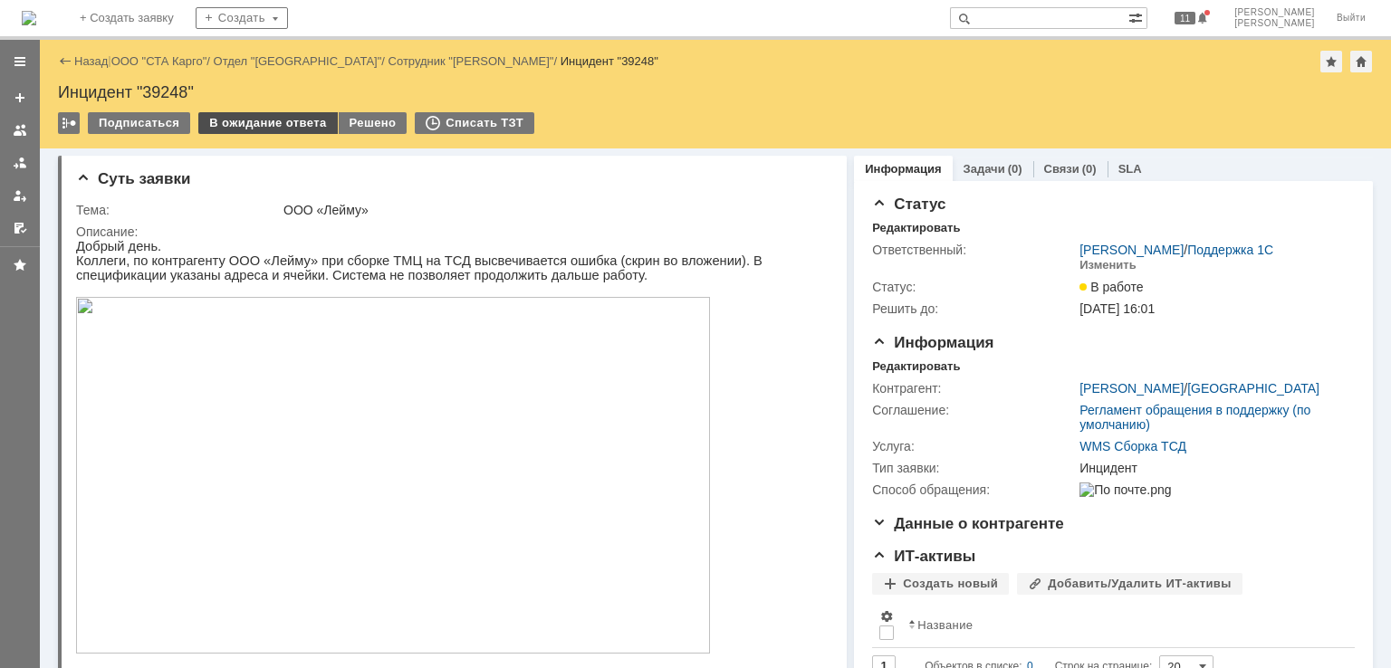
click at [285, 119] on div "В ожидание ответа" at bounding box center [267, 123] width 139 height 22
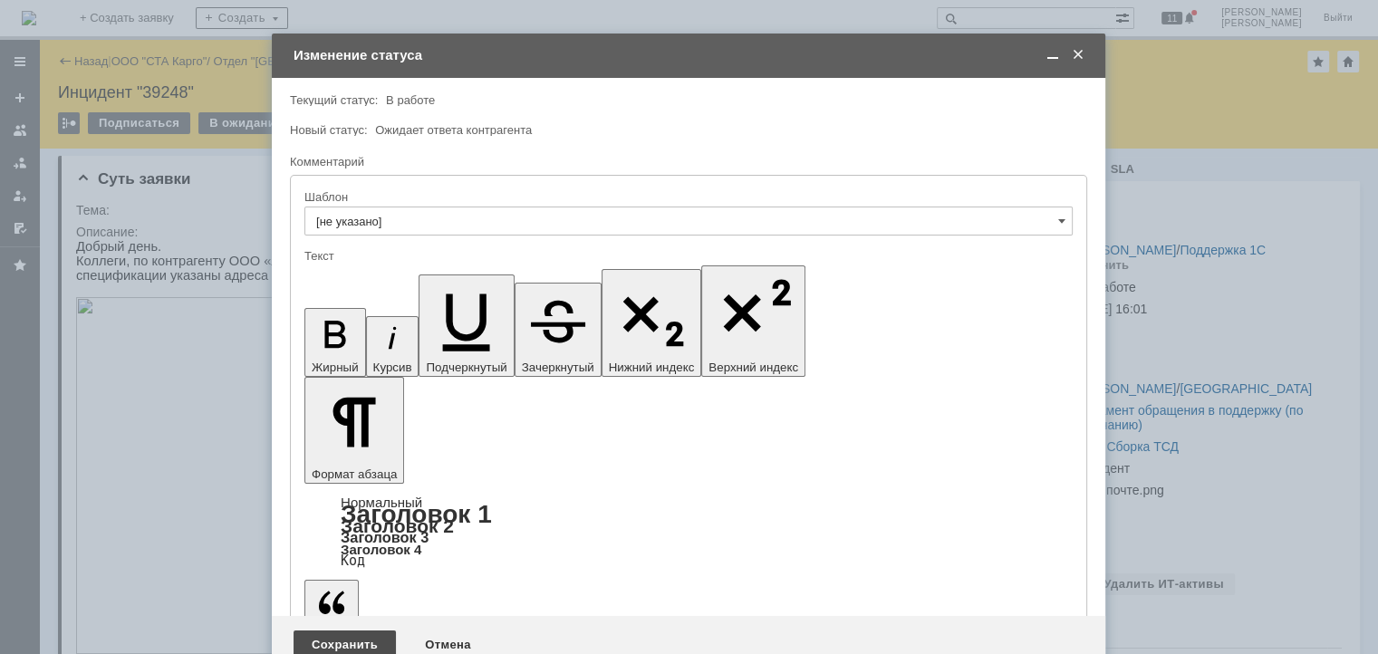
click at [332, 630] on div "Сохранить" at bounding box center [344, 644] width 102 height 29
